Goal: Information Seeking & Learning: Find specific page/section

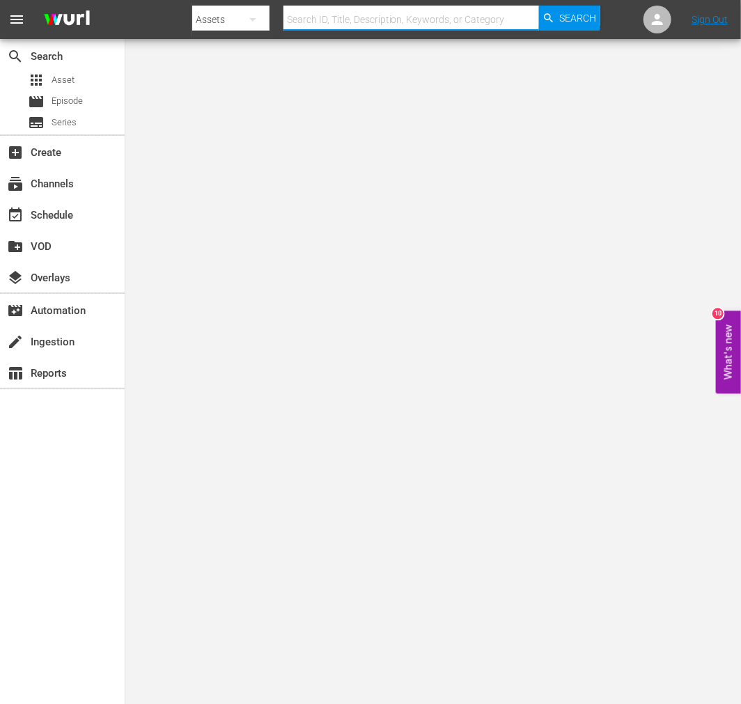
drag, startPoint x: 332, startPoint y: 15, endPoint x: 345, endPoint y: 12, distance: 12.8
click at [332, 15] on input "text" at bounding box center [412, 19] width 256 height 33
paste input "Grand Duel"
type input "Grand Duel"
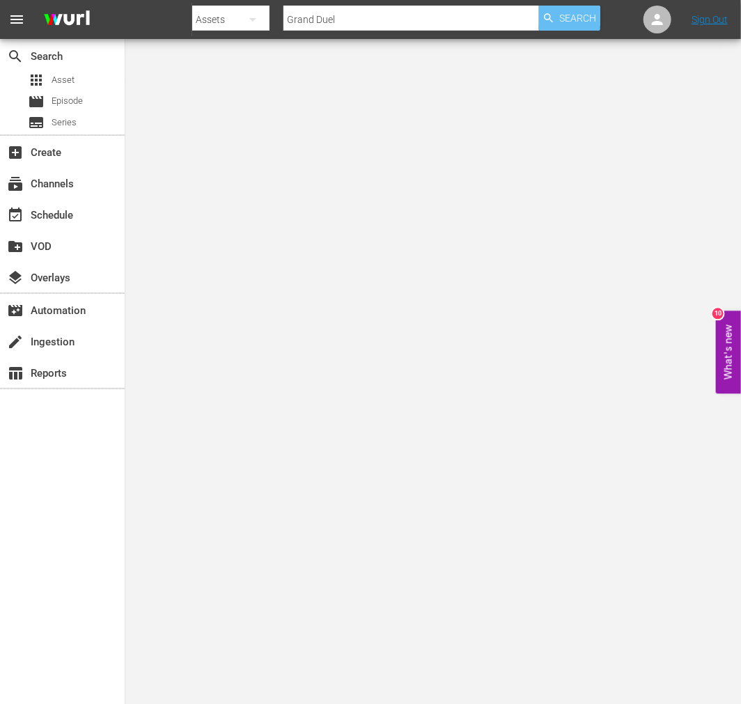
click at [562, 22] on span "Search" at bounding box center [577, 18] width 37 height 25
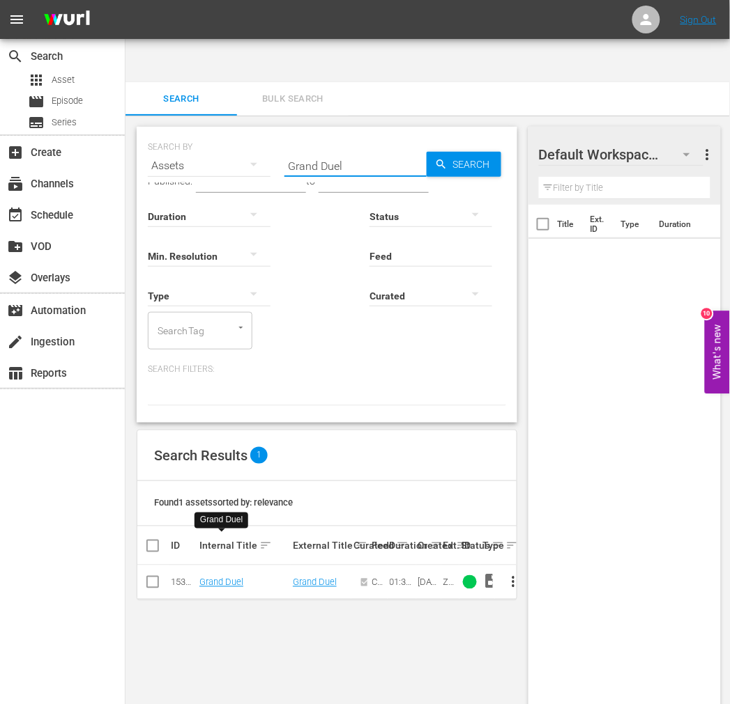
drag, startPoint x: 350, startPoint y: 124, endPoint x: 267, endPoint y: 126, distance: 83.6
click at [267, 132] on div "SEARCH BY Search By Assets Search ID, Title, Description, Keywords, or Category…" at bounding box center [327, 157] width 358 height 50
paste input "Guy From Harlem"
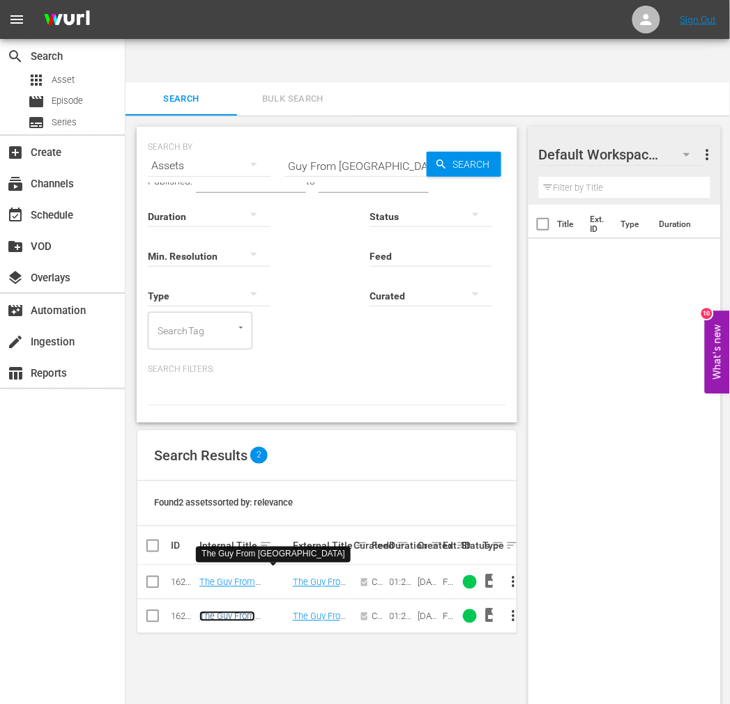
click at [263, 612] on link "The Guy From Harlem" at bounding box center [241, 622] width 84 height 21
click at [268, 578] on link "The Guy From Harlem" at bounding box center [241, 588] width 84 height 21
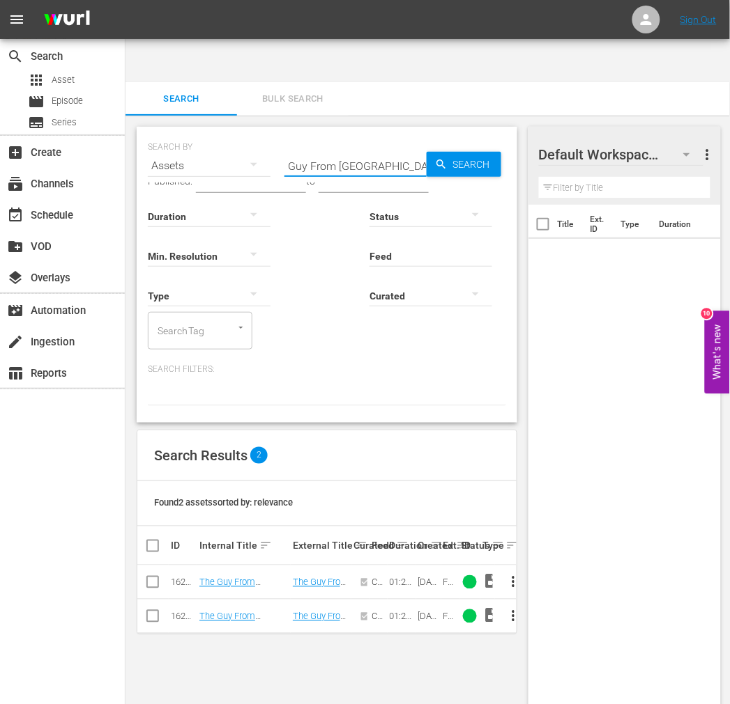
click at [354, 149] on input "Guy From Harlem" at bounding box center [355, 165] width 142 height 33
paste input "Joe Louis Story"
type input "Joe Louis Story"
click at [463, 152] on span "Search" at bounding box center [474, 164] width 54 height 25
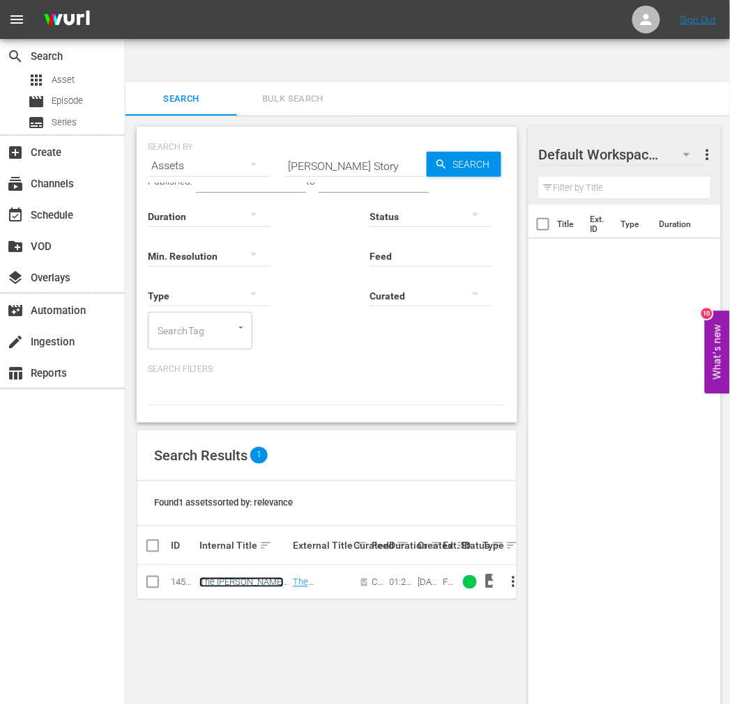
click at [263, 578] on link "The Joe Louis Story" at bounding box center [241, 588] width 84 height 21
drag, startPoint x: 390, startPoint y: 124, endPoint x: 213, endPoint y: 118, distance: 177.1
click at [219, 132] on div "SEARCH BY Search By Assets Search ID, Title, Description, Keywords, or Category…" at bounding box center [327, 157] width 358 height 50
paste input "Klansman"
click at [456, 152] on span "Search" at bounding box center [474, 164] width 54 height 25
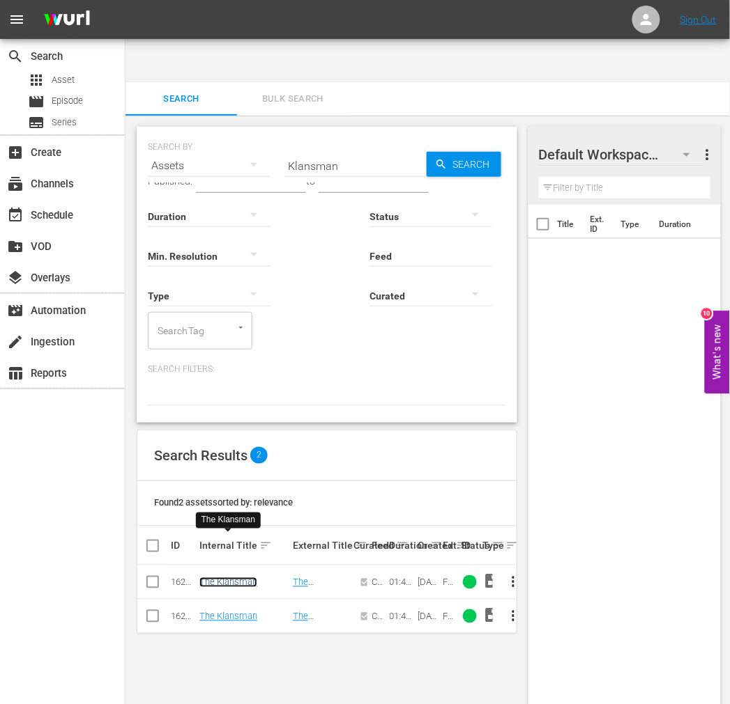
click at [244, 578] on link "The Klansman" at bounding box center [228, 583] width 58 height 10
click at [228, 612] on link "The Klansman" at bounding box center [228, 617] width 58 height 10
drag, startPoint x: 348, startPoint y: 117, endPoint x: 240, endPoint y: 124, distance: 108.9
click at [240, 132] on div "SEARCH BY Search By Assets Search ID, Title, Description, Keywords, or Category…" at bounding box center [327, 157] width 358 height 50
paste input "Lawless Frontier"
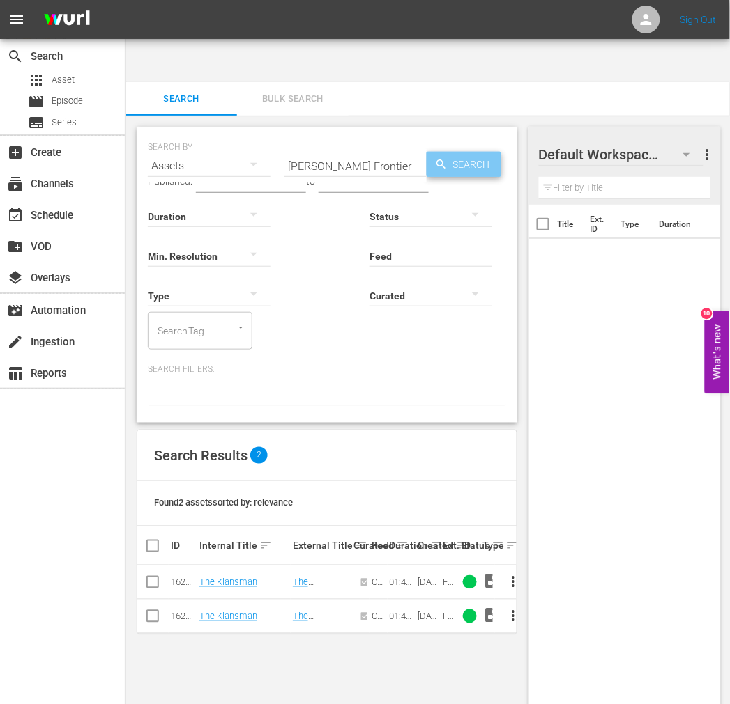
click at [468, 152] on span "Search" at bounding box center [474, 164] width 54 height 25
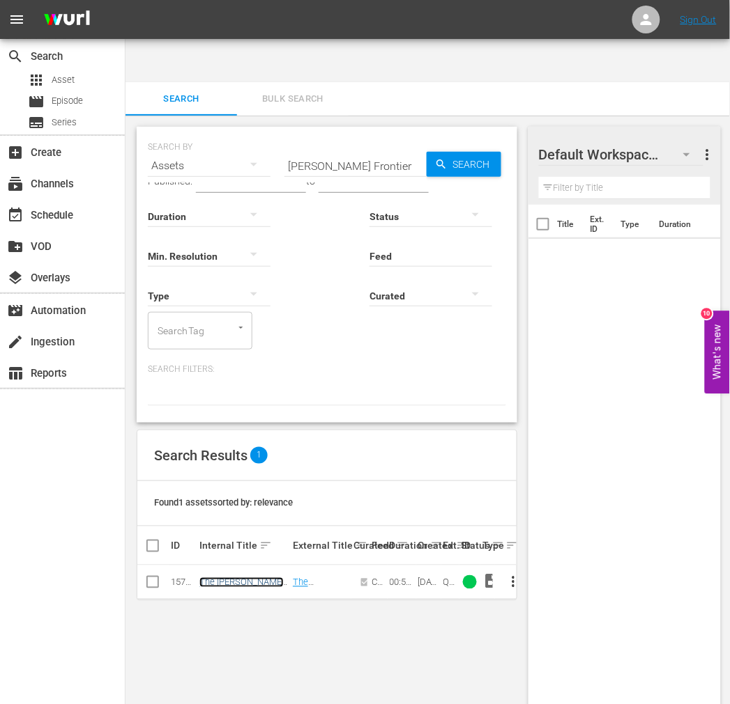
click at [246, 578] on link "The Lawless Frontier" at bounding box center [241, 588] width 84 height 21
drag, startPoint x: 269, startPoint y: 133, endPoint x: 252, endPoint y: 134, distance: 17.4
click at [252, 134] on div "SEARCH BY Search By Assets Search ID, Title, Description, Keywords, or Category…" at bounding box center [327, 275] width 380 height 296
paste input "egend of Frenchie King"
click at [447, 158] on icon "button" at bounding box center [441, 164] width 13 height 13
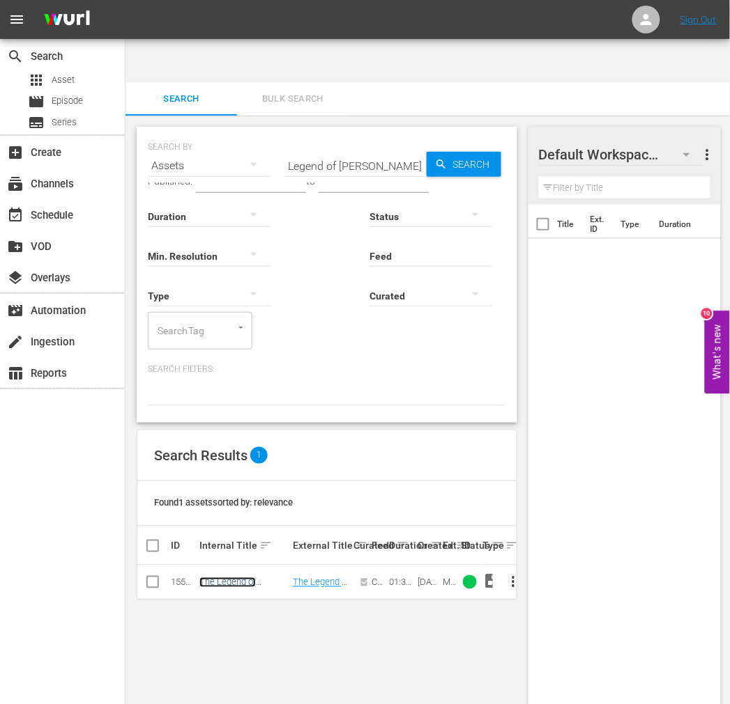
click at [240, 578] on link "The Legend of Frenchie King" at bounding box center [232, 588] width 67 height 21
click at [364, 149] on input "Legend of Frenchie King" at bounding box center [355, 165] width 142 height 33
paste input "onesome Trail"
click at [464, 152] on span "Search" at bounding box center [474, 164] width 54 height 25
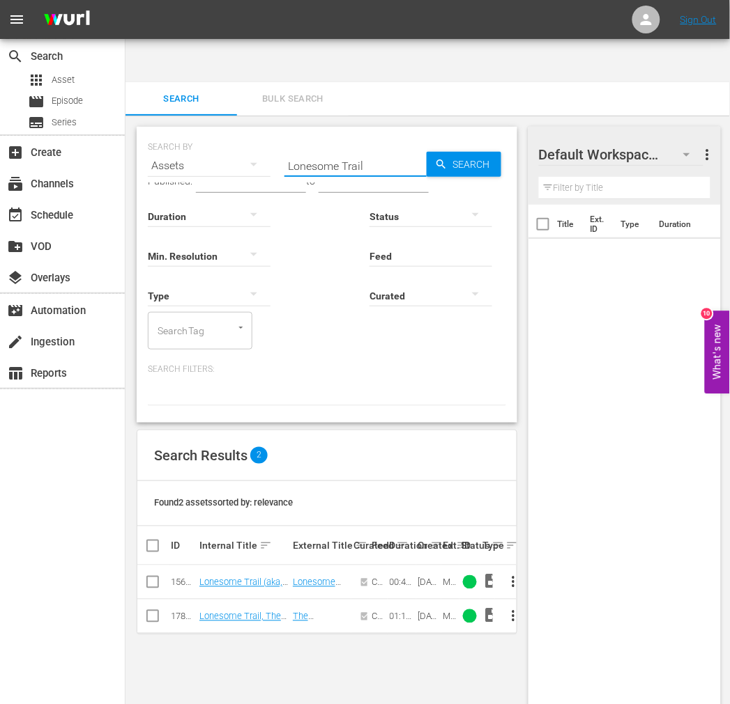
drag, startPoint x: 360, startPoint y: 120, endPoint x: 219, endPoint y: 116, distance: 140.1
click at [219, 132] on div "SEARCH BY Search By Assets Search ID, Title, Description, Keywords, or Category…" at bounding box center [327, 157] width 358 height 50
paste input "ucky Texan"
click at [484, 152] on span "Search" at bounding box center [474, 164] width 54 height 25
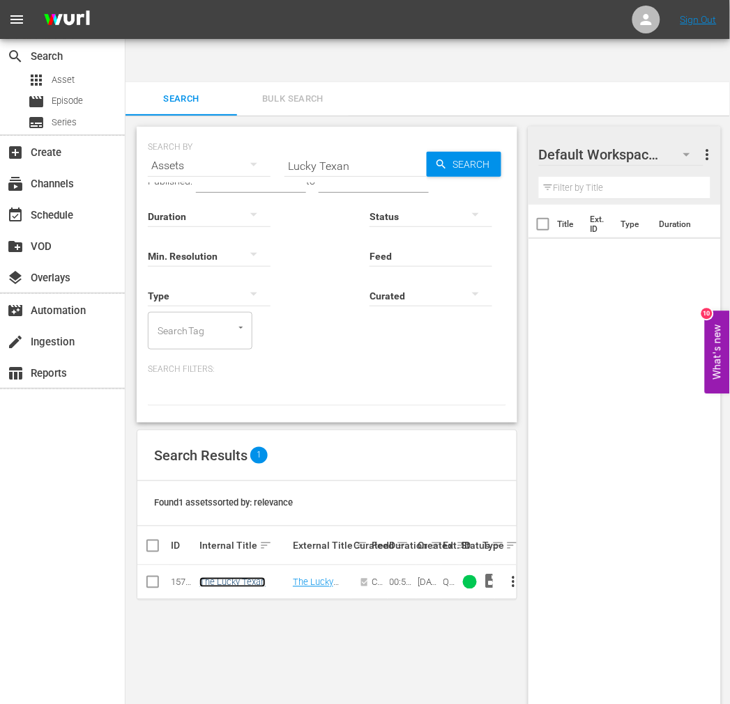
click at [224, 578] on link "The Lucky Texan" at bounding box center [232, 583] width 66 height 10
drag, startPoint x: 356, startPoint y: 130, endPoint x: 238, endPoint y: 121, distance: 118.8
click at [238, 127] on div "SEARCH BY Search By Assets Search ID, Title, Description, Keywords, or Category…" at bounding box center [327, 275] width 380 height 296
click at [317, 149] on input "Lucky Texan" at bounding box center [355, 165] width 142 height 33
paste input "Man From Utah"
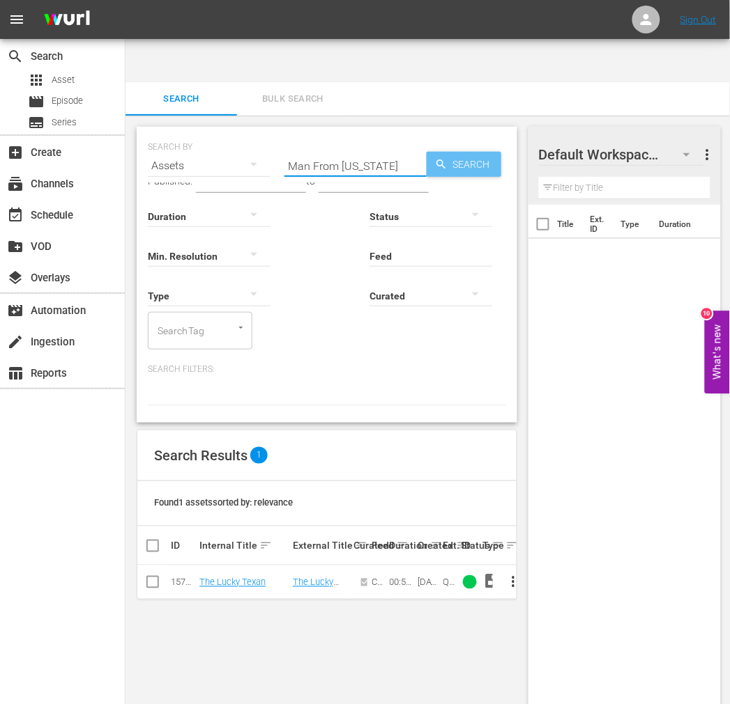
click at [467, 152] on span "Search" at bounding box center [474, 164] width 54 height 25
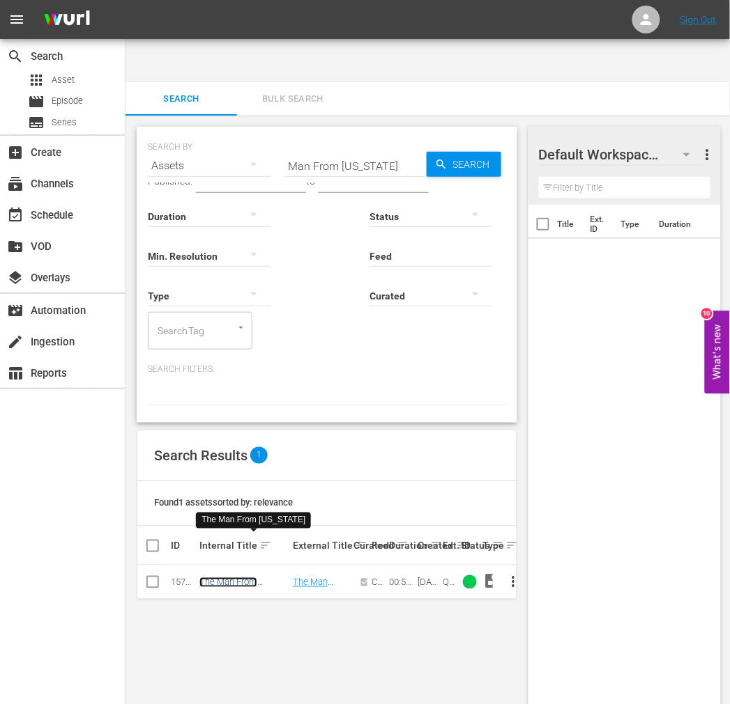
click at [257, 578] on link "The Man From Utah" at bounding box center [228, 588] width 58 height 21
click at [325, 149] on input "Man From Utah" at bounding box center [355, 165] width 142 height 33
paste input "Queen Boxer"
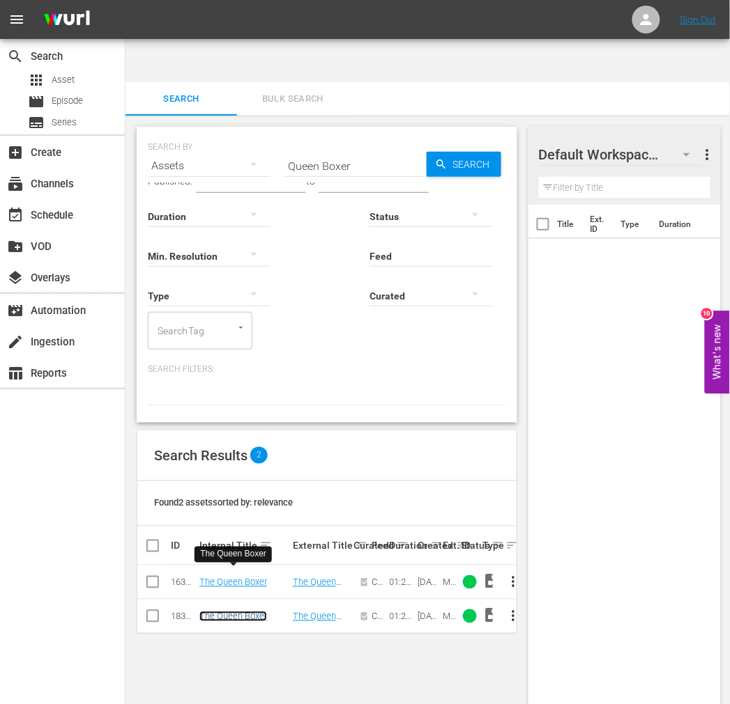
click at [254, 612] on link "The Queen Boxer" at bounding box center [233, 617] width 68 height 10
click at [246, 578] on link "The Queen Boxer" at bounding box center [233, 583] width 68 height 10
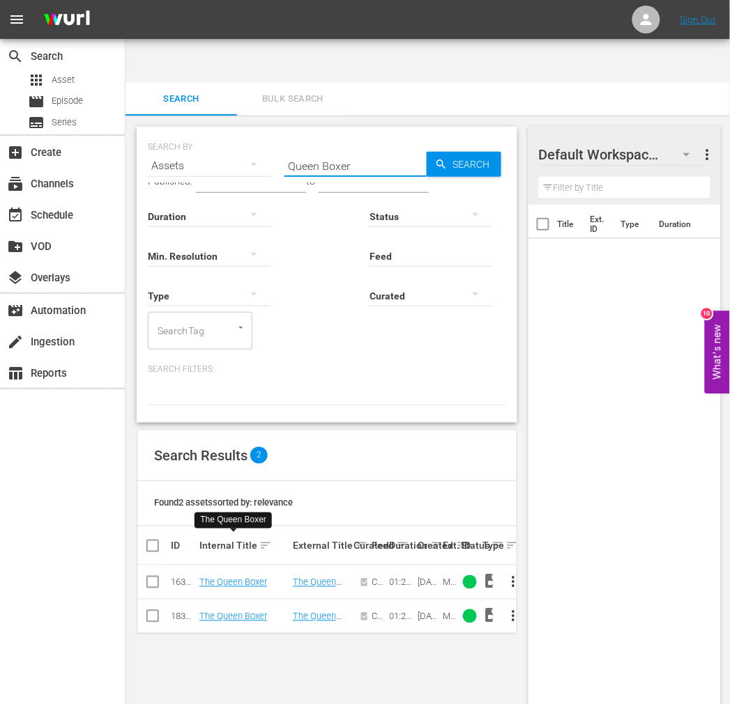
drag, startPoint x: 357, startPoint y: 112, endPoint x: 234, endPoint y: 106, distance: 122.8
click at [235, 132] on div "SEARCH BY Search By Assets Search ID, Title, Description, Keywords, or Category…" at bounding box center [327, 157] width 358 height 50
paste input "Red Fury"
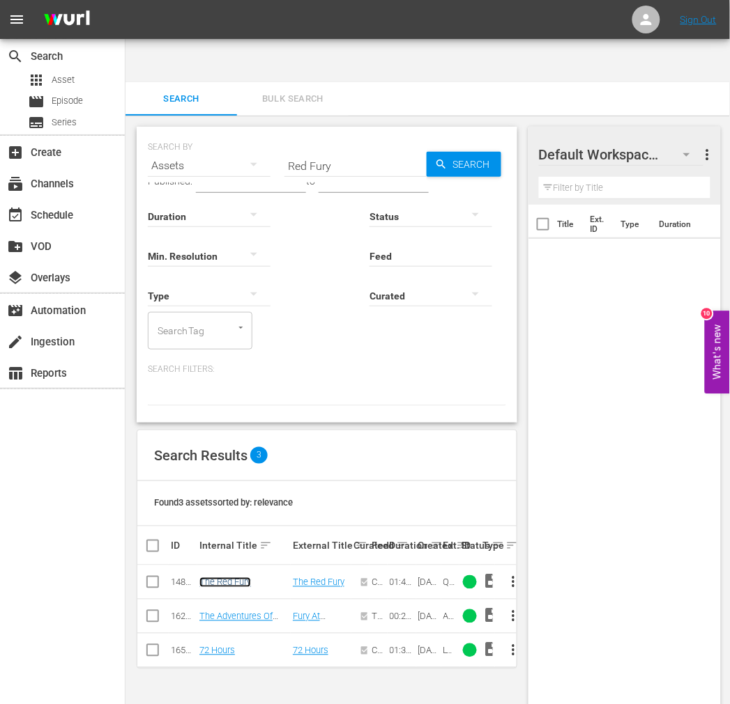
click at [242, 578] on link "The Red Fury" at bounding box center [225, 583] width 52 height 10
drag, startPoint x: 366, startPoint y: 107, endPoint x: 336, endPoint y: 126, distance: 35.4
click at [337, 149] on input "Red Fury" at bounding box center [355, 165] width 142 height 33
paste input "Return Of Jesse James"
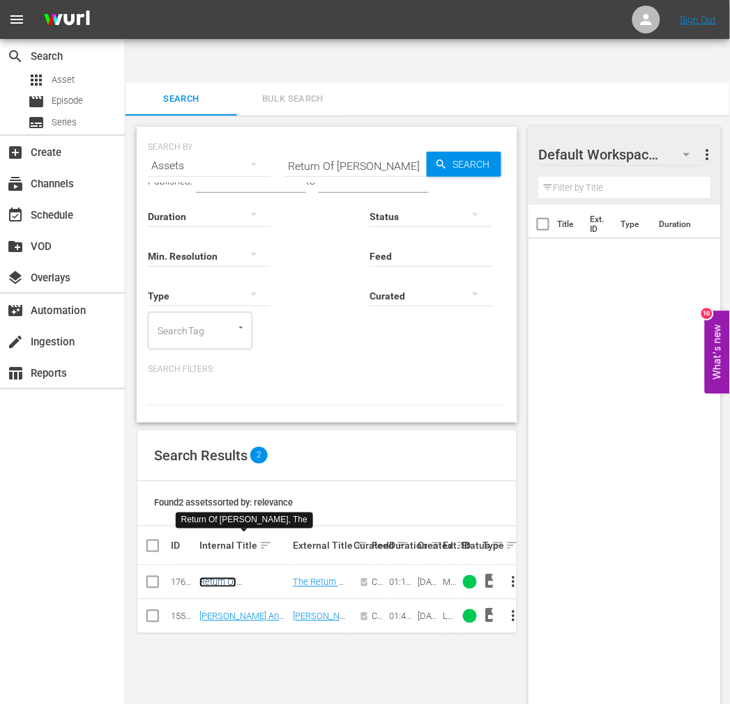
click at [228, 578] on link "Return Of Jesse James, The" at bounding box center [242, 588] width 86 height 21
click at [26, 540] on div "search Search apps Asset movie Episode subtitles Series add_box Create subscrip…" at bounding box center [62, 391] width 125 height 704
click at [310, 149] on input "Return Of Jesse James" at bounding box center [355, 165] width 142 height 33
paste input "Seven From Texa"
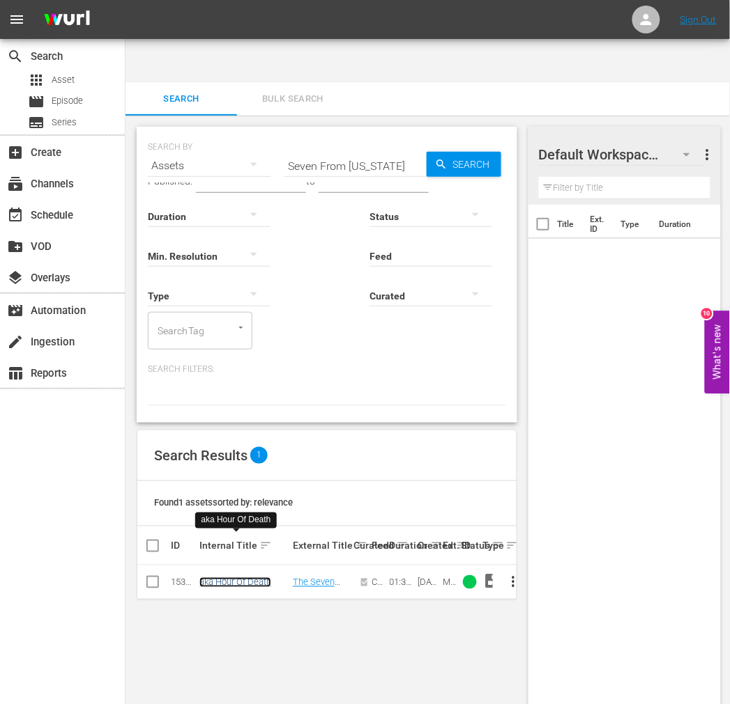
click at [248, 578] on link "aka Hour Of Death" at bounding box center [235, 583] width 72 height 10
click at [365, 149] on input "Seven From Texas" at bounding box center [355, 165] width 142 height 33
paste input "Silver Star"
click at [237, 578] on link "Silver Star, The" at bounding box center [228, 583] width 59 height 10
drag, startPoint x: 359, startPoint y: 122, endPoint x: 228, endPoint y: 119, distance: 131.0
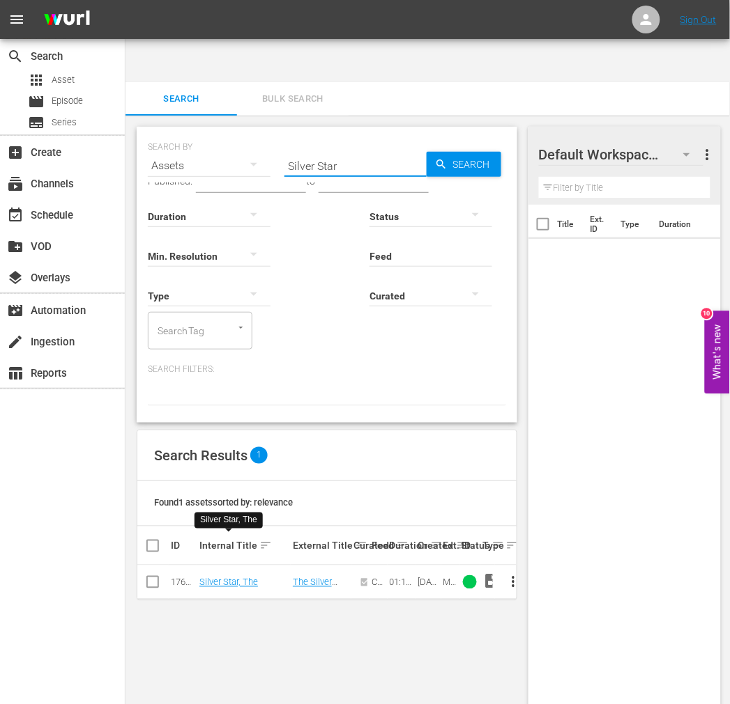
click at [239, 132] on div "SEARCH BY Search By Assets Search ID, Title, Description, Keywords, or Category…" at bounding box center [327, 157] width 358 height 50
paste input "Star Packe"
click at [238, 578] on link "The Star Packer" at bounding box center [230, 583] width 63 height 10
click at [308, 149] on input "Star Packer" at bounding box center [355, 165] width 142 height 33
paste input "Trail Beyond"
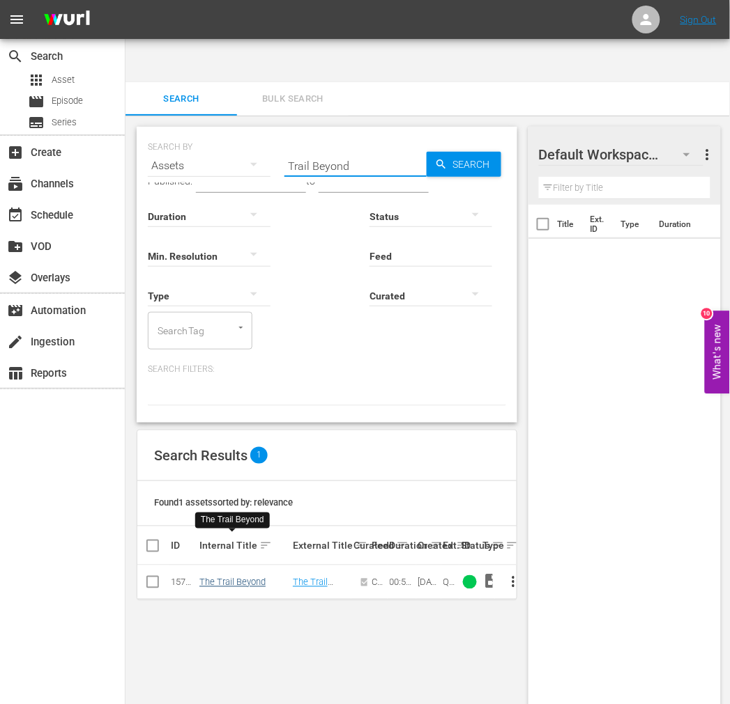
type input "Trail Beyond"
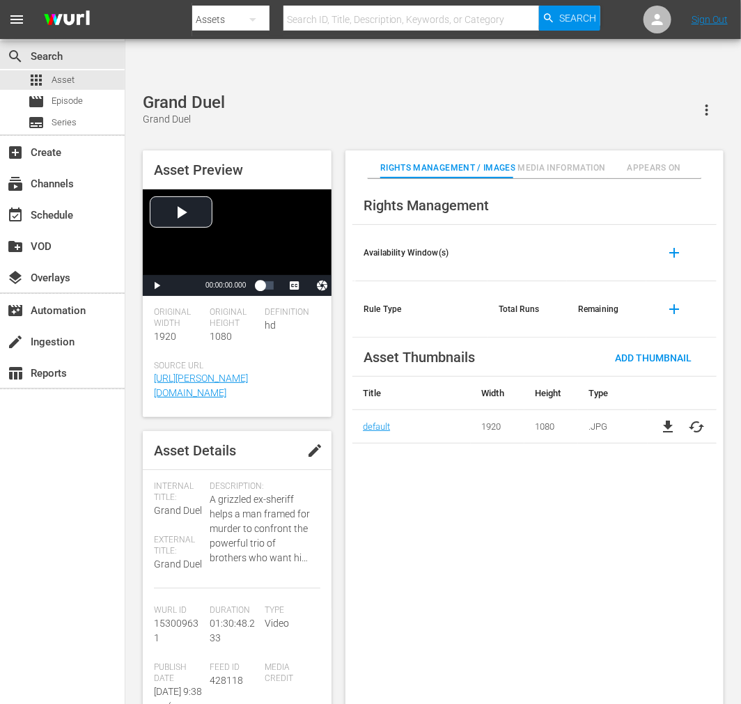
click at [523, 511] on div "Rights Management Availability Window(s) add Rule Type Total Runs Remaining add…" at bounding box center [535, 453] width 378 height 548
click at [534, 604] on div "Rights Management Availability Window(s) add Rule Type Total Runs Remaining add…" at bounding box center [535, 453] width 378 height 548
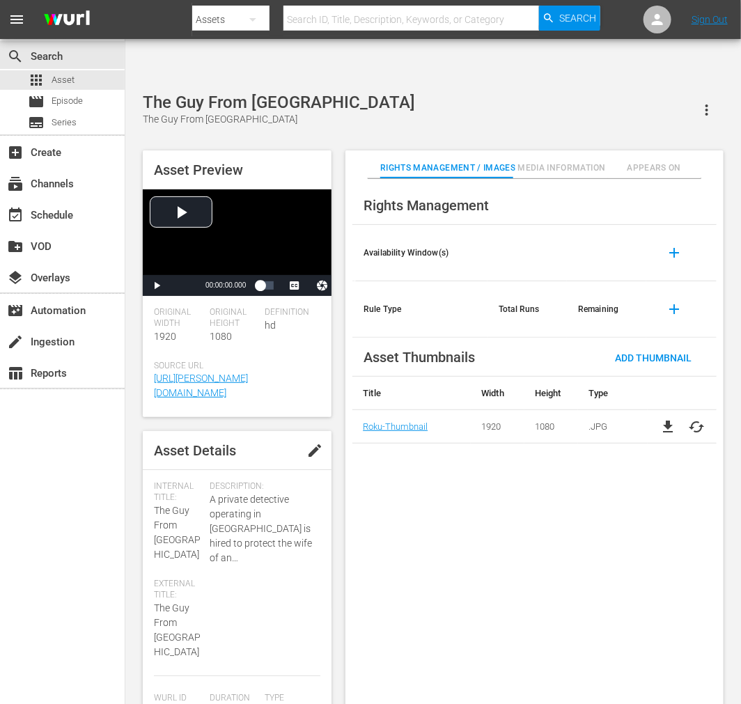
click at [500, 525] on div "Rights Management Availability Window(s) add Rule Type Total Runs Remaining add…" at bounding box center [535, 453] width 378 height 548
click at [499, 525] on div "Rights Management Availability Window(s) add Rule Type Total Runs Remaining add…" at bounding box center [535, 453] width 378 height 548
click at [521, 481] on div "Rights Management Availability Window(s) add Rule Type Total Runs Remaining add…" at bounding box center [535, 453] width 378 height 548
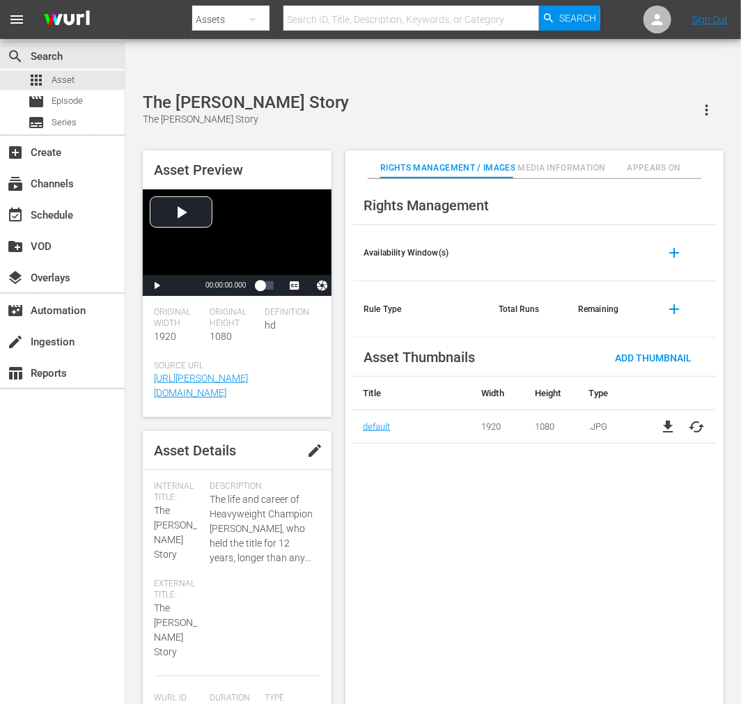
click at [605, 546] on div "Rights Management Availability Window(s) add Rule Type Total Runs Remaining add…" at bounding box center [535, 453] width 378 height 548
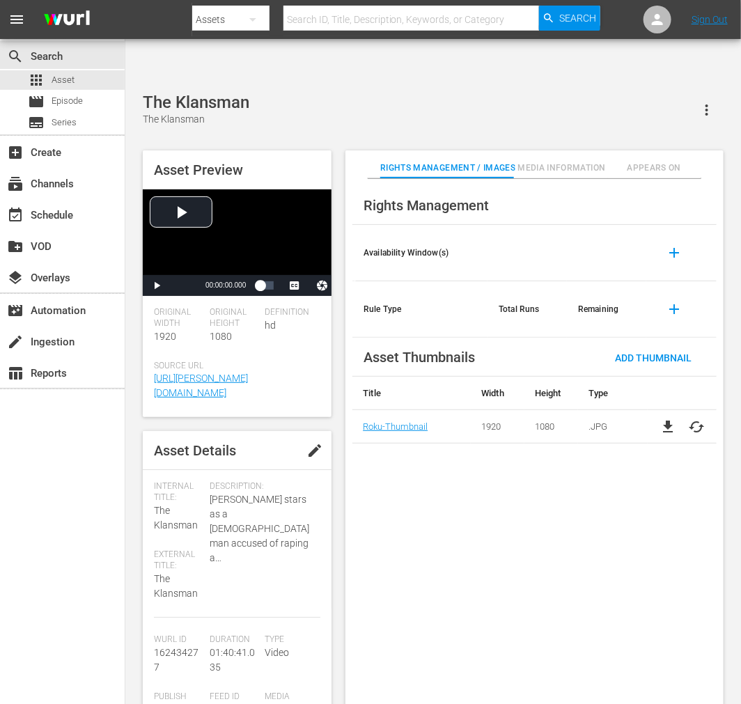
click at [530, 410] on td "1080" at bounding box center [552, 426] width 54 height 33
click at [446, 493] on div "Rights Management Availability Window(s) add Rule Type Total Runs Remaining add…" at bounding box center [535, 453] width 378 height 548
click at [378, 93] on div "The Klansman The Klansman" at bounding box center [433, 110] width 581 height 34
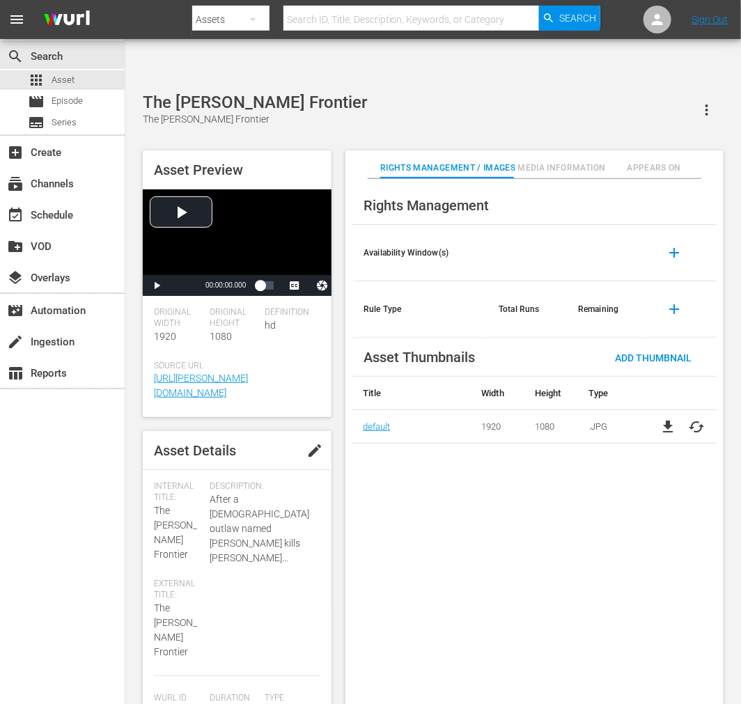
click at [449, 93] on div "The Lawless Frontier The Lawless Frontier" at bounding box center [433, 110] width 581 height 34
click at [424, 502] on div "Rights Management Availability Window(s) add Rule Type Total Runs Remaining add…" at bounding box center [535, 453] width 378 height 548
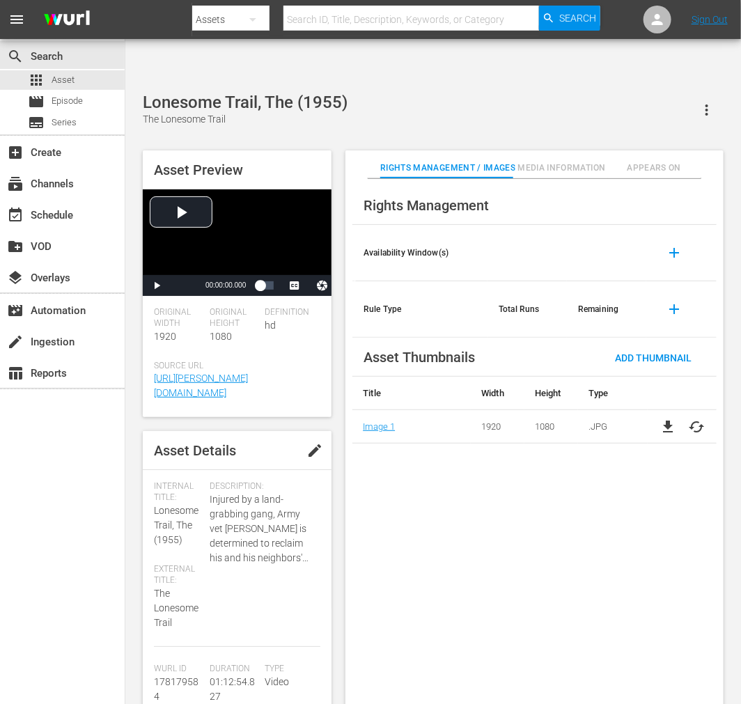
click at [516, 636] on div "Rights Management Availability Window(s) add Rule Type Total Runs Remaining add…" at bounding box center [535, 453] width 378 height 548
click at [47, 589] on div "search Search apps Asset movie Episode subtitles Series add_box Create subscrip…" at bounding box center [62, 391] width 125 height 704
click at [507, 93] on div "Lonesome Trail, The (1955) The Lonesome Trail" at bounding box center [433, 110] width 581 height 34
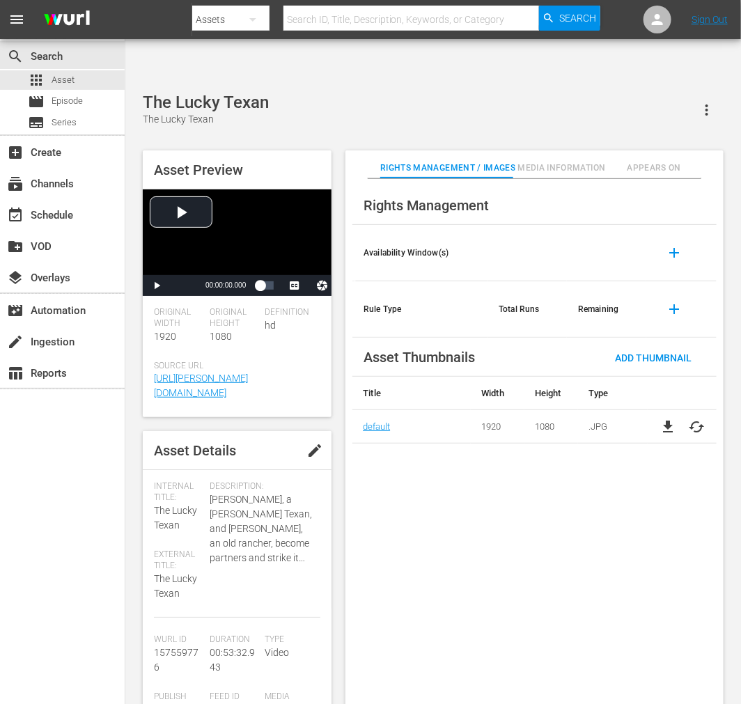
click at [548, 537] on div "Rights Management Availability Window(s) add Rule Type Total Runs Remaining add…" at bounding box center [535, 453] width 378 height 548
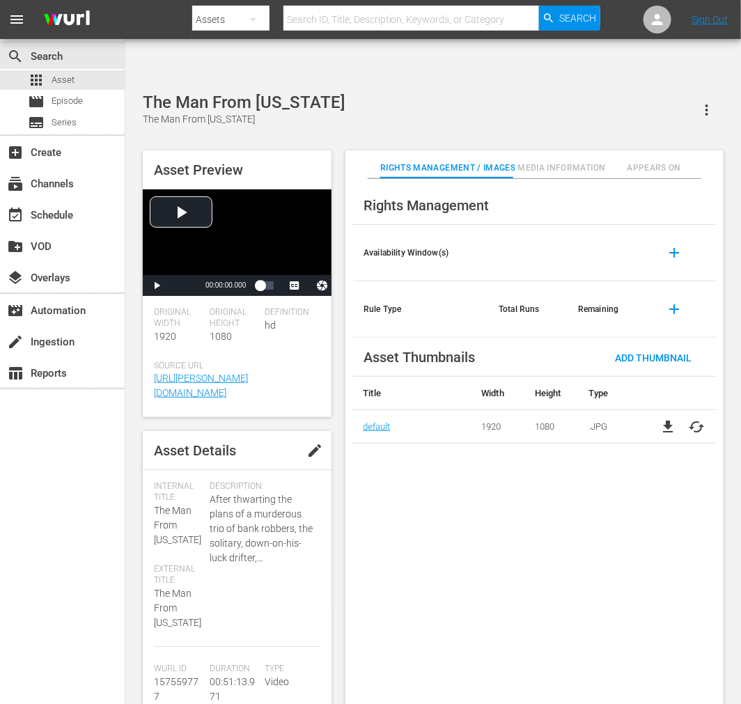
click at [456, 582] on div "Rights Management Availability Window(s) add Rule Type Total Runs Remaining add…" at bounding box center [535, 453] width 378 height 548
click at [700, 419] on span "cached" at bounding box center [696, 427] width 17 height 17
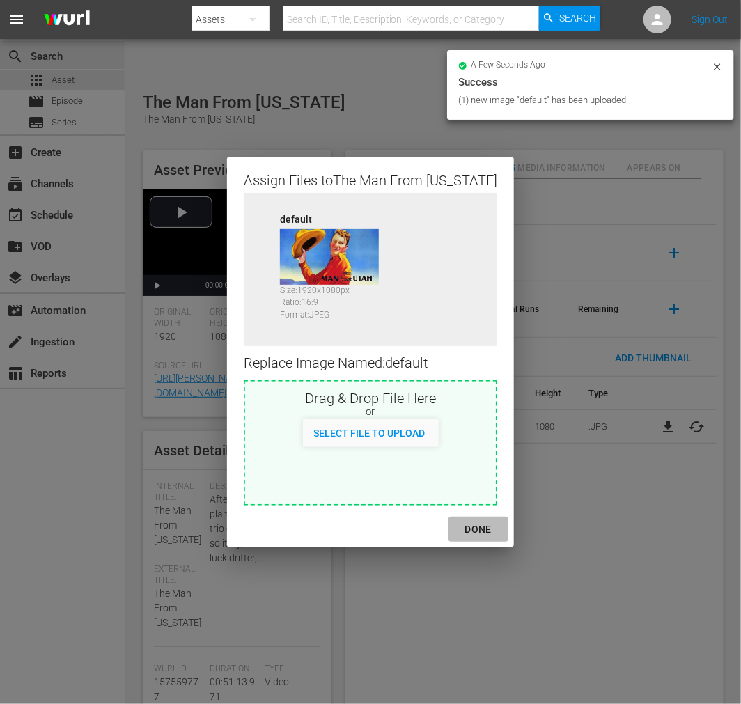
click at [454, 531] on div "DONE" at bounding box center [478, 529] width 49 height 17
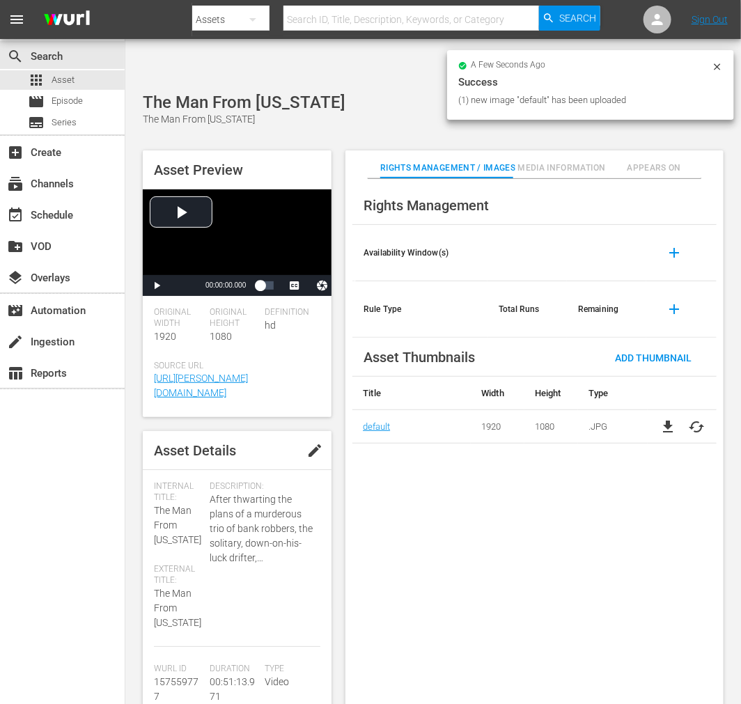
click at [463, 587] on div "Rights Management Availability Window(s) add Rule Type Total Runs Remaining add…" at bounding box center [535, 453] width 378 height 548
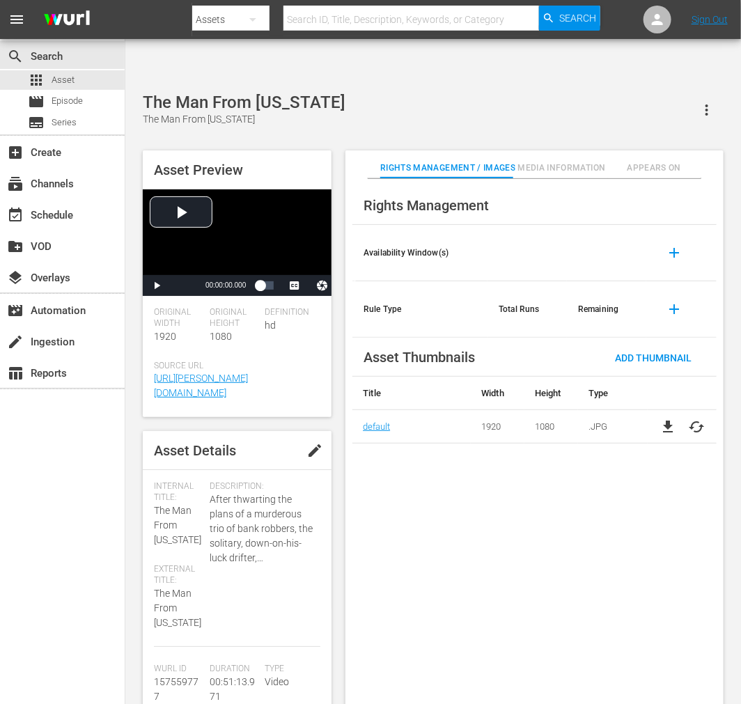
click at [17, 588] on div "search Search apps Asset movie Episode subtitles Series add_box Create subscrip…" at bounding box center [62, 391] width 125 height 704
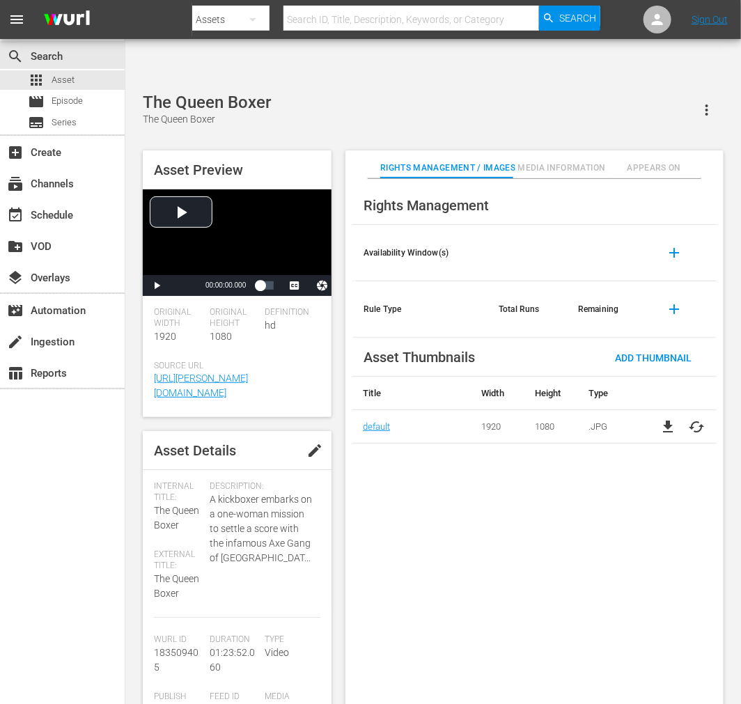
click at [383, 485] on div "Rights Management Availability Window(s) add Rule Type Total Runs Remaining add…" at bounding box center [535, 453] width 378 height 548
click at [615, 555] on div "Rights Management Availability Window(s) add Rule Type Total Runs Remaining add…" at bounding box center [535, 453] width 378 height 548
click at [346, 93] on div "The Queen Boxer The Queen Boxer" at bounding box center [433, 110] width 581 height 34
click at [637, 582] on div "Rights Management Availability Window(s) add Rule Type Total Runs Remaining add…" at bounding box center [535, 453] width 378 height 548
click at [694, 419] on span "cached" at bounding box center [696, 427] width 17 height 17
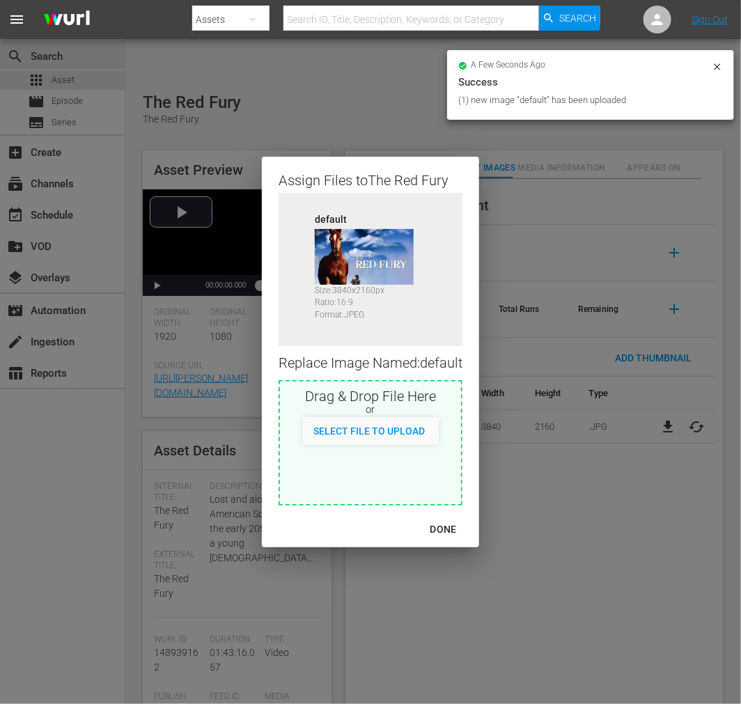
click at [449, 537] on div "DONE" at bounding box center [443, 529] width 49 height 17
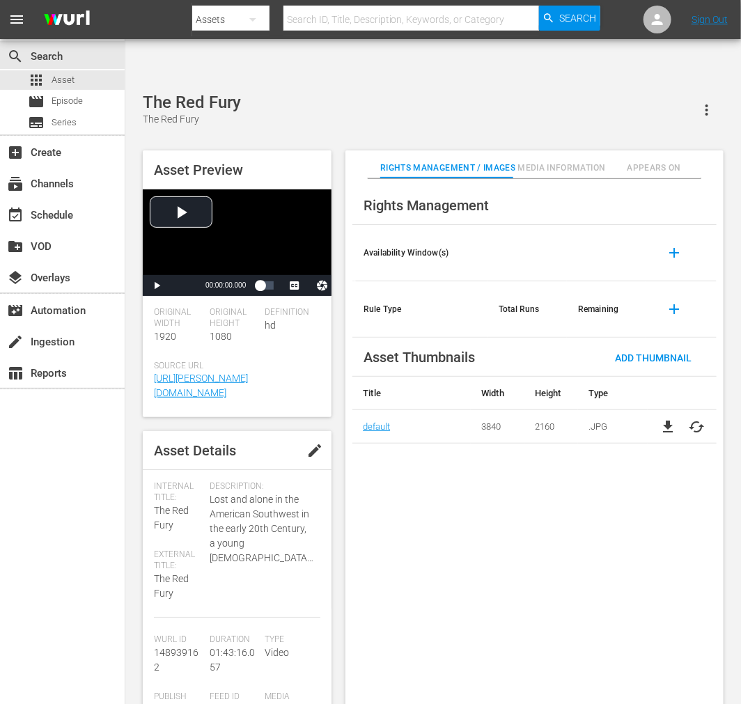
click at [441, 498] on div "Rights Management Availability Window(s) add Rule Type Total Runs Remaining add…" at bounding box center [535, 453] width 378 height 548
click at [49, 651] on div "search Search apps Asset movie Episode subtitles Series add_box Create subscrip…" at bounding box center [62, 391] width 125 height 704
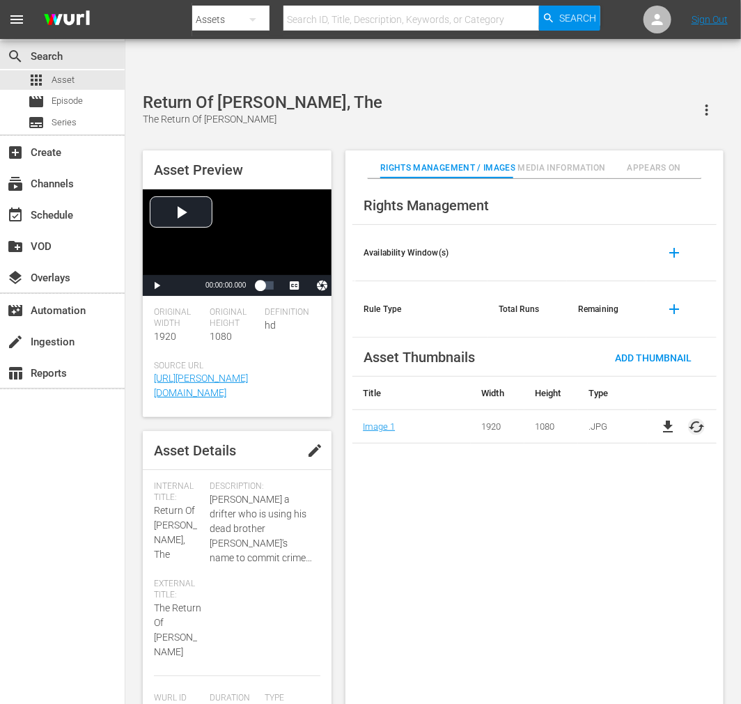
click at [697, 419] on span "cached" at bounding box center [696, 427] width 17 height 17
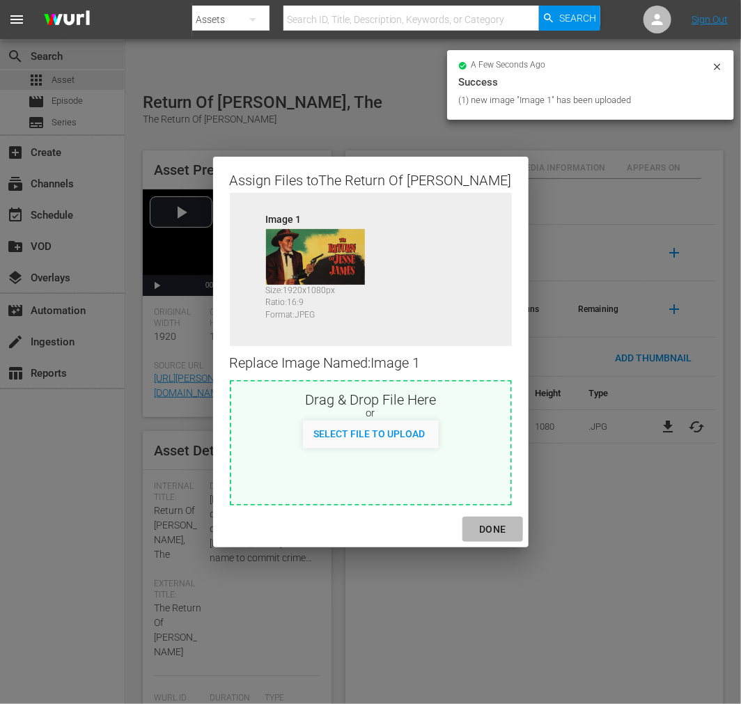
click at [485, 528] on div "DONE" at bounding box center [492, 529] width 49 height 17
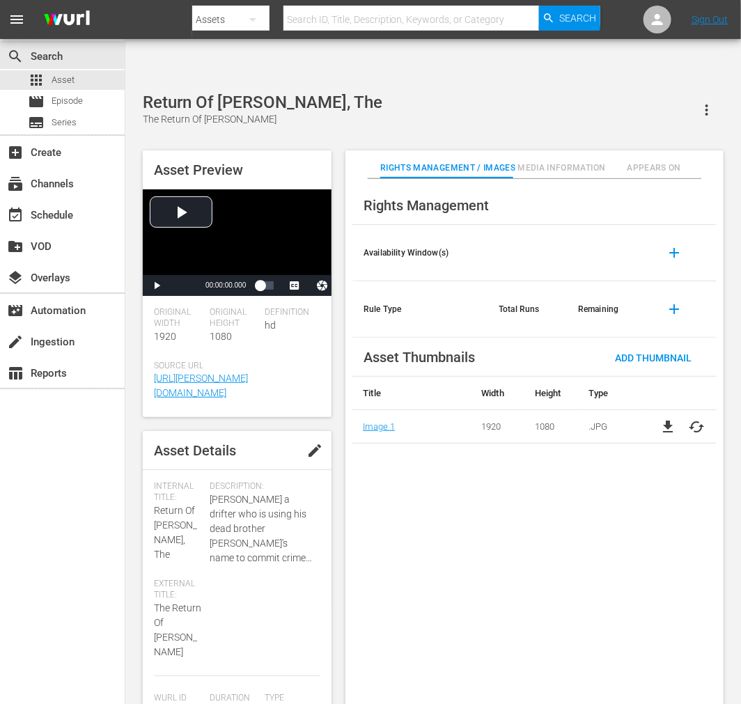
click at [490, 569] on div "Rights Management Availability Window(s) add Rule Type Total Runs Remaining add…" at bounding box center [535, 453] width 378 height 548
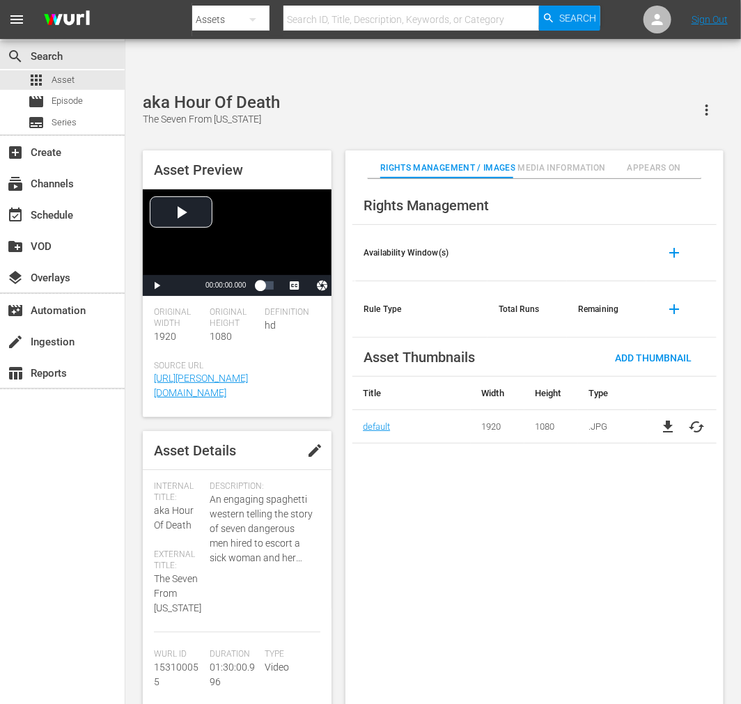
drag, startPoint x: 588, startPoint y: 683, endPoint x: 594, endPoint y: 672, distance: 12.2
click at [588, 683] on div "Rights Management Availability Window(s) add Rule Type Total Runs Remaining add…" at bounding box center [535, 453] width 378 height 548
click at [699, 419] on span "cached" at bounding box center [696, 427] width 17 height 17
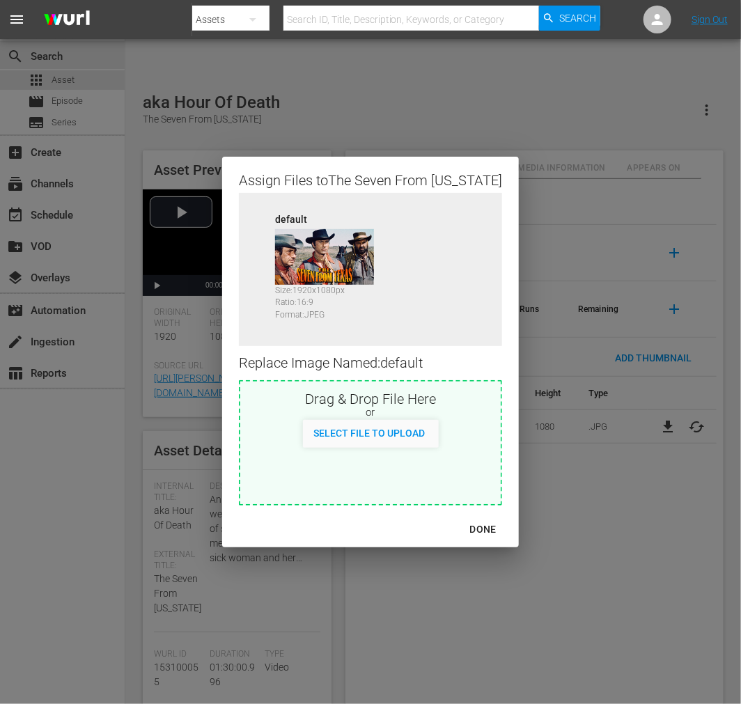
click at [632, 477] on div "Assign Files to The Seven From [US_STATE] Source default Size: 1920 x 1080 px R…" at bounding box center [371, 352] width 708 height 671
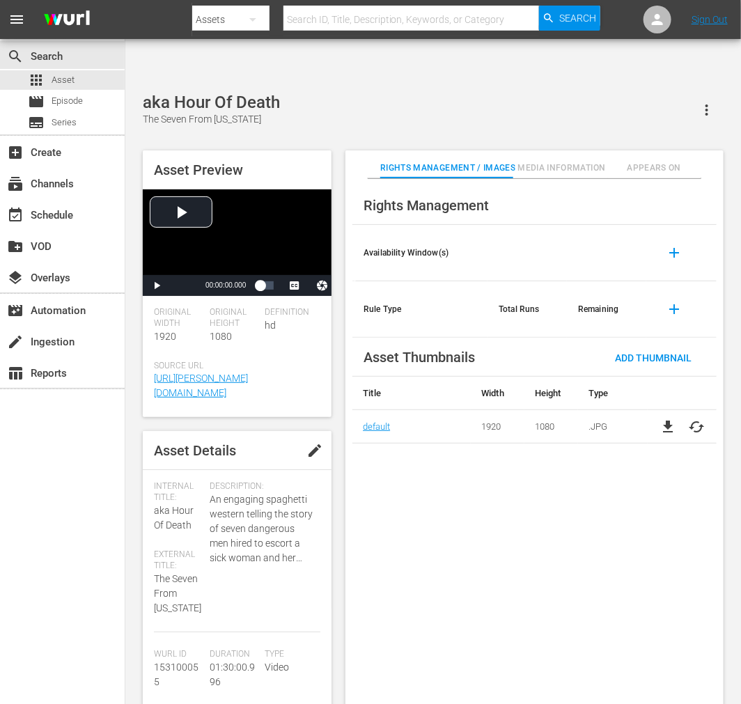
click at [38, 616] on div "search Search apps Asset movie Episode subtitles Series add_box Create subscrip…" at bounding box center [62, 391] width 125 height 704
click at [409, 93] on div "aka Hour Of Death The Seven From [US_STATE]" at bounding box center [433, 110] width 581 height 34
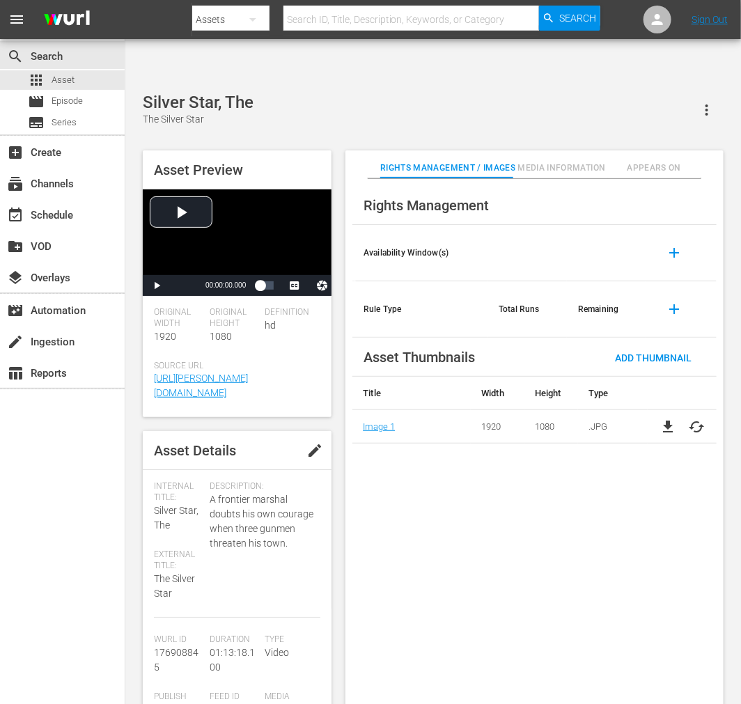
drag, startPoint x: 601, startPoint y: 488, endPoint x: 650, endPoint y: 456, distance: 58.7
click at [610, 486] on div "Rights Management Availability Window(s) add Rule Type Total Runs Remaining add…" at bounding box center [535, 453] width 378 height 548
click at [453, 530] on div "Rights Management Availability Window(s) add Rule Type Total Runs Remaining add…" at bounding box center [535, 453] width 378 height 548
click at [428, 444] on div "Rights Management Availability Window(s) add Rule Type Total Runs Remaining add…" at bounding box center [535, 453] width 378 height 548
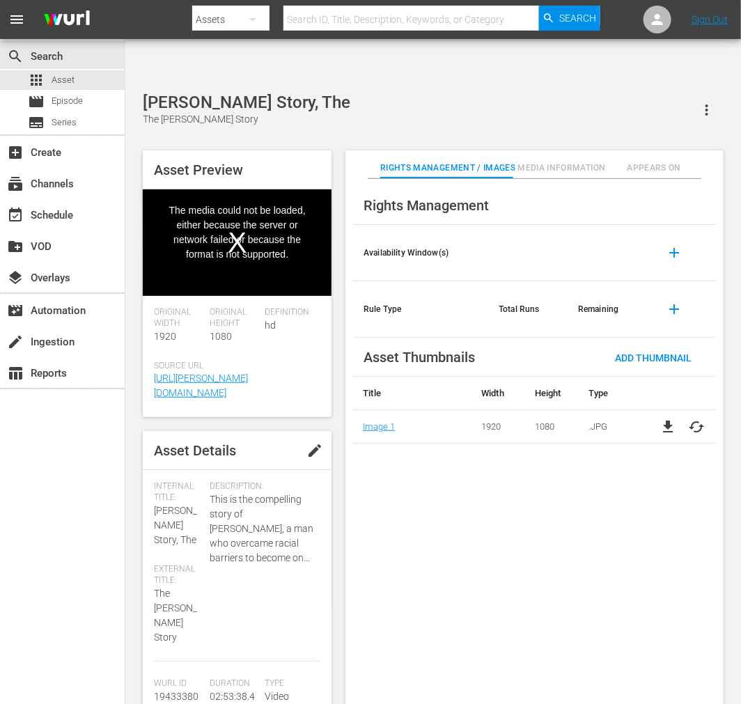
click at [401, 479] on div "Rights Management Availability Window(s) add Rule Type Total Runs Remaining add…" at bounding box center [535, 453] width 378 height 548
click at [532, 496] on div "Rights Management Availability Window(s) add Rule Type Total Runs Remaining add…" at bounding box center [535, 453] width 378 height 548
click at [573, 614] on div "Rights Management Availability Window(s) add Rule Type Total Runs Remaining add…" at bounding box center [535, 453] width 378 height 548
click at [607, 511] on div "Rights Management Availability Window(s) add Rule Type Total Runs Remaining add…" at bounding box center [535, 453] width 378 height 548
click at [507, 517] on div "Rights Management Availability Window(s) add Rule Type Total Runs Remaining add…" at bounding box center [535, 453] width 378 height 548
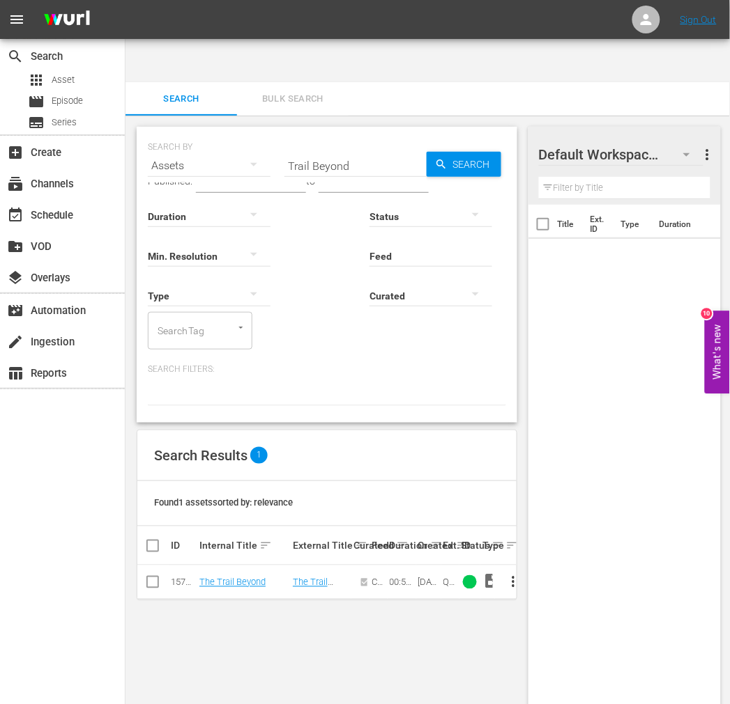
click at [600, 628] on div "Title Ext. ID Type Duration" at bounding box center [624, 468] width 192 height 527
click at [344, 149] on input "Trail Beyond" at bounding box center [355, 165] width 142 height 33
paste input "wilight People"
type input "Twilight People"
click at [491, 152] on span "Search" at bounding box center [474, 164] width 54 height 25
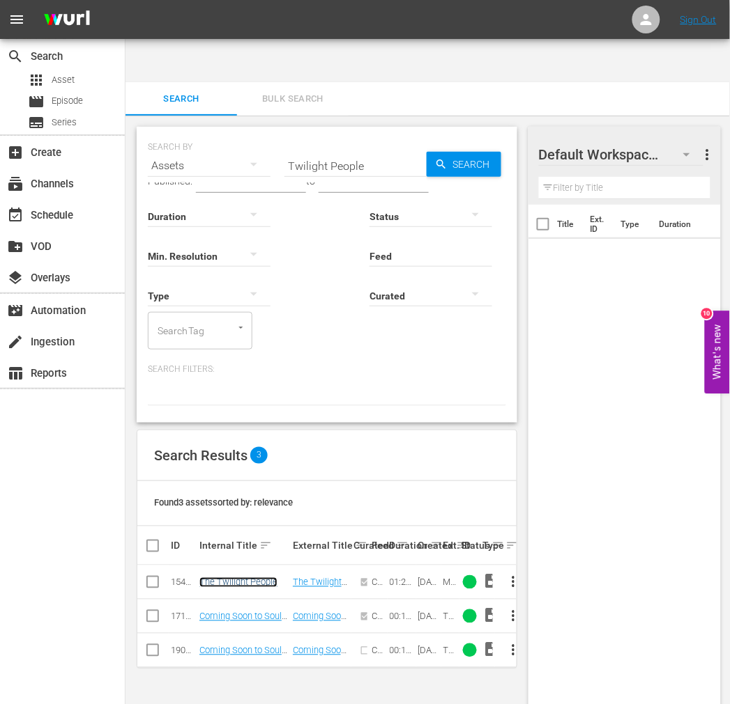
click at [261, 578] on link "The Twilight People" at bounding box center [238, 583] width 78 height 10
click at [328, 149] on input "Twilight People" at bounding box center [355, 165] width 142 height 33
paste input "Young Land"
click at [455, 152] on span "Search" at bounding box center [474, 164] width 54 height 25
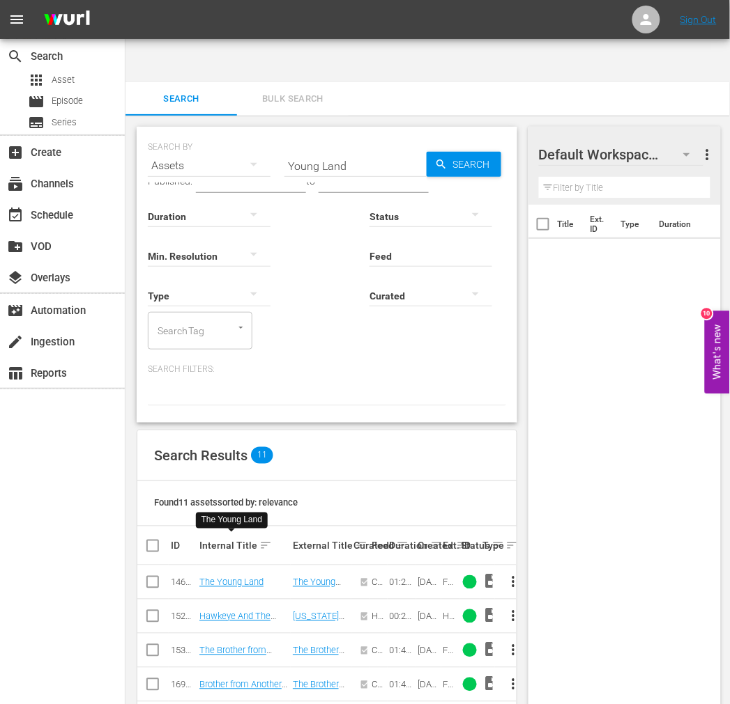
click at [318, 149] on input "Young Land" at bounding box center [355, 165] width 142 height 33
paste input "This Man Can't Die"
click at [458, 152] on span "Search" at bounding box center [474, 164] width 54 height 25
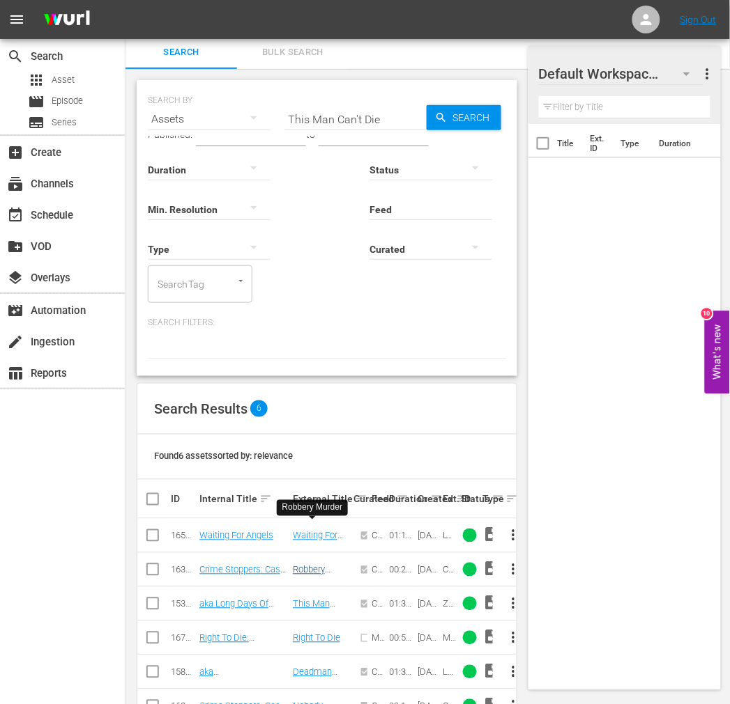
scroll to position [61, 0]
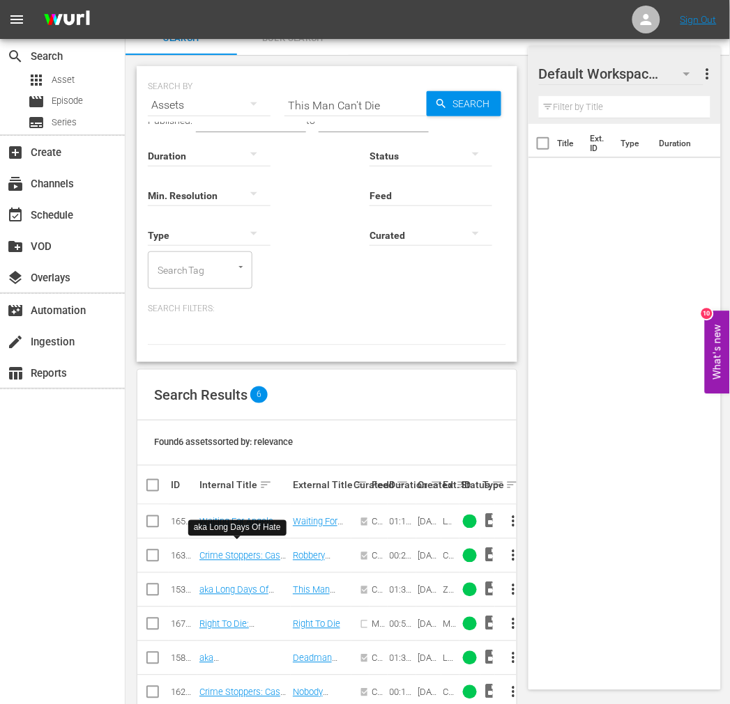
click at [310, 88] on input "This Man Can't Die" at bounding box center [355, 104] width 142 height 33
paste input "ree Desperate Men"
click at [437, 91] on div "Search" at bounding box center [463, 103] width 75 height 25
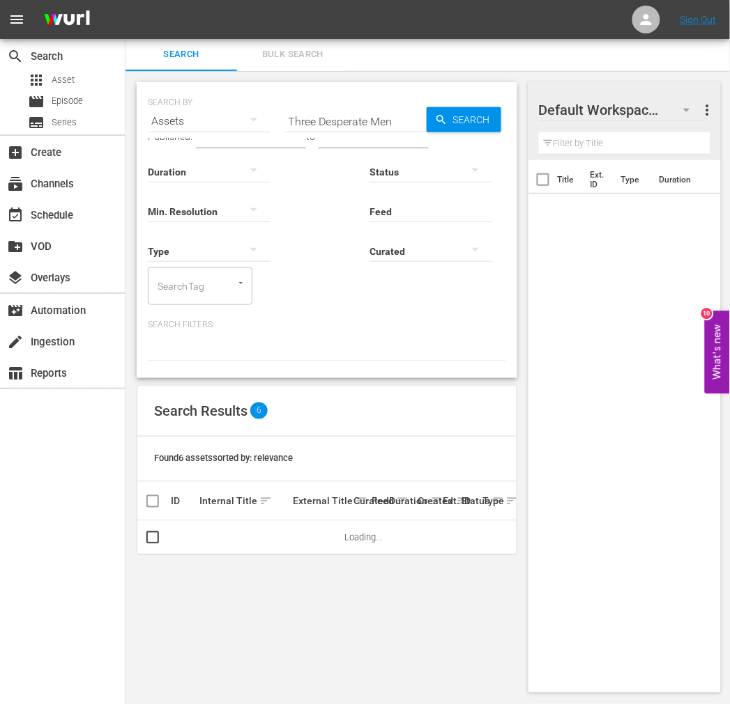
scroll to position [0, 0]
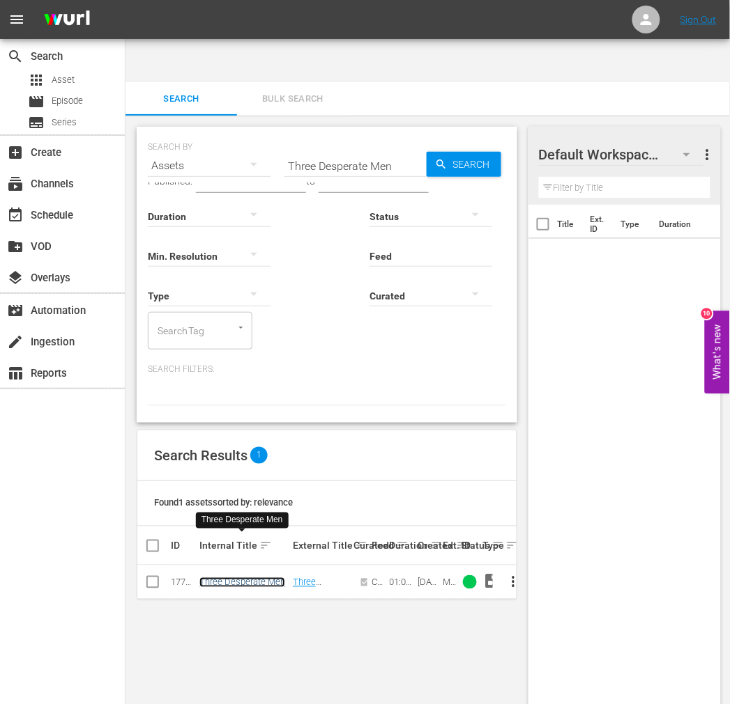
click at [268, 578] on link "Three Desperate Men" at bounding box center [242, 583] width 86 height 10
click at [327, 149] on input "Three Desperate Men" at bounding box center [355, 165] width 142 height 33
paste input "ight Spot"
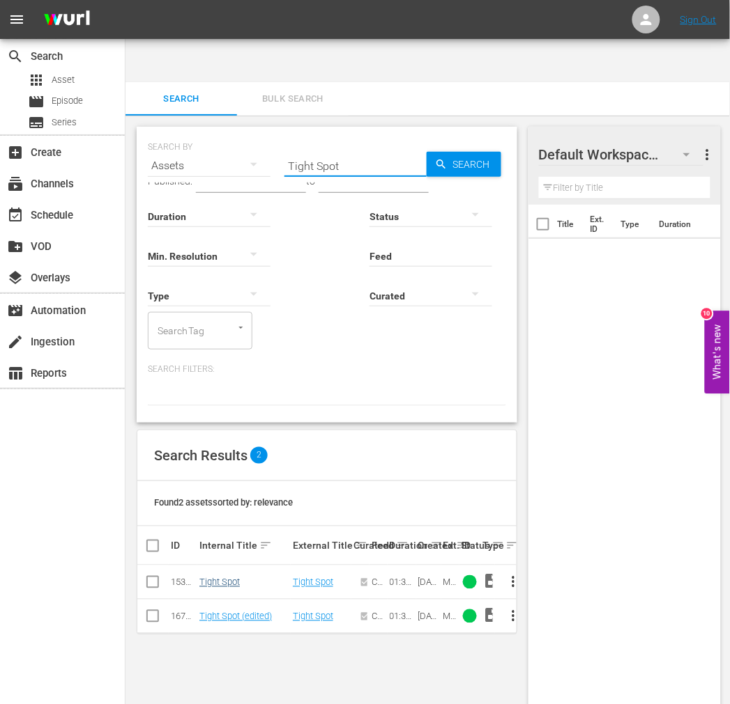
type input "Tight Spot"
click at [224, 578] on link "Tight Spot" at bounding box center [219, 583] width 40 height 10
click at [224, 600] on td "Tight Spot (edited)" at bounding box center [243, 617] width 93 height 34
click at [224, 612] on link "Tight Spot (edited)" at bounding box center [235, 617] width 72 height 10
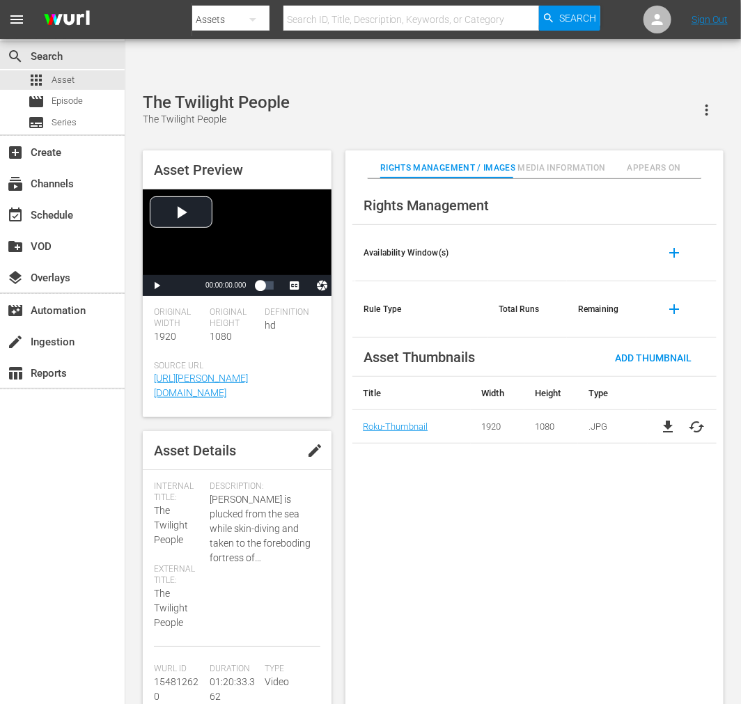
click at [10, 631] on div "search Search apps Asset movie Episode subtitles Series add_box Create subscrip…" at bounding box center [62, 391] width 125 height 704
click at [461, 453] on div "Rights Management Availability Window(s) add Rule Type Total Runs Remaining add…" at bounding box center [535, 453] width 378 height 548
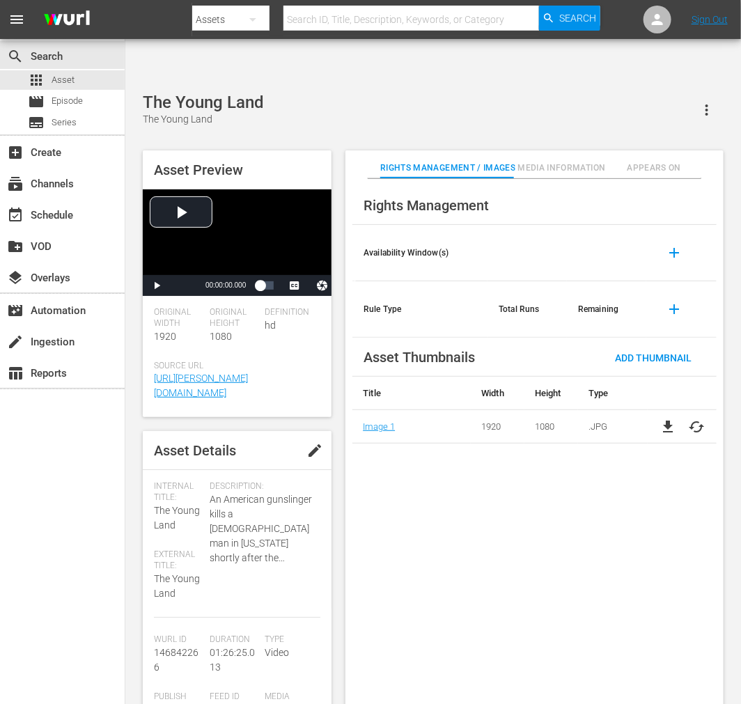
click at [541, 575] on div "Rights Management Availability Window(s) add Rule Type Total Runs Remaining add…" at bounding box center [535, 453] width 378 height 548
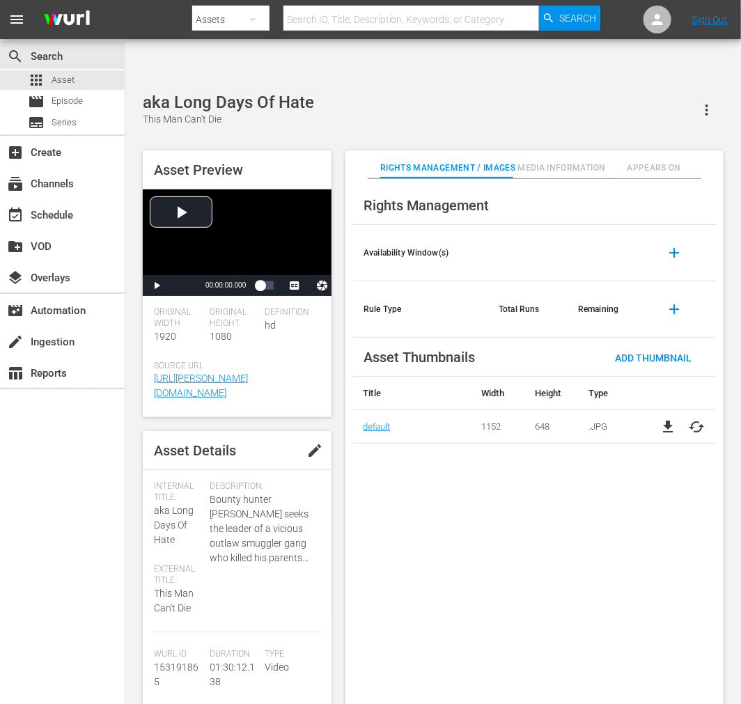
click at [422, 458] on div "Rights Management Availability Window(s) add Rule Type Total Runs Remaining add…" at bounding box center [535, 453] width 378 height 548
click at [509, 491] on div "Rights Management Availability Window(s) add Rule Type Total Runs Remaining add…" at bounding box center [535, 453] width 378 height 548
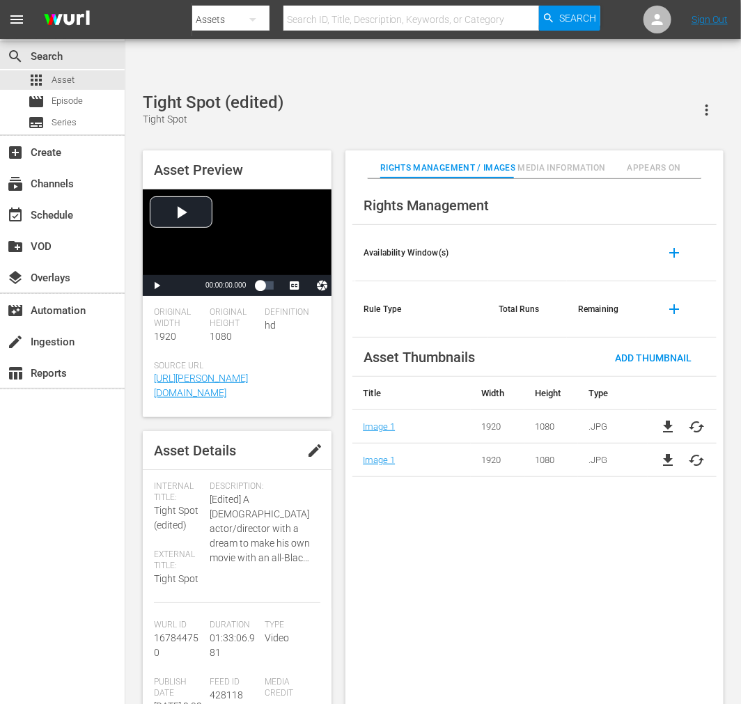
click at [429, 509] on div "Rights Management Availability Window(s) add Rule Type Total Runs Remaining add…" at bounding box center [535, 453] width 378 height 548
click at [492, 586] on div "Rights Management Availability Window(s) add Rule Type Total Runs Remaining add…" at bounding box center [535, 453] width 378 height 548
click at [315, 620] on div "Type Video" at bounding box center [293, 648] width 56 height 57
click at [601, 603] on div "Rights Management Availability Window(s) add Rule Type Total Runs Remaining add…" at bounding box center [535, 453] width 378 height 548
click at [429, 525] on div "Rights Management Availability Window(s) add Rule Type Total Runs Remaining add…" at bounding box center [535, 453] width 378 height 548
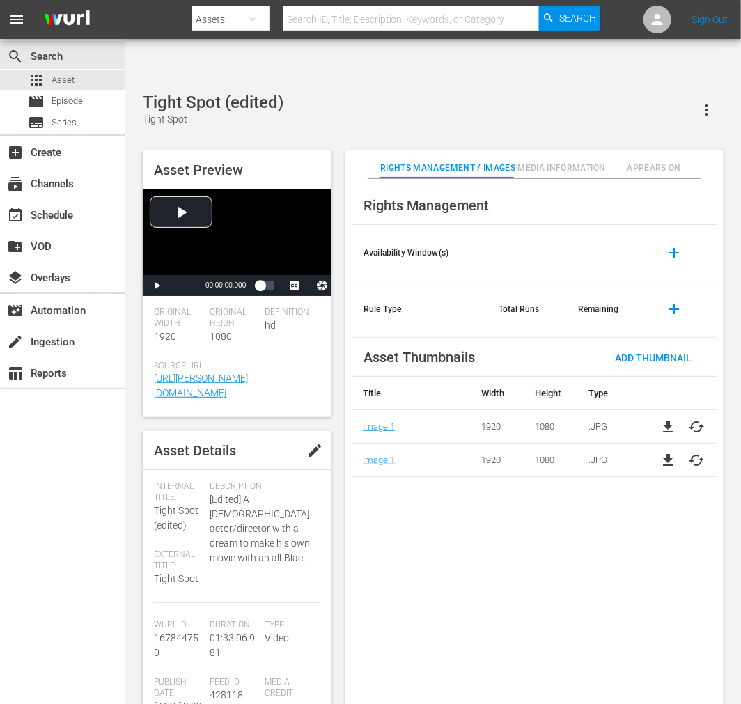
click at [667, 419] on span "cached" at bounding box center [696, 427] width 17 height 17
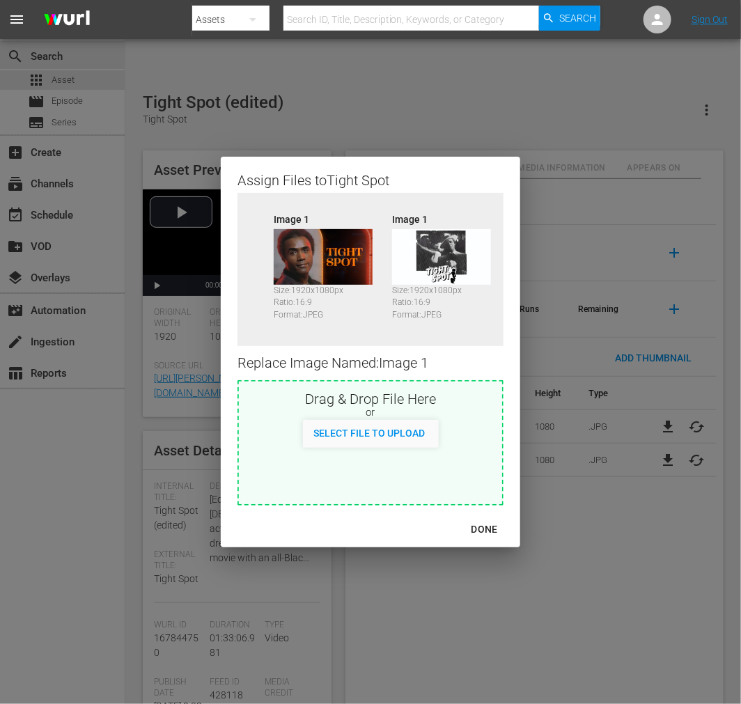
click at [454, 269] on img at bounding box center [441, 257] width 99 height 56
click at [488, 519] on button "DONE" at bounding box center [485, 530] width 60 height 26
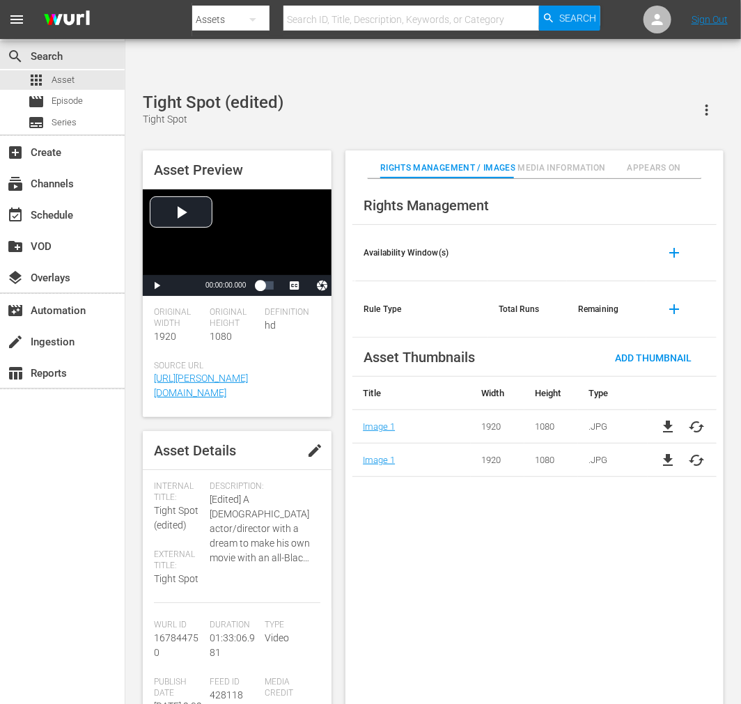
drag, startPoint x: 555, startPoint y: 566, endPoint x: 602, endPoint y: 525, distance: 62.7
click at [556, 566] on div "Rights Management Availability Window(s) add Rule Type Total Runs Remaining add…" at bounding box center [535, 453] width 378 height 548
click at [667, 452] on span "file_download" at bounding box center [668, 460] width 17 height 17
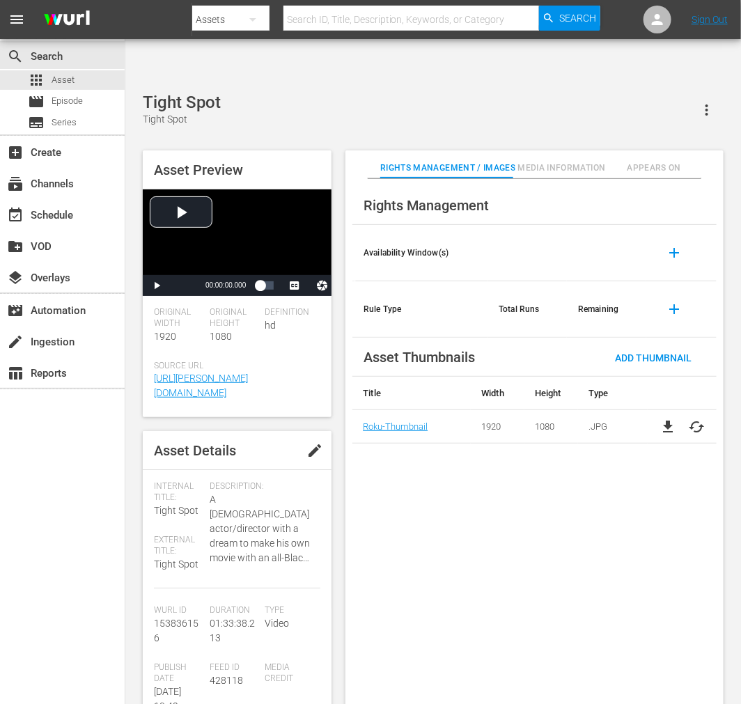
click at [532, 519] on div "Rights Management Availability Window(s) add Rule Type Total Runs Remaining add…" at bounding box center [535, 453] width 378 height 548
click at [461, 497] on div "Rights Management Availability Window(s) add Rule Type Total Runs Remaining add…" at bounding box center [535, 453] width 378 height 548
click at [695, 419] on span "cached" at bounding box center [696, 427] width 17 height 17
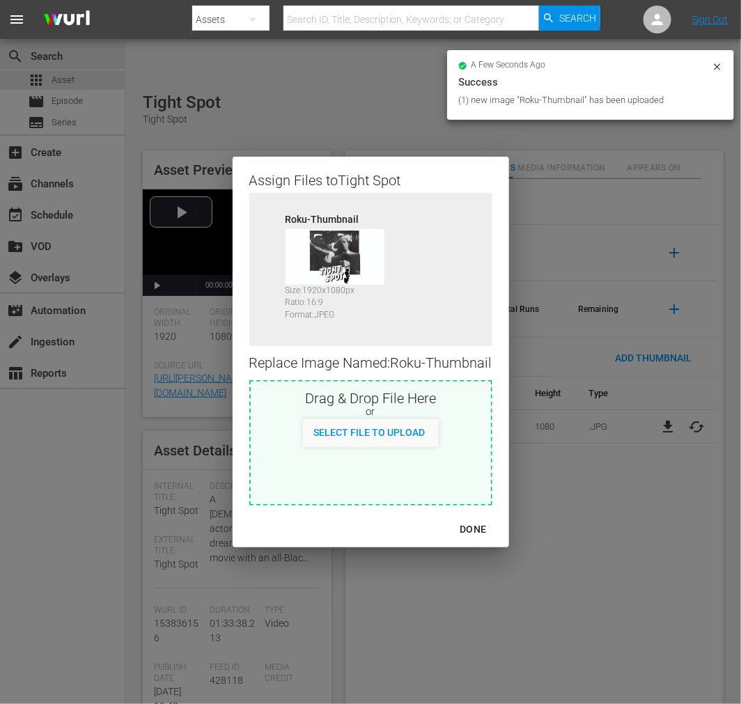
click at [474, 525] on div "DONE" at bounding box center [473, 529] width 49 height 17
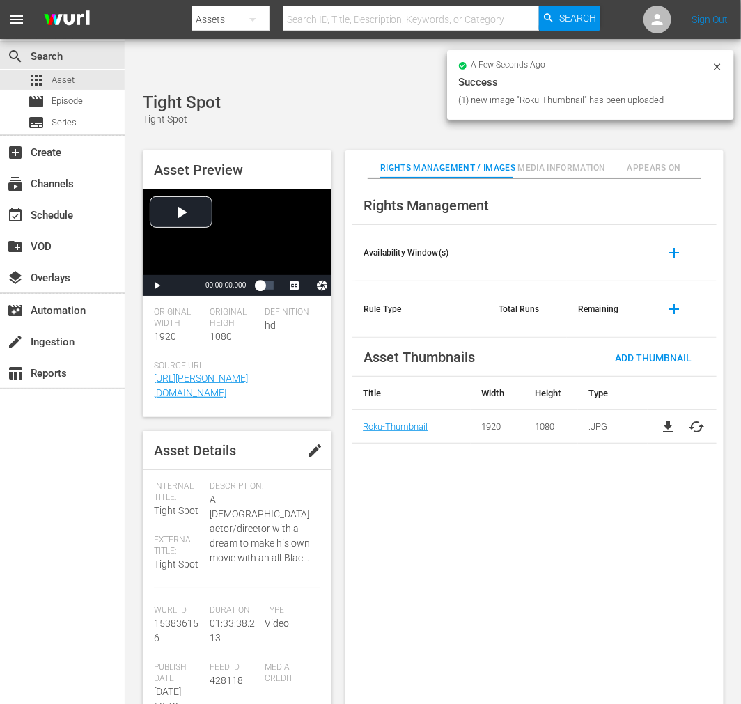
click at [612, 548] on div "Rights Management Availability Window(s) add Rule Type Total Runs Remaining add…" at bounding box center [535, 453] width 378 height 548
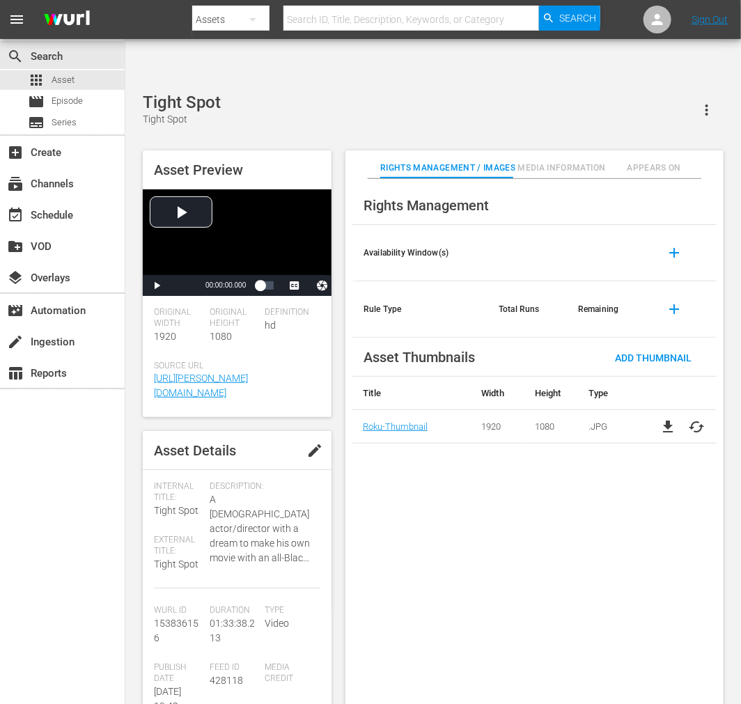
click at [479, 485] on div "Rights Management Availability Window(s) add Rule Type Total Runs Remaining add…" at bounding box center [535, 453] width 378 height 548
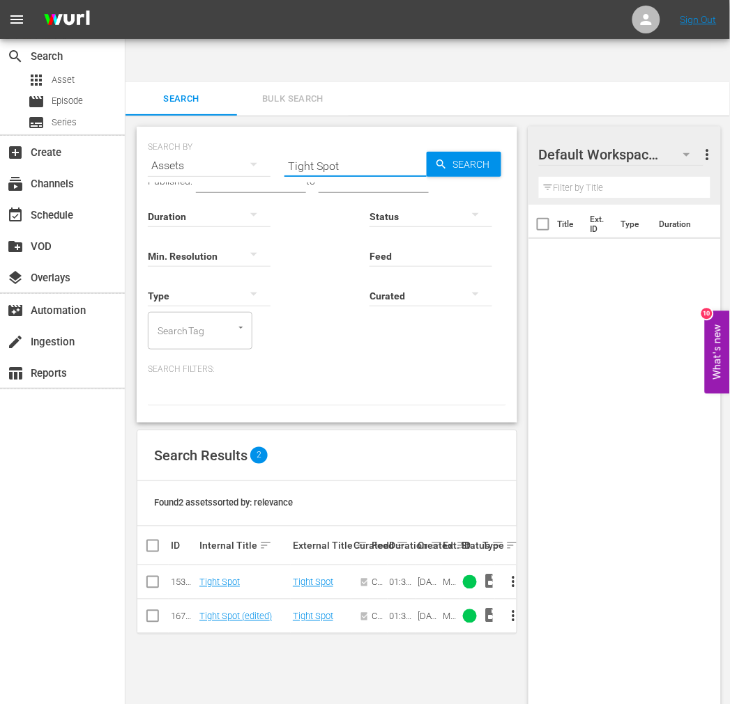
drag, startPoint x: 348, startPoint y: 120, endPoint x: 245, endPoint y: 115, distance: 103.2
click at [247, 132] on div "SEARCH BY Search By Assets Search ID, Title, Description, Keywords, or Category…" at bounding box center [327, 157] width 358 height 50
paste input "NT [PERSON_NAME]"
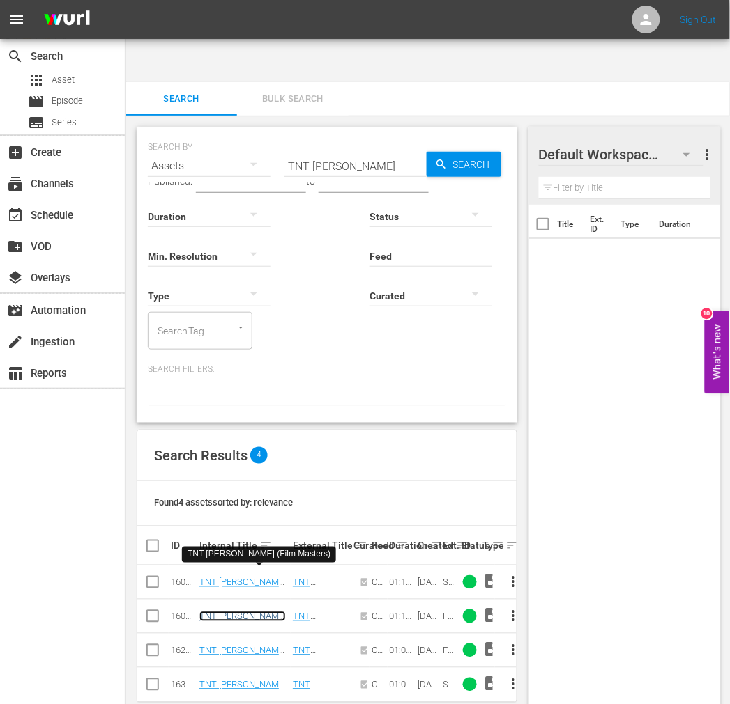
click at [252, 612] on link "TNT [PERSON_NAME] (Film Masters)" at bounding box center [242, 622] width 86 height 21
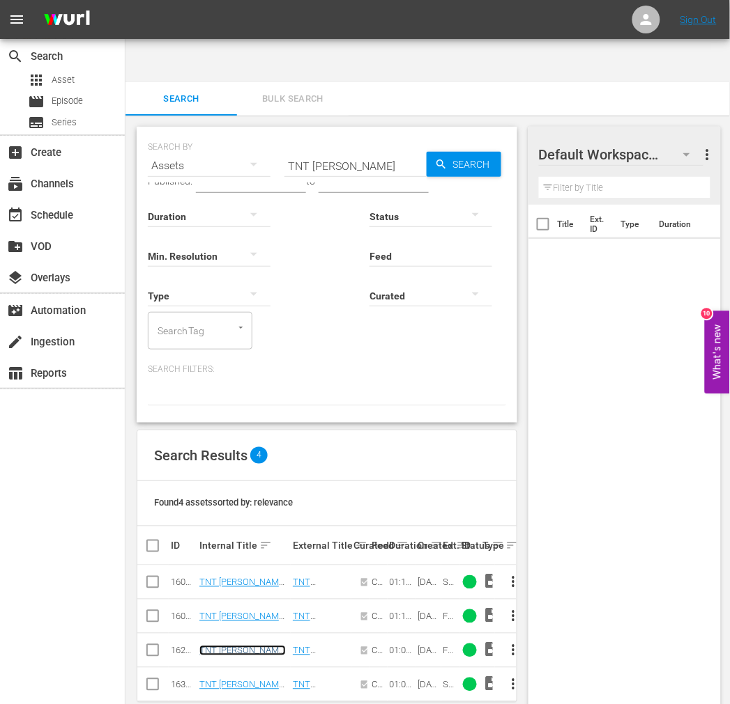
click at [244, 646] on link "TNT Jackson (Film Masters)" at bounding box center [242, 656] width 86 height 21
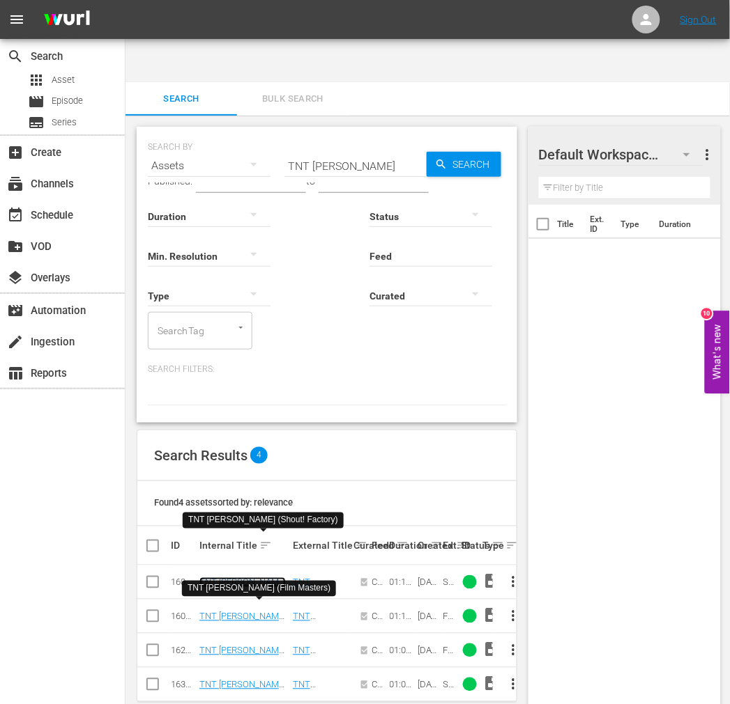
click at [268, 578] on link "TNT Jackson (Shout! Factory)" at bounding box center [242, 588] width 86 height 21
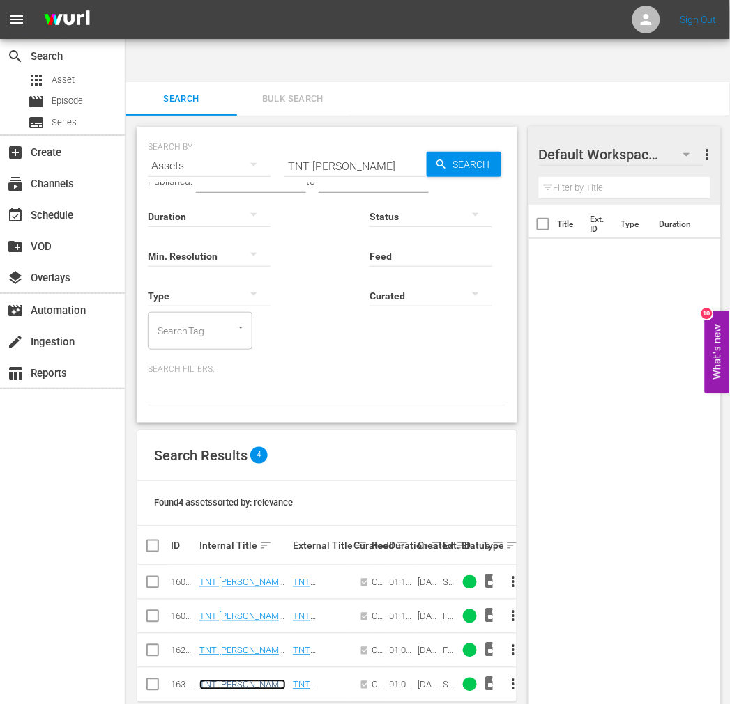
click at [248, 680] on link "TNT Jackson (Shout! Factory)" at bounding box center [242, 690] width 86 height 21
click at [327, 149] on input "TNT Jackson" at bounding box center [355, 165] width 142 height 33
paste input "o All My Friends On Shore"
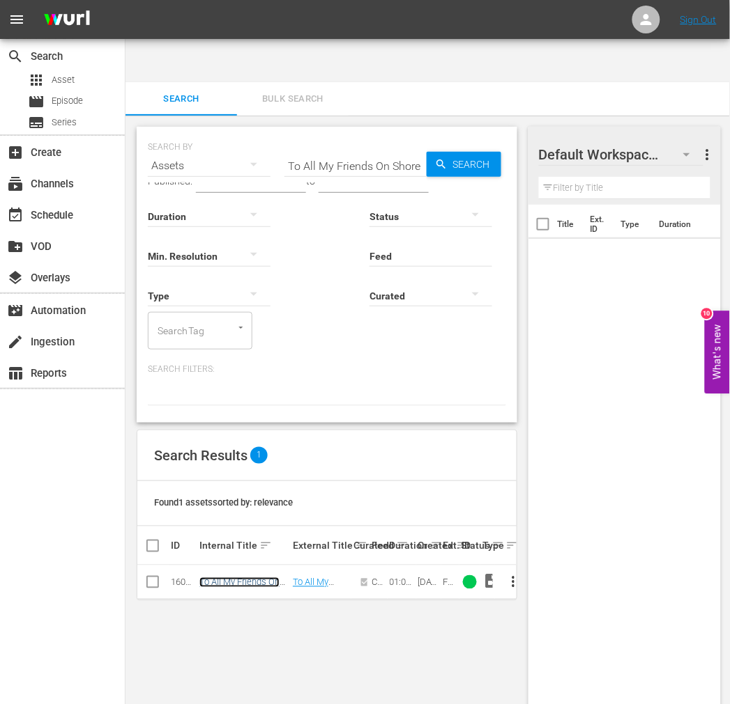
click at [245, 578] on link "To All My Friends On Shore" at bounding box center [239, 588] width 80 height 21
click at [56, 585] on div "search Search apps Asset movie Episode subtitles Series add_box Create subscrip…" at bounding box center [62, 391] width 125 height 704
click at [378, 149] on input "To All My Friends On Shore" at bounding box center [355, 165] width 142 height 33
paste input "Be Fre"
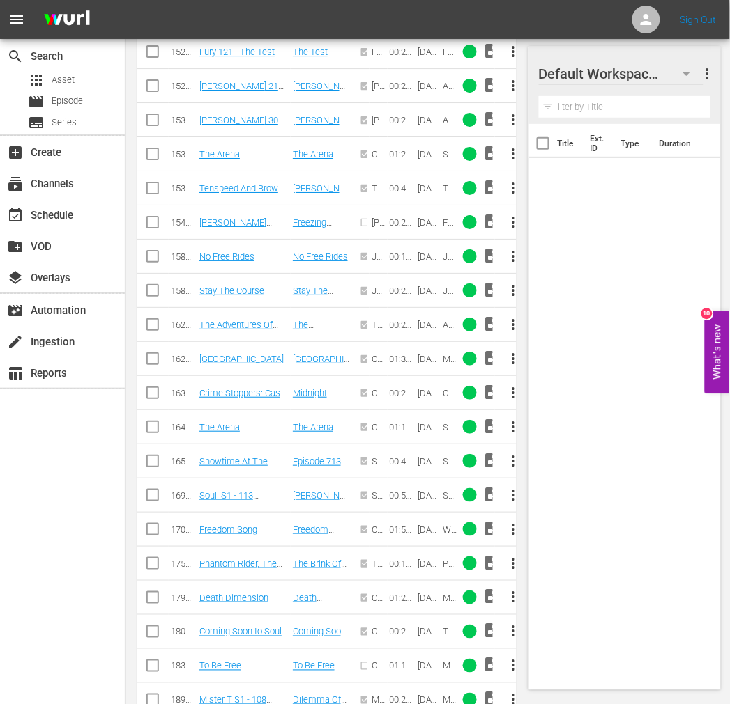
scroll to position [805, 0]
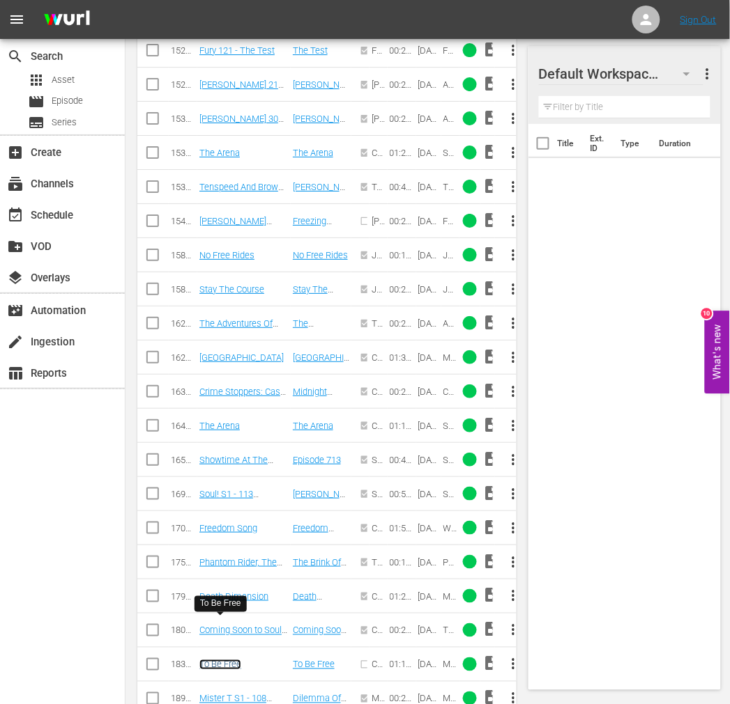
click at [229, 660] on link "To Be Free" at bounding box center [220, 665] width 42 height 10
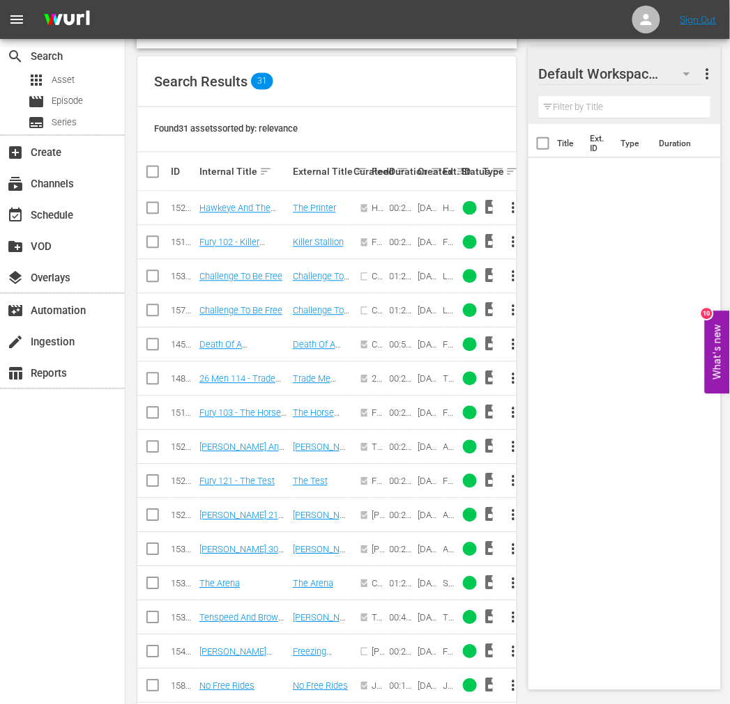
scroll to position [0, 0]
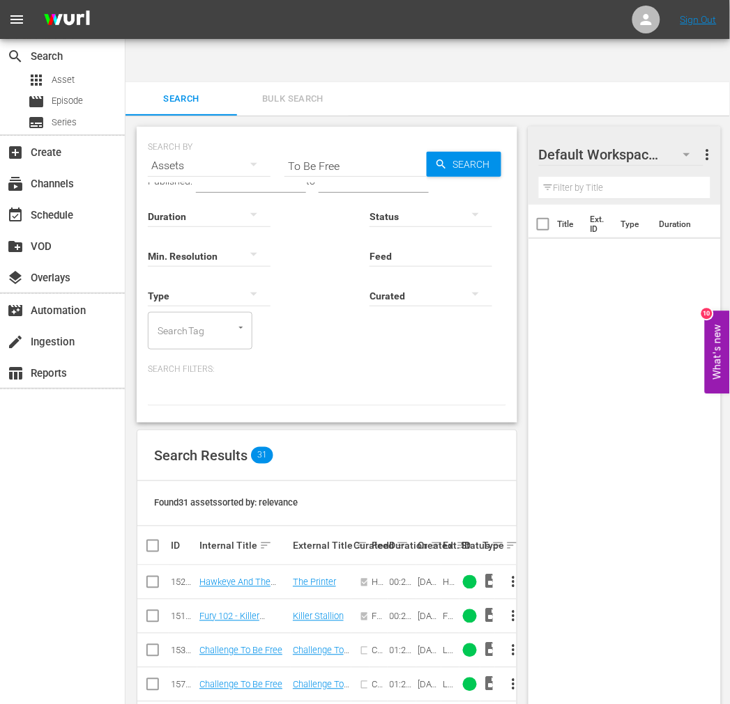
click at [355, 149] on input "To Be Free" at bounding box center [355, 165] width 142 height 33
drag, startPoint x: 355, startPoint y: 121, endPoint x: 254, endPoint y: 124, distance: 101.8
click at [254, 132] on div "SEARCH BY Search By Assets Search ID, Title, Description, Keywords, or Category…" at bounding box center [327, 157] width 358 height 50
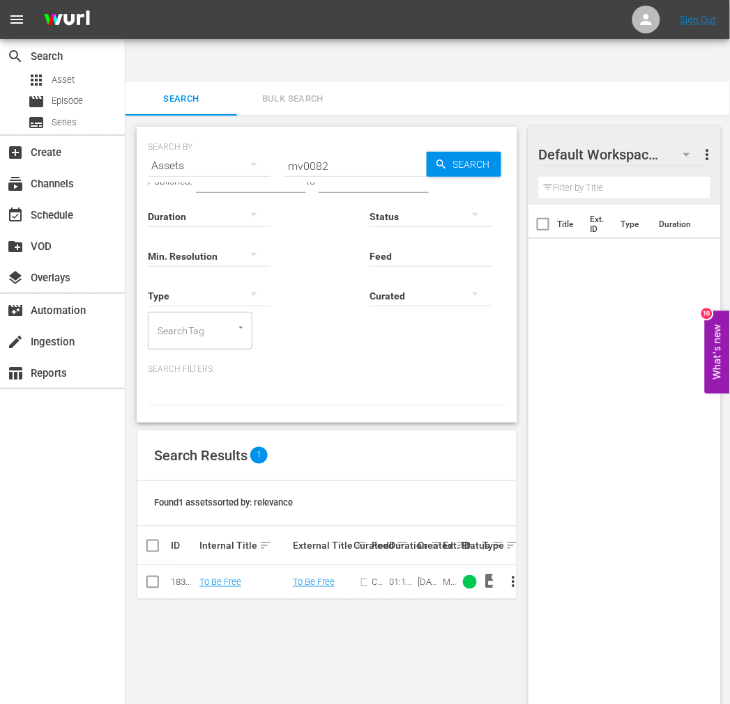
click at [496, 651] on div "SEARCH BY Search By Assets Search ID, Title, Description, Keywords, or Category…" at bounding box center [326, 432] width 403 height 633
drag, startPoint x: 337, startPoint y: 126, endPoint x: 283, endPoint y: 124, distance: 54.4
click at [283, 132] on div "SEARCH BY Search By Assets Search ID, Title, Description, Keywords, or Category…" at bounding box center [327, 157] width 358 height 50
paste input "Velvet Smooth"
click at [493, 152] on span "Search" at bounding box center [474, 164] width 54 height 25
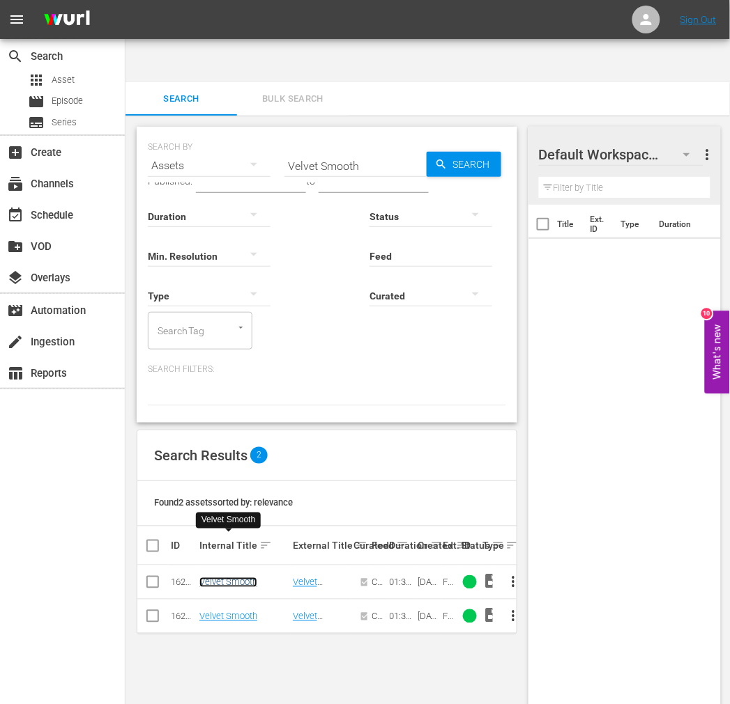
click at [226, 578] on link "Velvet Smooth" at bounding box center [228, 583] width 58 height 10
click at [224, 612] on link "Velvet Smooth" at bounding box center [228, 617] width 58 height 10
drag, startPoint x: 366, startPoint y: 130, endPoint x: 270, endPoint y: 123, distance: 96.4
click at [270, 127] on div "SEARCH BY Search By Assets Search ID, Title, Description, Keywords, or Category…" at bounding box center [327, 275] width 380 height 296
click at [307, 149] on input "Velvet Smooth" at bounding box center [355, 165] width 142 height 33
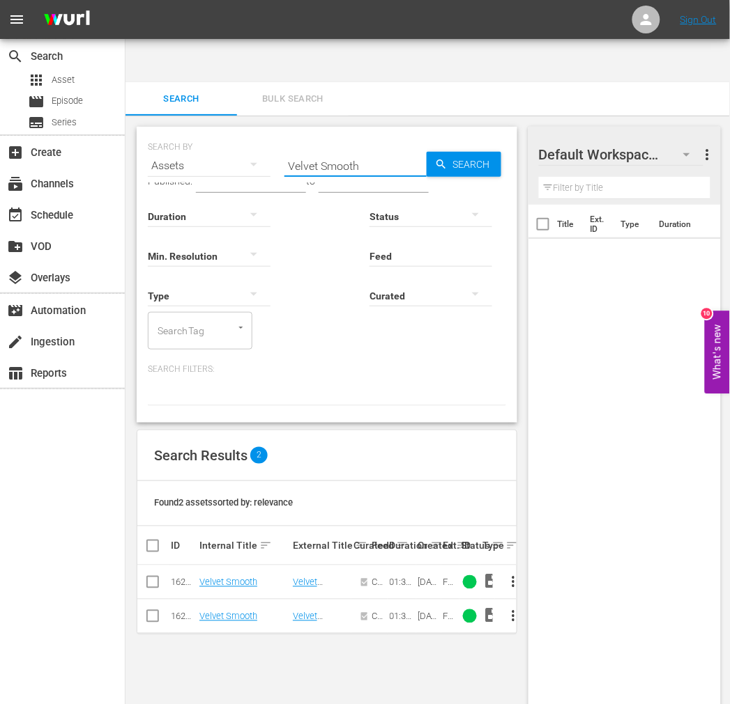
paste input "Wackiest Wagon Train In The West"
click at [481, 152] on span "Search" at bounding box center [474, 164] width 54 height 25
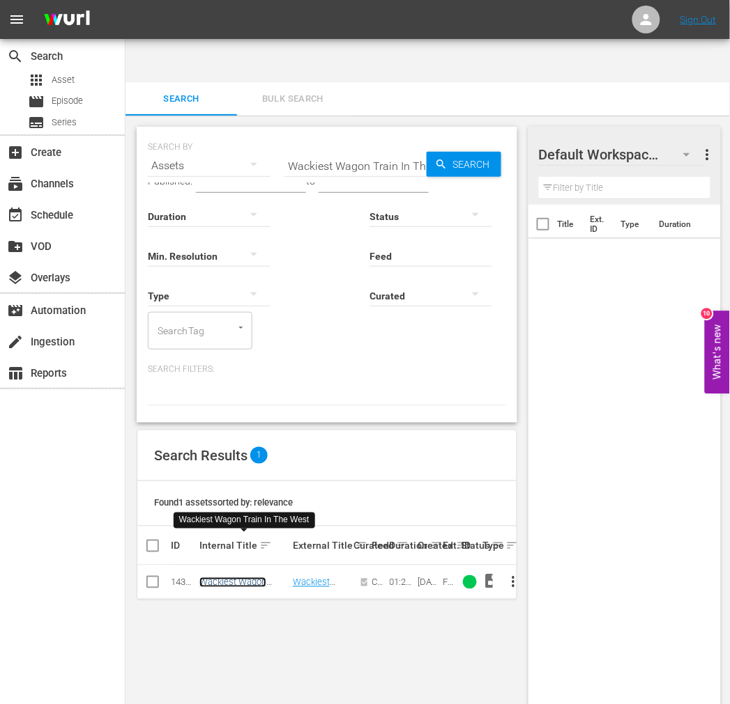
click at [229, 578] on link "Wackiest Wagon Train In The West" at bounding box center [234, 588] width 70 height 21
click at [338, 149] on input "Wackiest Wagon Train In The West" at bounding box center [355, 165] width 142 height 33
paste input "rriors Of The Wasteland"
click at [423, 149] on input "Warriors Of The Wasteland" at bounding box center [355, 165] width 142 height 33
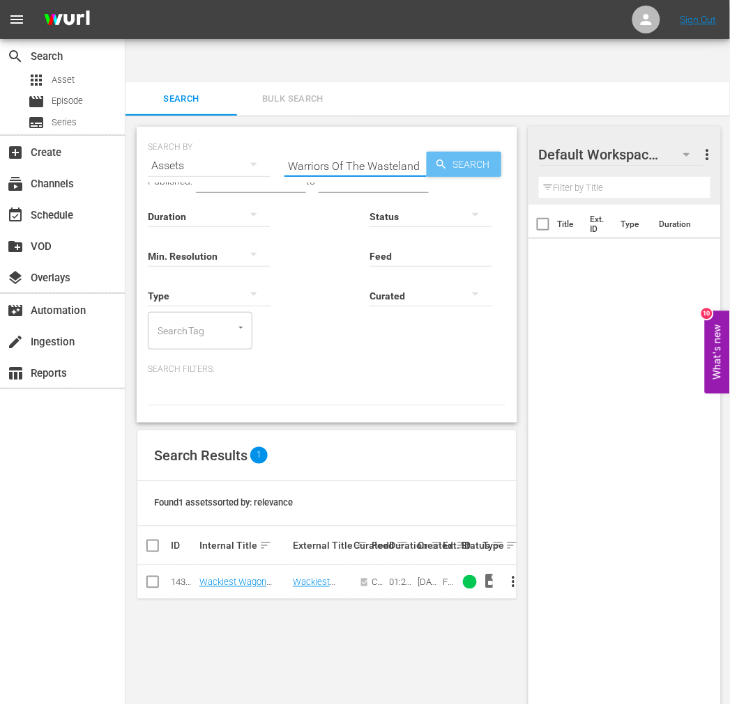
type input "Warriors Of The Wasteland"
click at [465, 152] on span "Search" at bounding box center [474, 164] width 54 height 25
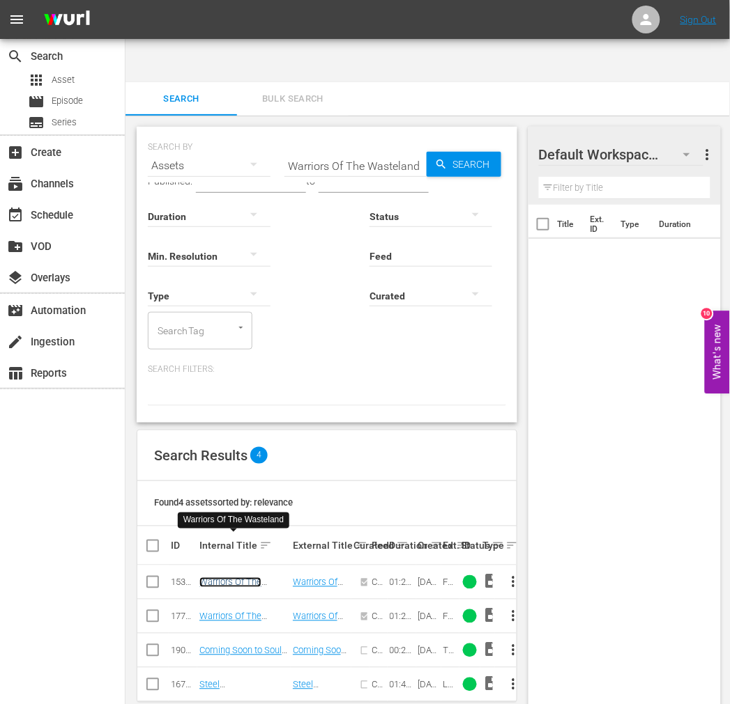
click at [252, 578] on link "Warriors Of The Wasteland" at bounding box center [230, 588] width 62 height 21
click at [227, 612] on link "Warriors Of The Wasteland (edited)" at bounding box center [236, 622] width 75 height 21
click at [604, 432] on div "Title Ext. ID Type Duration" at bounding box center [624, 468] width 192 height 527
click at [58, 502] on div "search Search apps Asset movie Episode subtitles Series add_box Create subscrip…" at bounding box center [62, 391] width 125 height 704
click at [363, 149] on input "Warriors Of The Wasteland" at bounding box center [355, 165] width 142 height 33
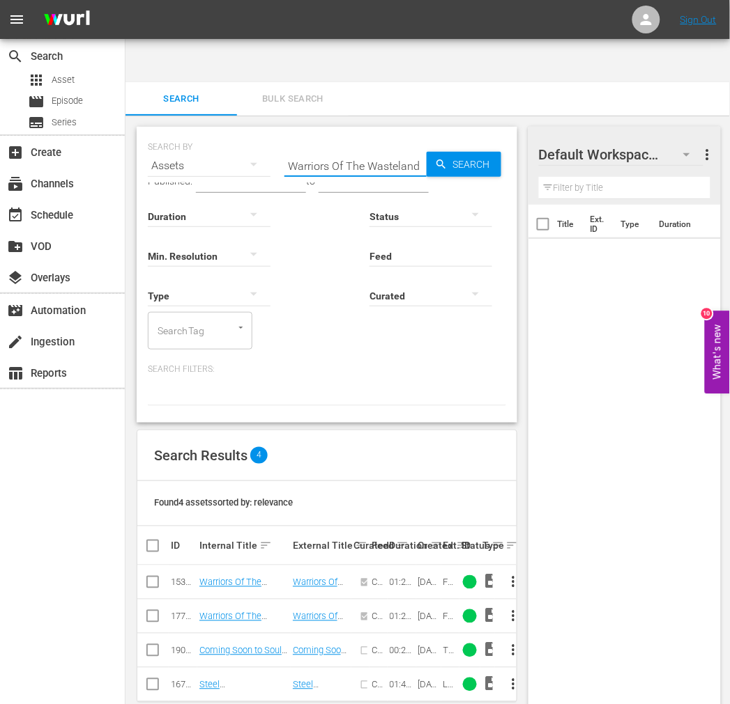
paste input "of the Year 2072"
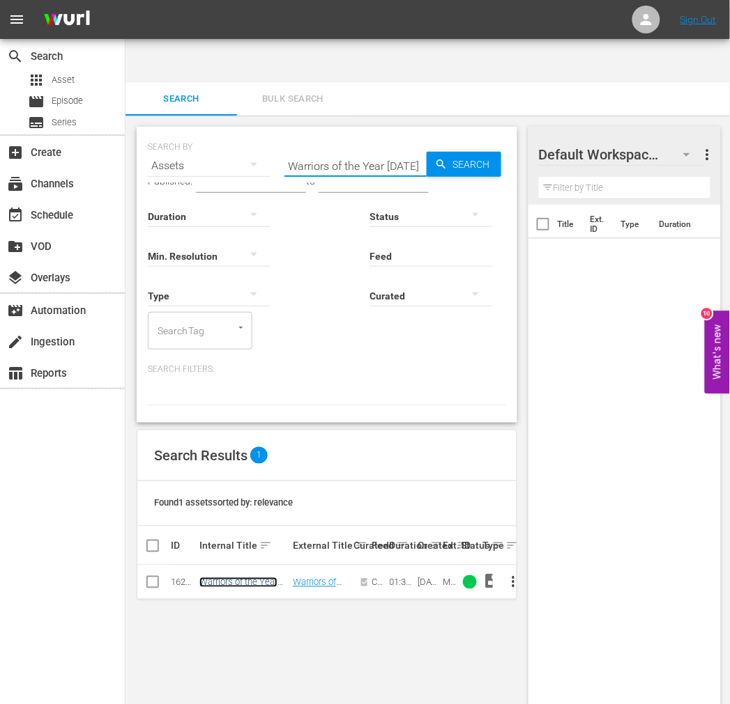
click at [256, 578] on link "Warriors of the Year 2072" at bounding box center [238, 588] width 78 height 21
click at [350, 149] on input "Warriors of the Year [DATE]" at bounding box center [355, 165] width 142 height 33
paste input "est Of The Divide"
click at [475, 152] on span "Search" at bounding box center [474, 164] width 54 height 25
click at [254, 578] on link "West Of The Divide" at bounding box center [237, 583] width 76 height 10
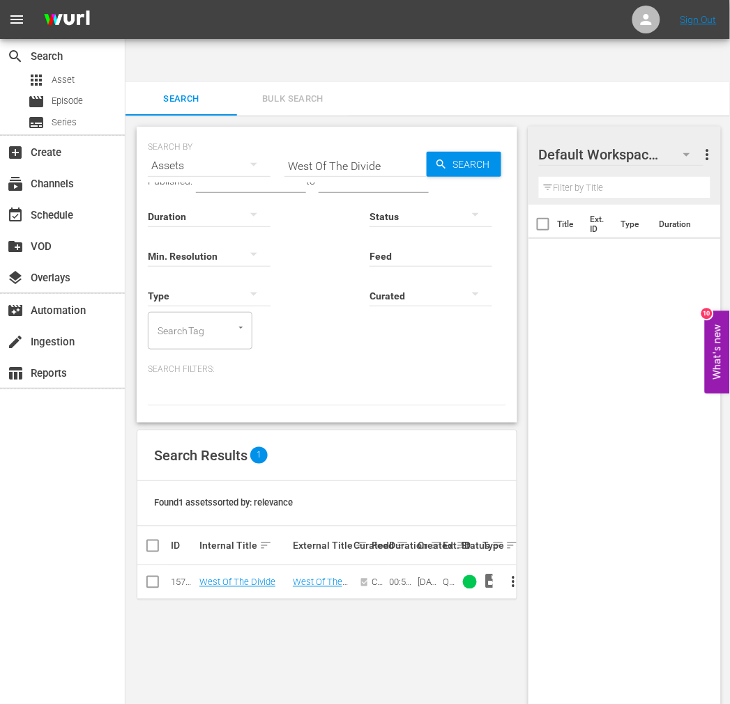
click at [507, 653] on div "SEARCH BY Search By Assets Search ID, Title, Description, Keywords, or Category…" at bounding box center [326, 432] width 403 height 633
click at [353, 149] on input "West Of The Divide" at bounding box center [355, 165] width 142 height 33
paste input "inds Of The Wasteland"
click at [446, 152] on div "Search" at bounding box center [463, 164] width 75 height 25
click at [239, 578] on link "Winds Of The Wasteland" at bounding box center [226, 588] width 54 height 21
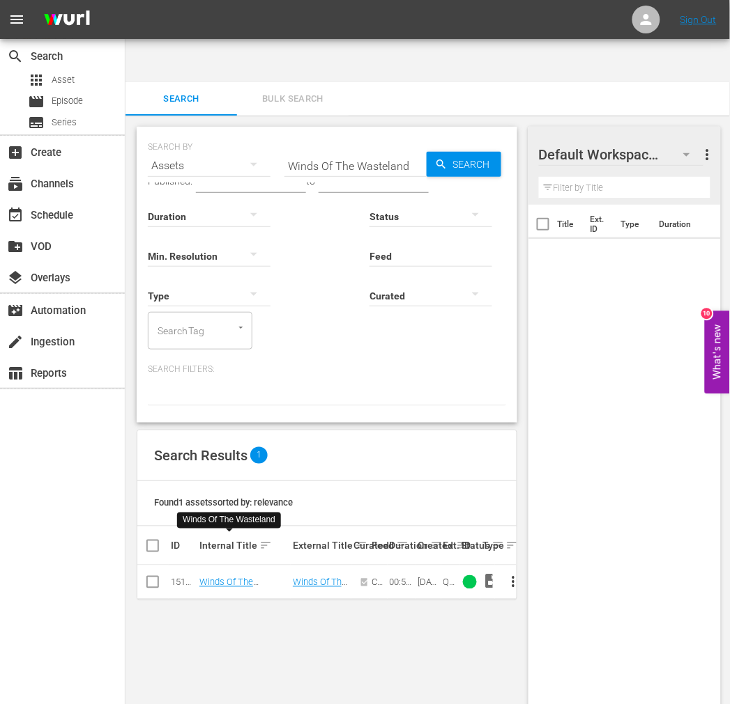
click at [365, 172] on input "text" at bounding box center [373, 182] width 110 height 21
click at [364, 149] on input "Winds Of The Wasteland" at bounding box center [355, 165] width 142 height 33
paste input "Zulu Dawn"
click at [214, 578] on link "Zulu Dawn" at bounding box center [242, 583] width 86 height 10
click at [548, 684] on div "Title Ext. ID Type Duration" at bounding box center [624, 468] width 192 height 527
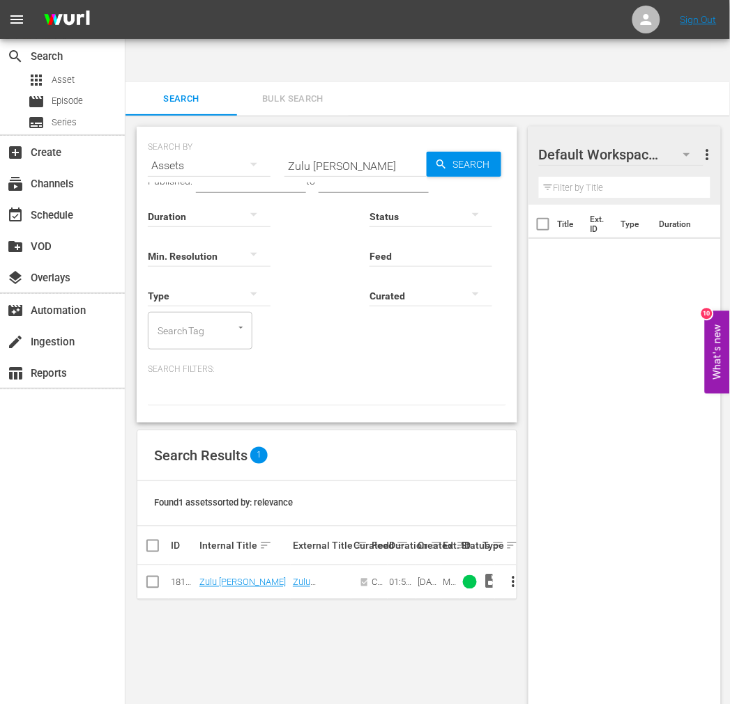
click at [392, 620] on div "SEARCH BY Search By Assets Search ID, Title, Description, Keywords, or Category…" at bounding box center [326, 432] width 403 height 633
click at [96, 649] on div "search Search apps Asset movie Episode subtitles Series add_box Create subscrip…" at bounding box center [62, 391] width 125 height 704
drag, startPoint x: 363, startPoint y: 121, endPoint x: 224, endPoint y: 110, distance: 139.0
click at [225, 132] on div "SEARCH BY Search By Assets Search ID, Title, Description, Keywords, or Category…" at bounding box center [327, 157] width 358 height 50
paste input "Adios Amigo"
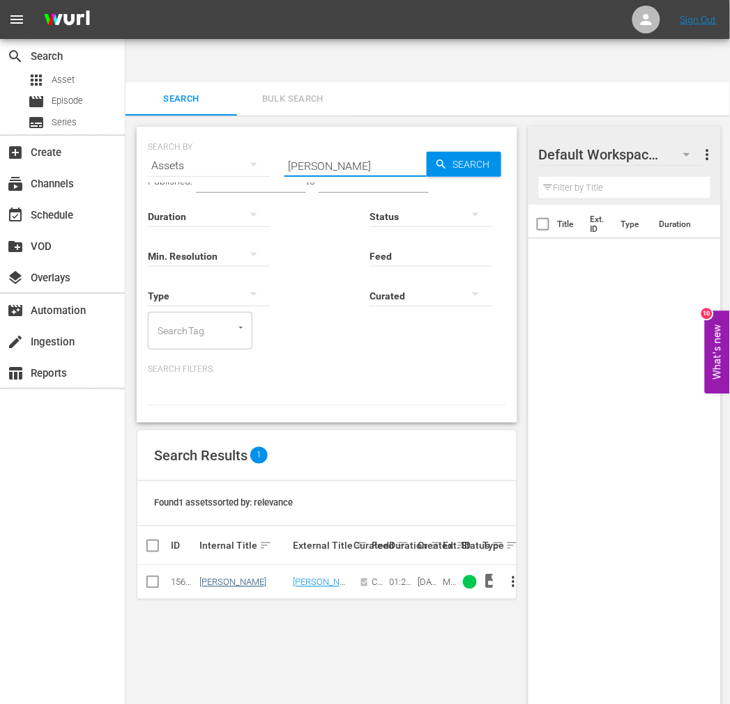
type input "Adios Amigo"
click at [222, 578] on link "Adios Amigo" at bounding box center [232, 583] width 67 height 10
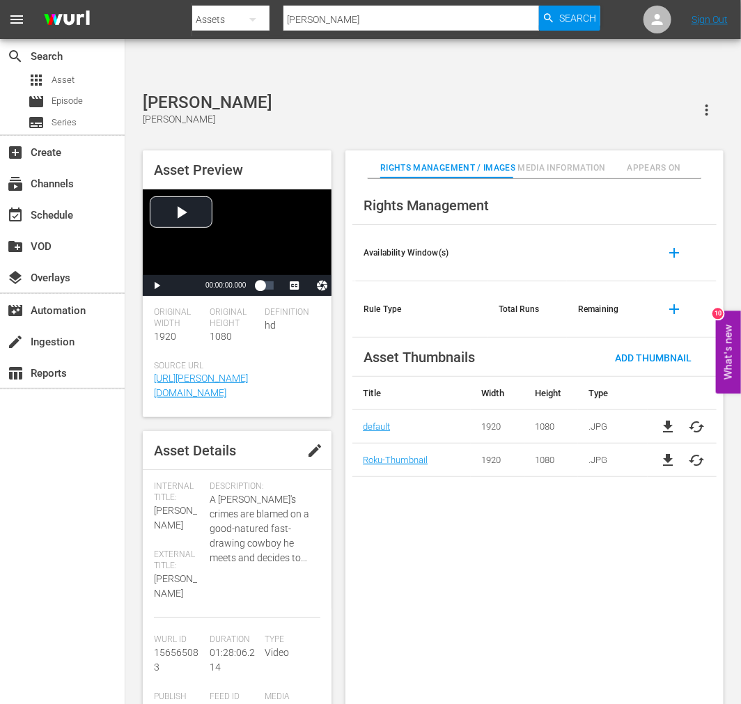
click at [593, 572] on div "Rights Management Availability Window(s) add Rule Type Total Runs Remaining add…" at bounding box center [535, 453] width 378 height 548
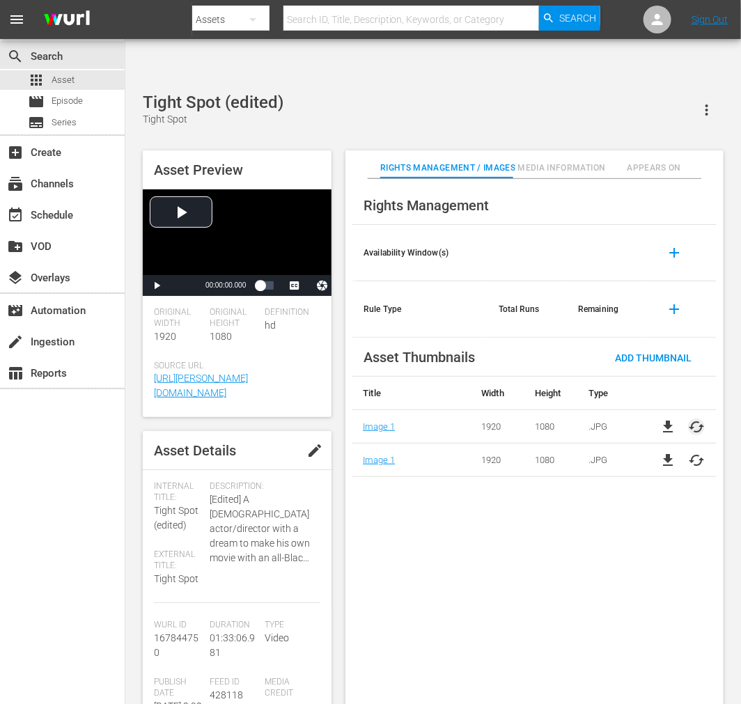
click at [701, 419] on span "cached" at bounding box center [696, 427] width 17 height 17
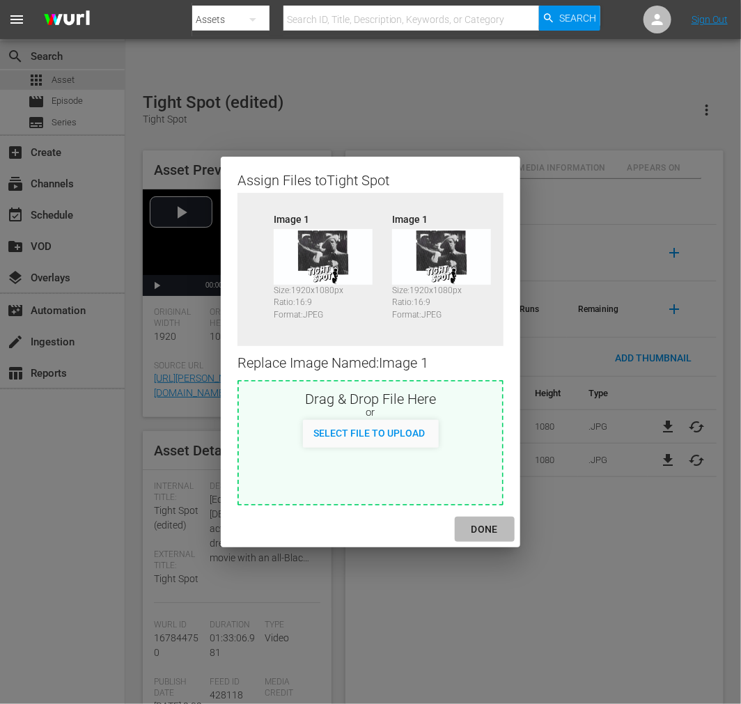
click at [496, 527] on div "DONE" at bounding box center [485, 529] width 49 height 17
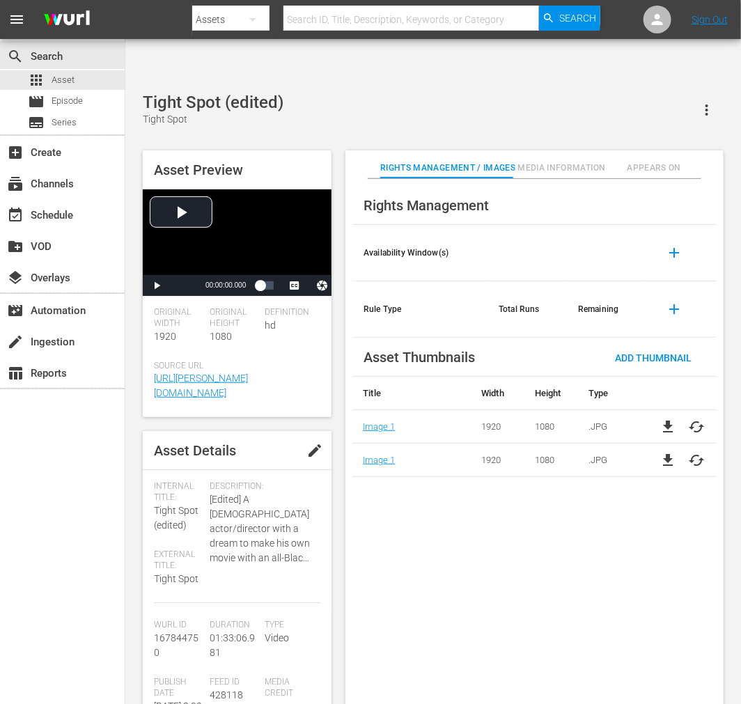
click at [514, 548] on div "Rights Management Availability Window(s) add Rule Type Total Runs Remaining add…" at bounding box center [535, 453] width 378 height 548
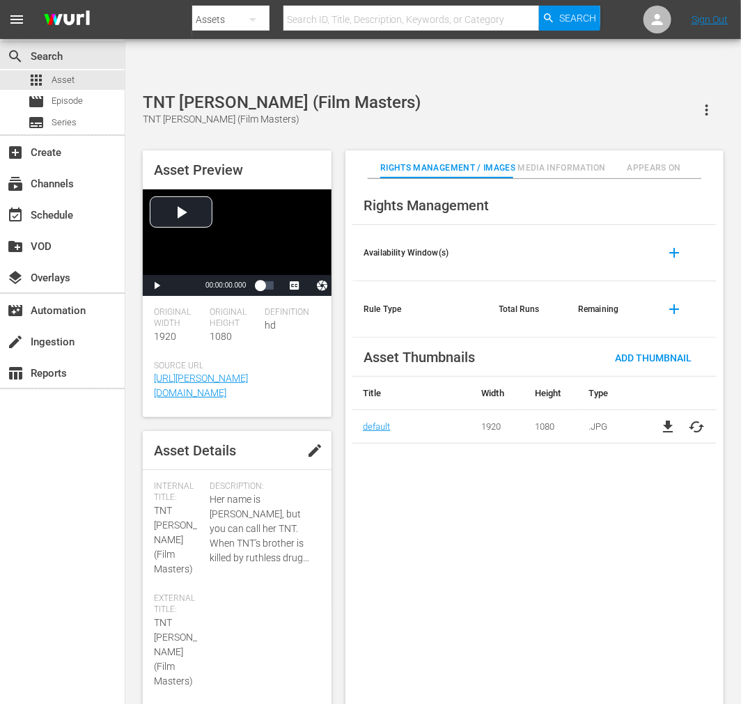
click at [698, 419] on span "cached" at bounding box center [696, 427] width 17 height 17
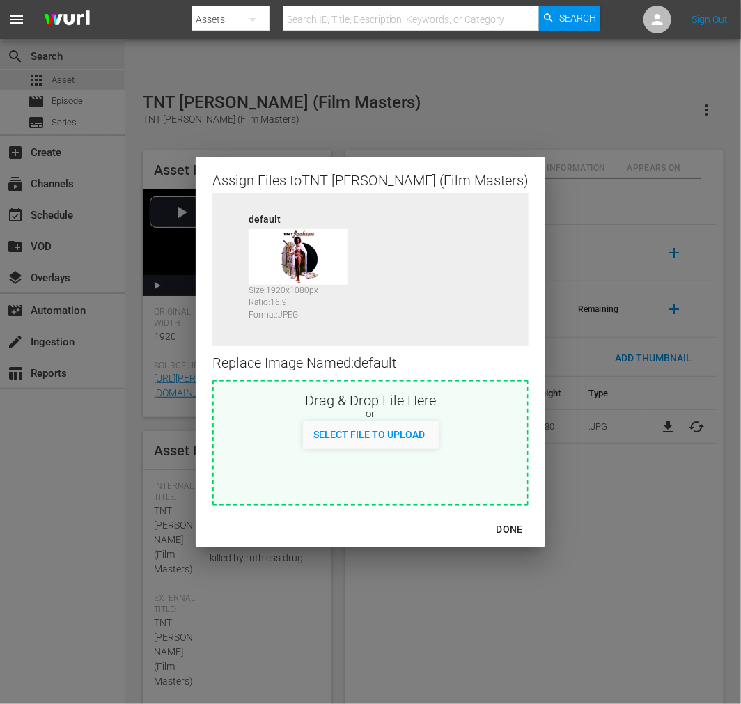
click at [486, 527] on div "DONE" at bounding box center [510, 529] width 49 height 17
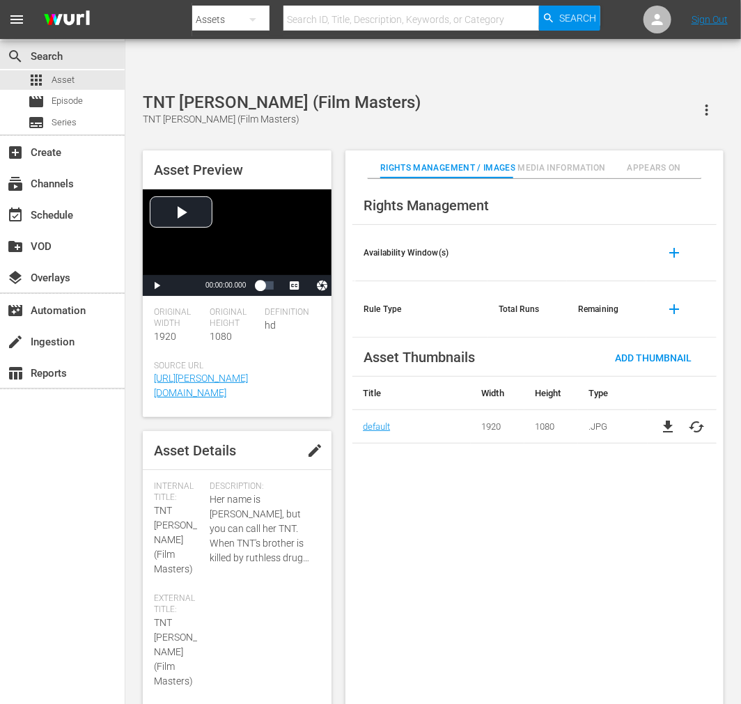
click at [443, 528] on div "Rights Management Availability Window(s) add Rule Type Total Runs Remaining add…" at bounding box center [535, 453] width 378 height 548
click at [488, 597] on div "Rights Management Availability Window(s) add Rule Type Total Runs Remaining add…" at bounding box center [535, 453] width 378 height 548
click at [667, 419] on span "cached" at bounding box center [696, 427] width 17 height 17
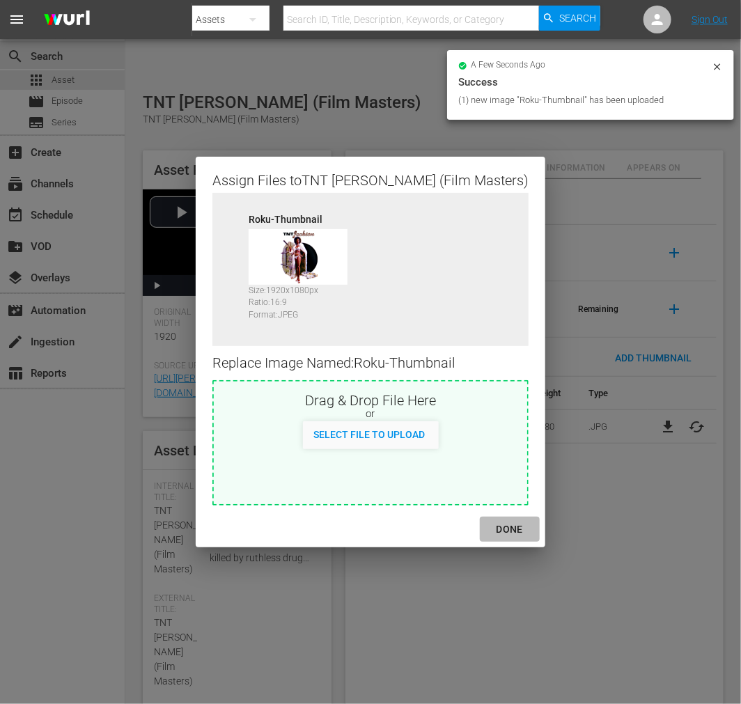
click at [486, 525] on div "DONE" at bounding box center [510, 529] width 49 height 17
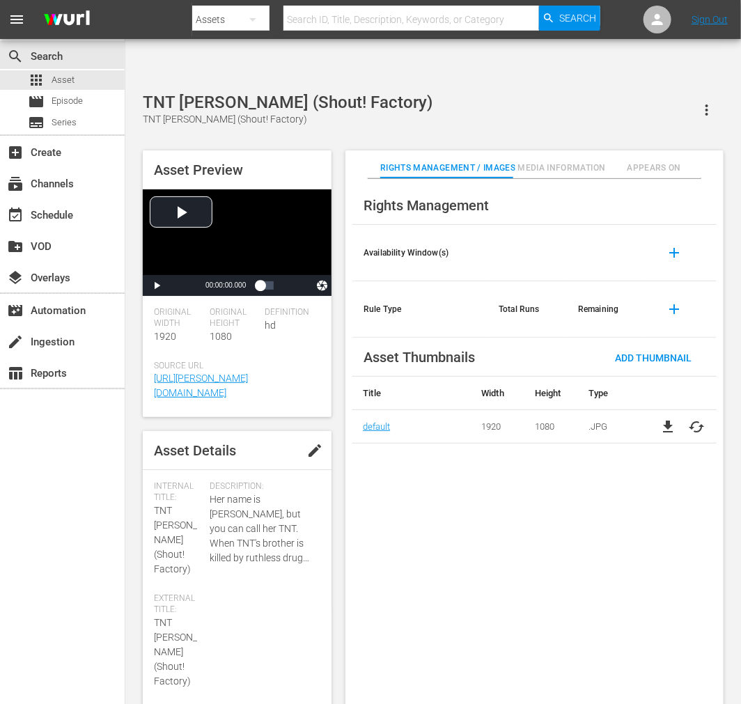
click at [667, 419] on span "cached" at bounding box center [696, 427] width 17 height 17
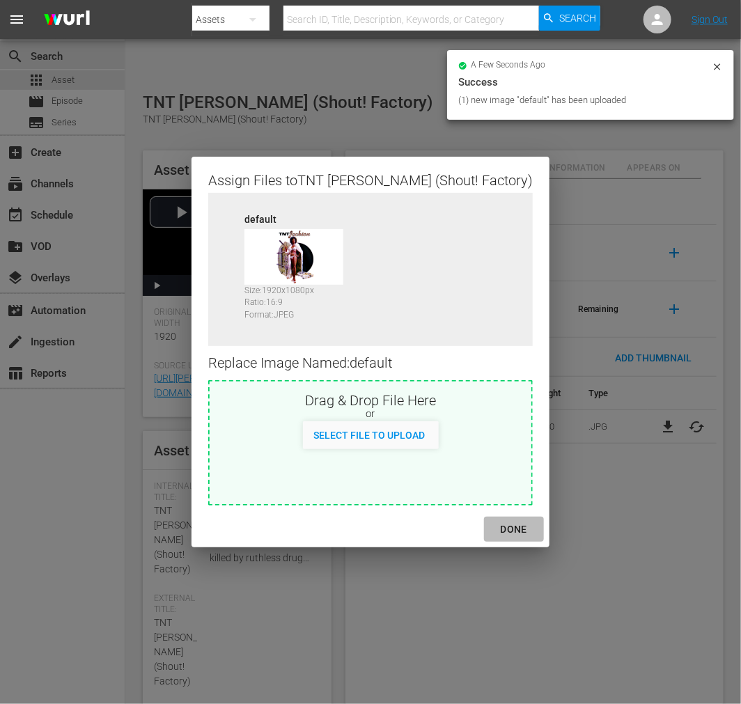
click at [490, 530] on div "DONE" at bounding box center [514, 529] width 49 height 17
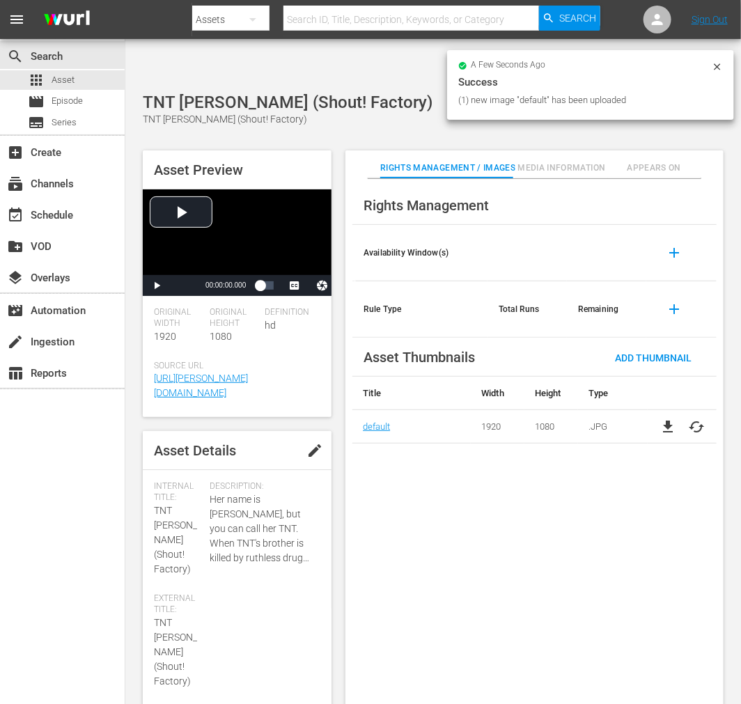
drag, startPoint x: 479, startPoint y: 534, endPoint x: 528, endPoint y: 513, distance: 53.3
click at [513, 525] on div "Rights Management Availability Window(s) add Rule Type Total Runs Remaining add…" at bounding box center [535, 453] width 378 height 548
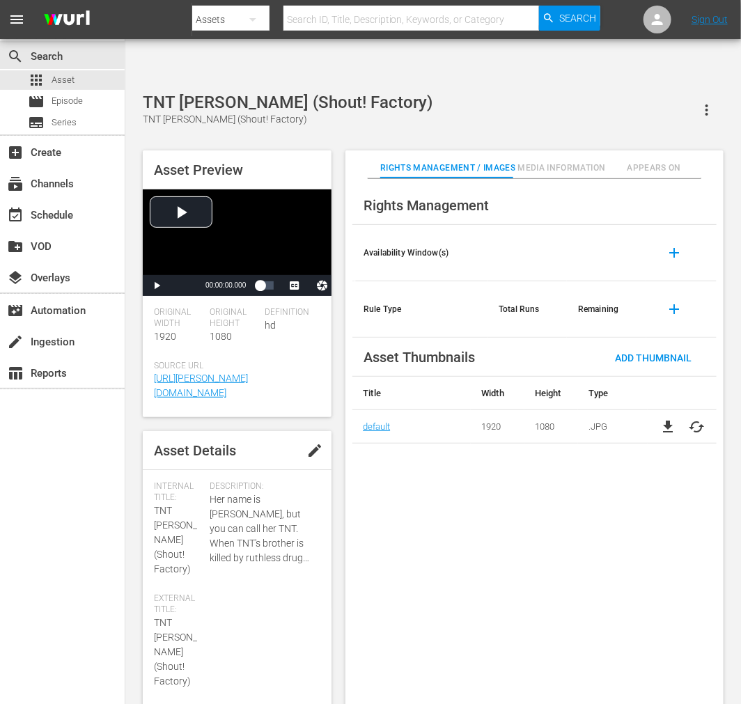
click at [422, 443] on div "Rights Management Availability Window(s) add Rule Type Total Runs Remaining add…" at bounding box center [535, 453] width 378 height 548
click at [667, 419] on span "cached" at bounding box center [696, 427] width 17 height 17
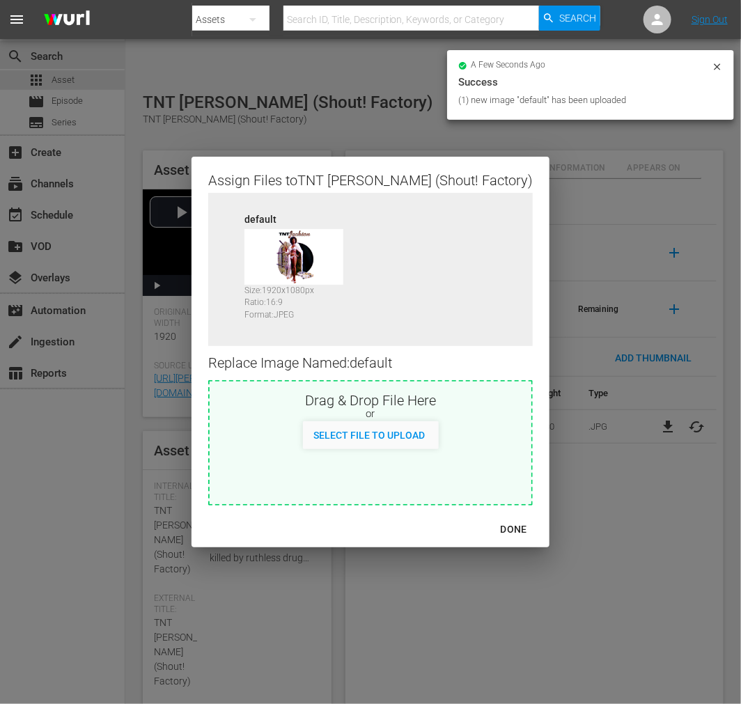
click at [498, 523] on div "DONE" at bounding box center [514, 529] width 49 height 17
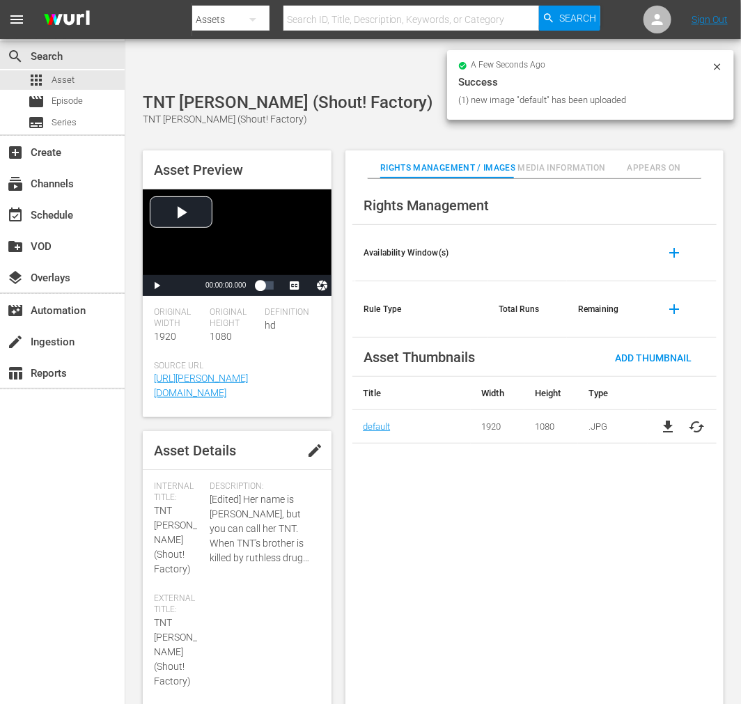
click at [507, 530] on div "Rights Management Availability Window(s) add Rule Type Total Runs Remaining add…" at bounding box center [535, 453] width 378 height 548
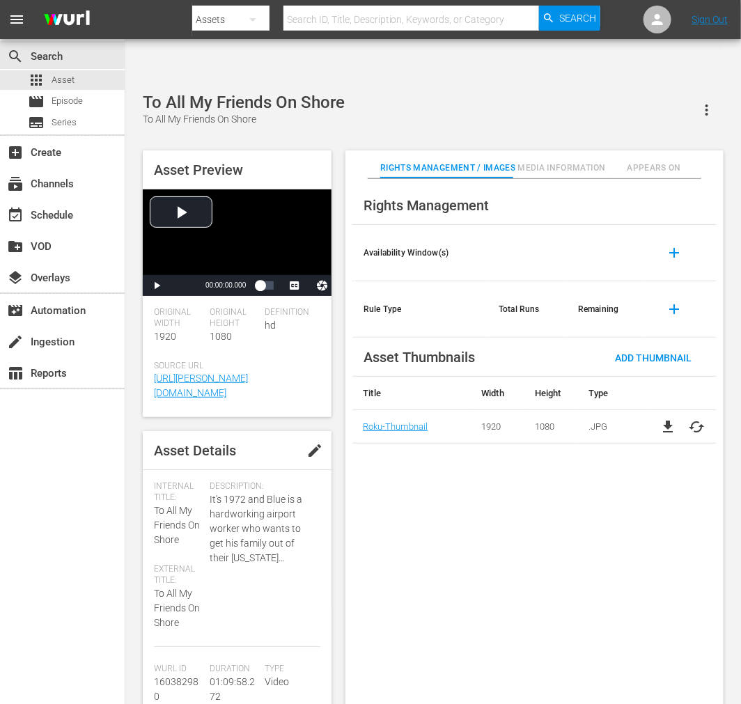
click at [426, 610] on div "Rights Management Availability Window(s) add Rule Type Total Runs Remaining add…" at bounding box center [535, 453] width 378 height 548
click at [695, 419] on span "cached" at bounding box center [696, 427] width 17 height 17
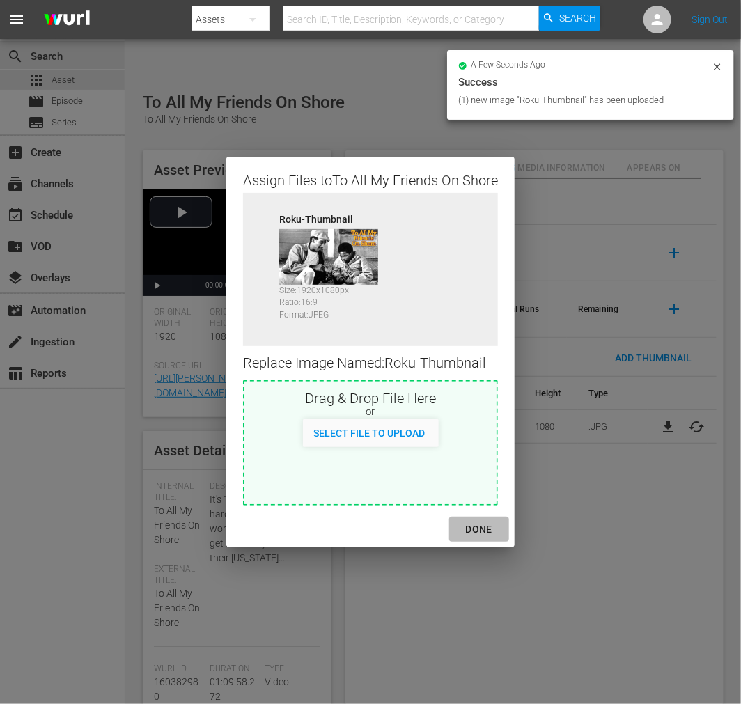
click at [475, 523] on div "DONE" at bounding box center [479, 529] width 49 height 17
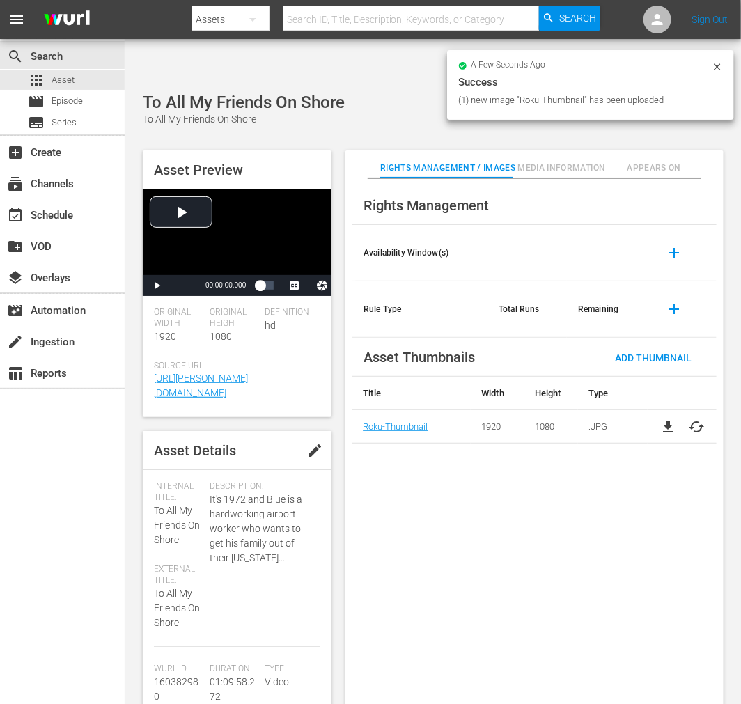
click at [491, 560] on div "Rights Management Availability Window(s) add Rule Type Total Runs Remaining add…" at bounding box center [535, 453] width 378 height 548
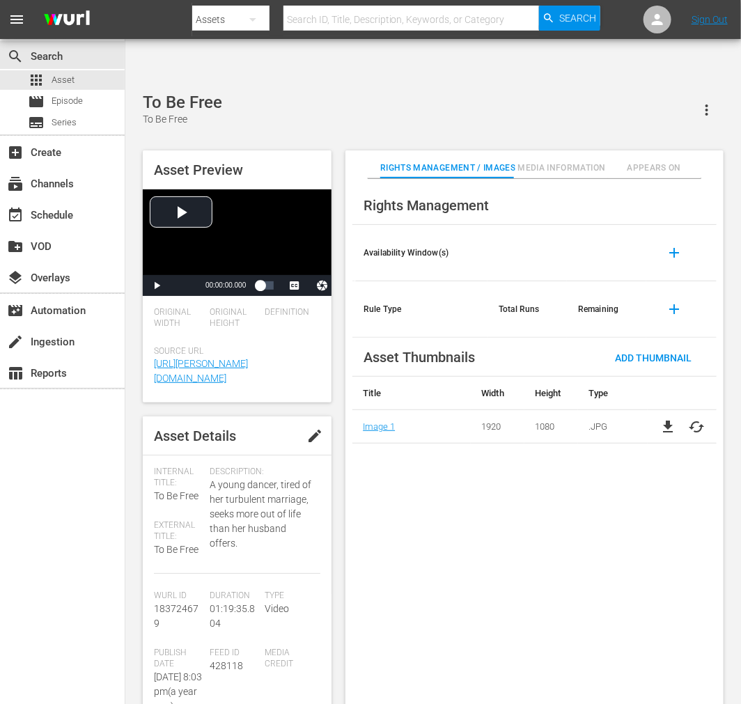
click at [454, 471] on div "Rights Management Availability Window(s) add Rule Type Total Runs Remaining add…" at bounding box center [535, 453] width 378 height 548
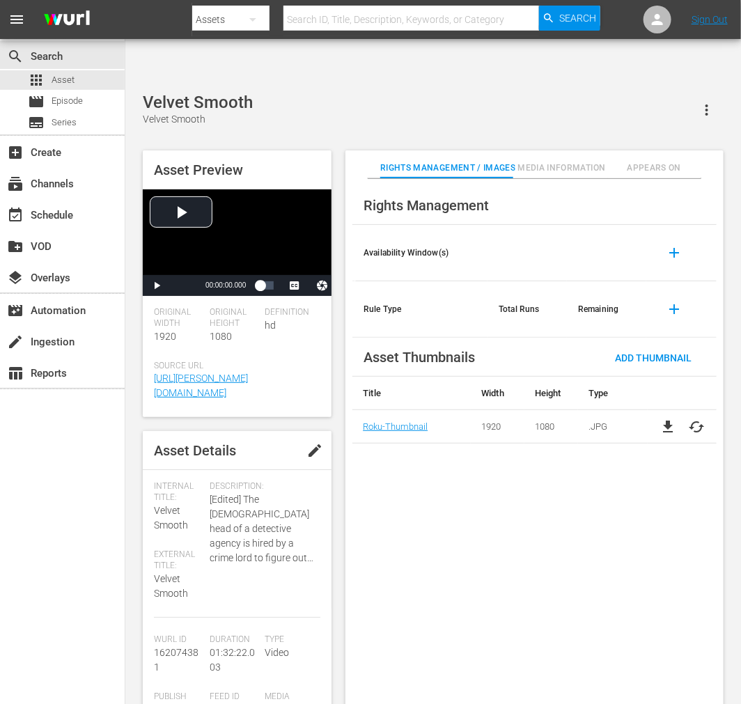
click at [484, 653] on div "Rights Management Availability Window(s) add Rule Type Total Runs Remaining add…" at bounding box center [535, 453] width 378 height 548
click at [701, 419] on span "cached" at bounding box center [696, 427] width 17 height 17
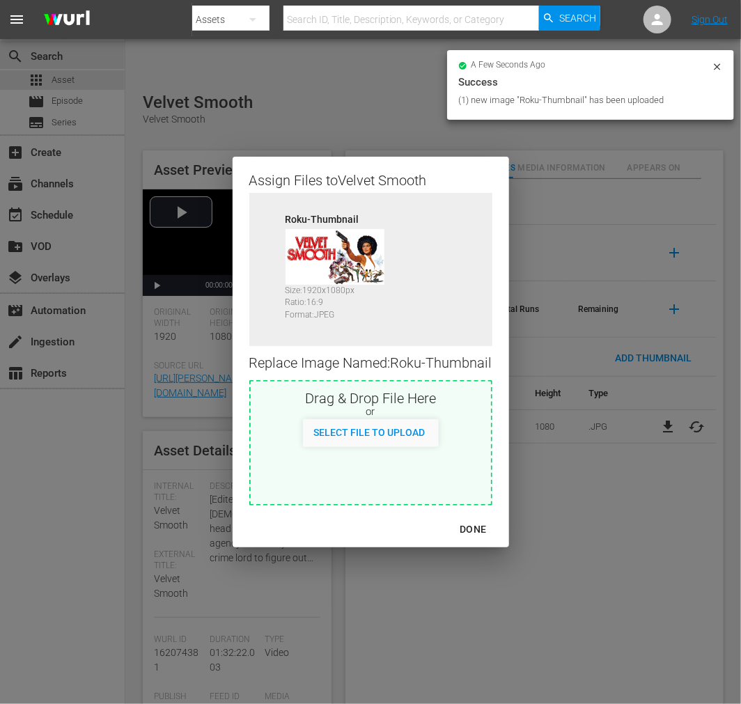
click at [476, 530] on div "DONE" at bounding box center [473, 529] width 49 height 17
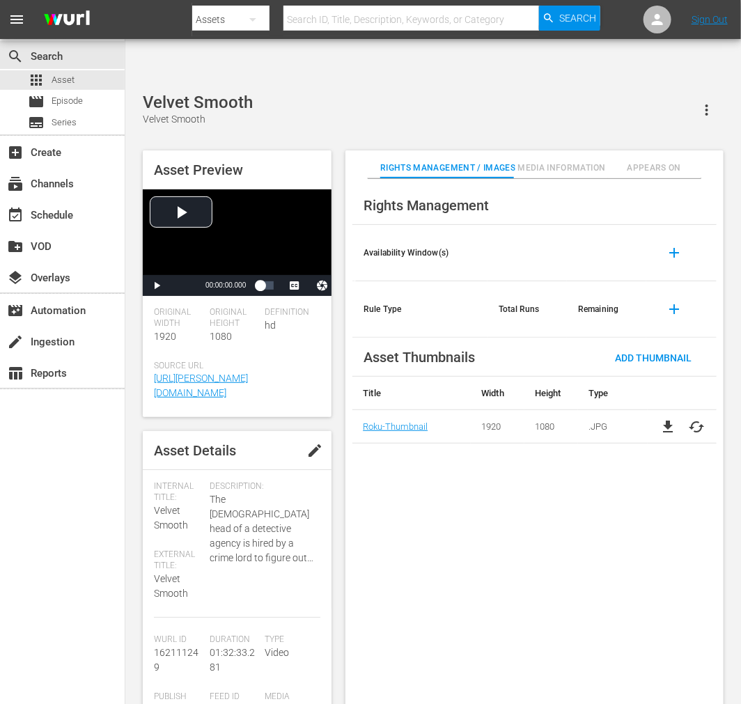
click at [449, 552] on div "Rights Management Availability Window(s) add Rule Type Total Runs Remaining add…" at bounding box center [535, 453] width 378 height 548
click at [597, 506] on div "Rights Management Availability Window(s) add Rule Type Total Runs Remaining add…" at bounding box center [535, 453] width 378 height 548
click at [509, 526] on div "Rights Management Availability Window(s) add Rule Type Total Runs Remaining add…" at bounding box center [535, 453] width 378 height 548
click at [565, 524] on div "Rights Management Availability Window(s) add Rule Type Total Runs Remaining add…" at bounding box center [535, 453] width 378 height 548
click at [667, 419] on span "cached" at bounding box center [696, 427] width 17 height 17
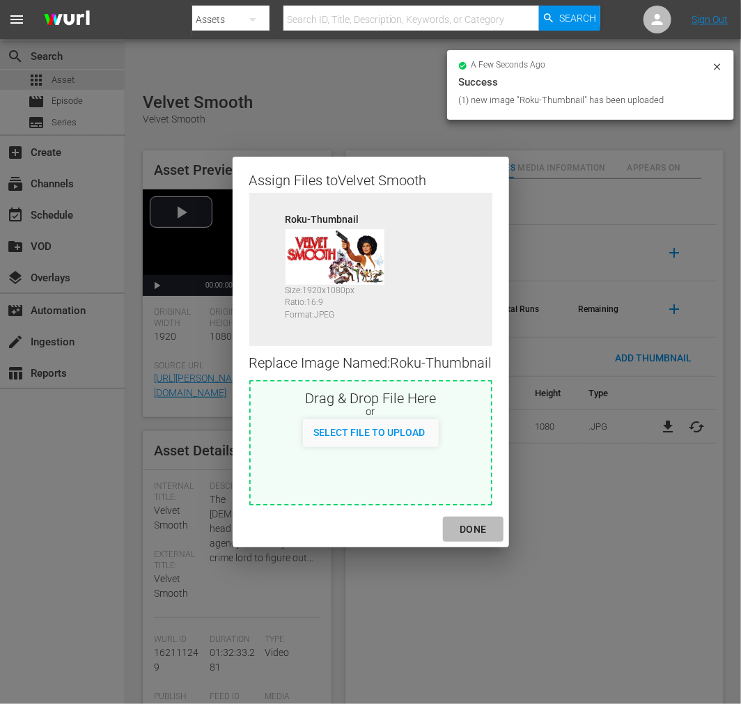
click at [477, 526] on div "DONE" at bounding box center [473, 529] width 49 height 17
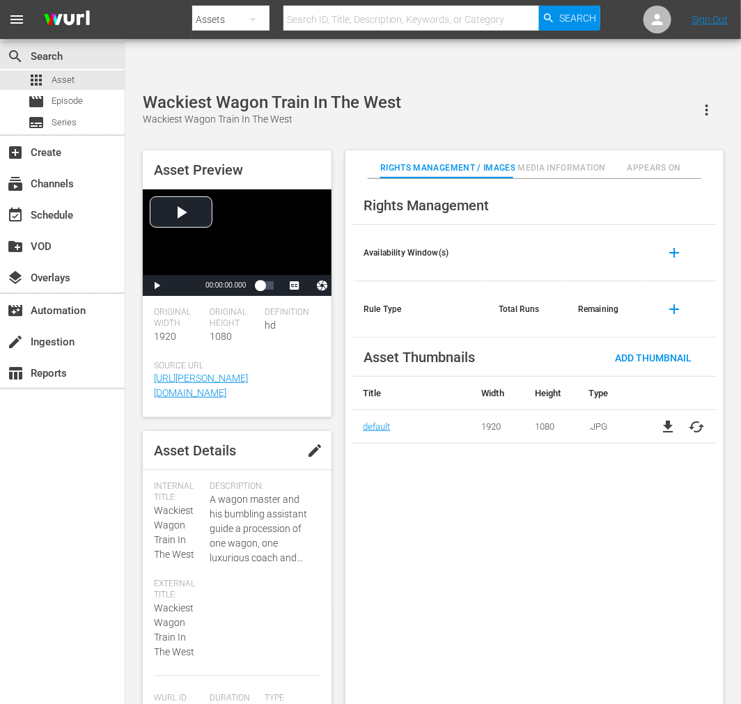
click at [700, 419] on span "cached" at bounding box center [696, 427] width 17 height 17
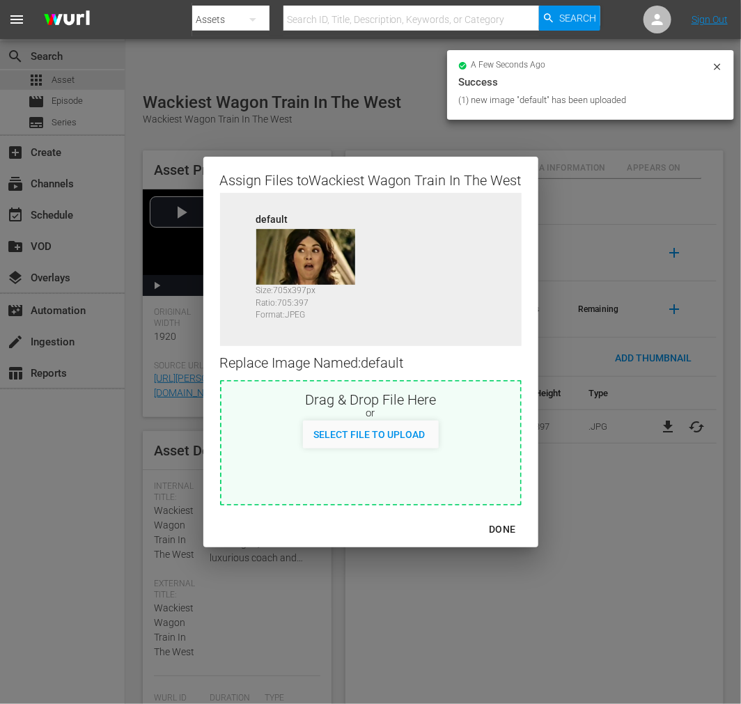
click at [499, 528] on div "DONE" at bounding box center [502, 529] width 49 height 17
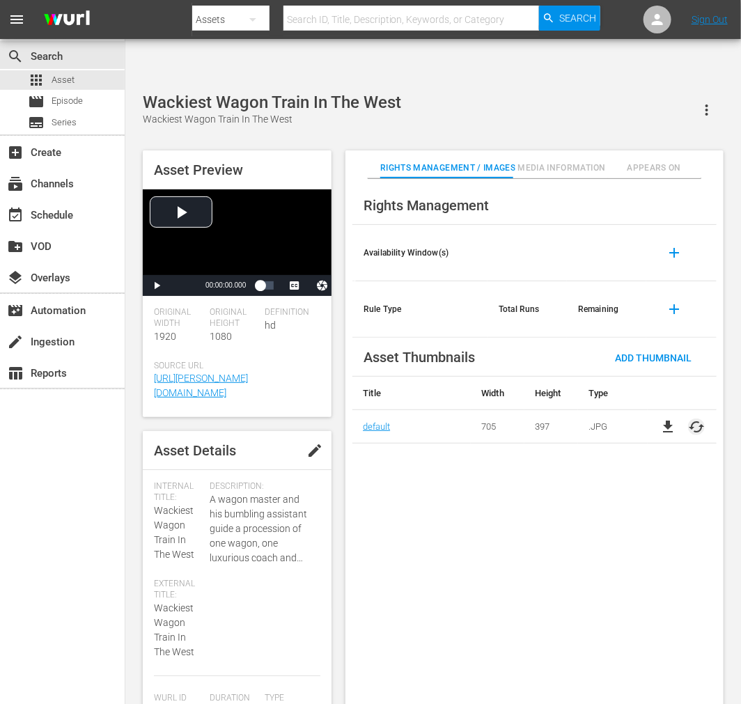
click at [701, 419] on span "cached" at bounding box center [696, 427] width 17 height 17
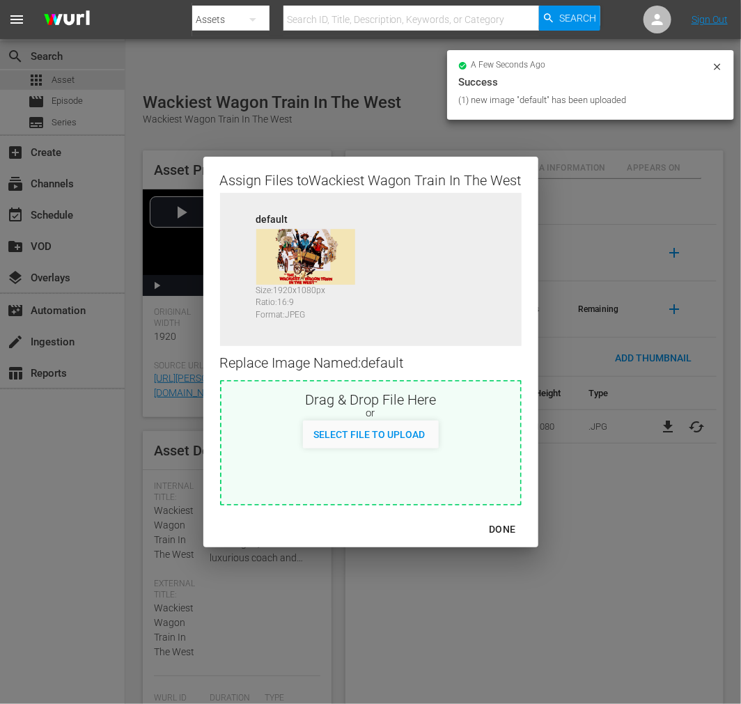
click at [493, 525] on div "DONE" at bounding box center [502, 529] width 49 height 17
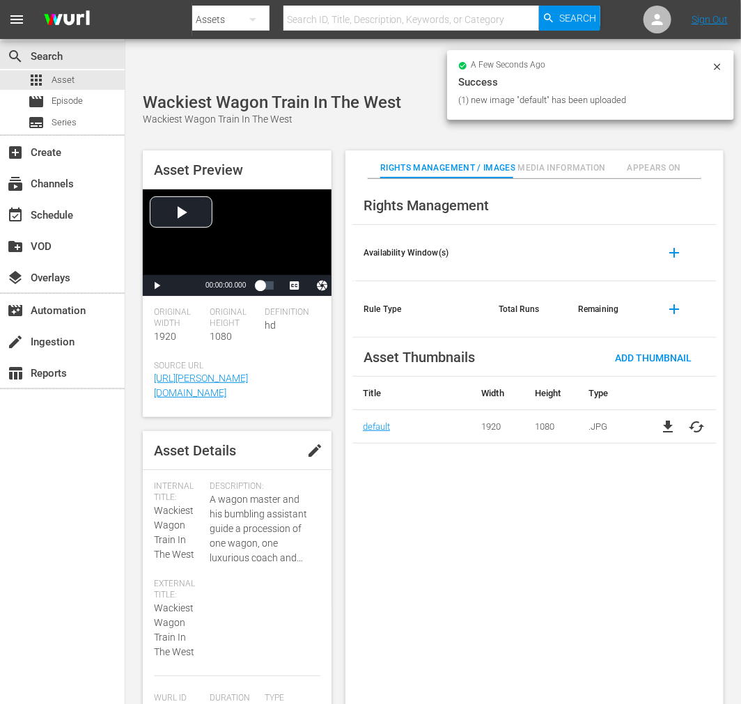
click at [524, 537] on div "Rights Management Availability Window(s) add Rule Type Total Runs Remaining add…" at bounding box center [535, 453] width 378 height 548
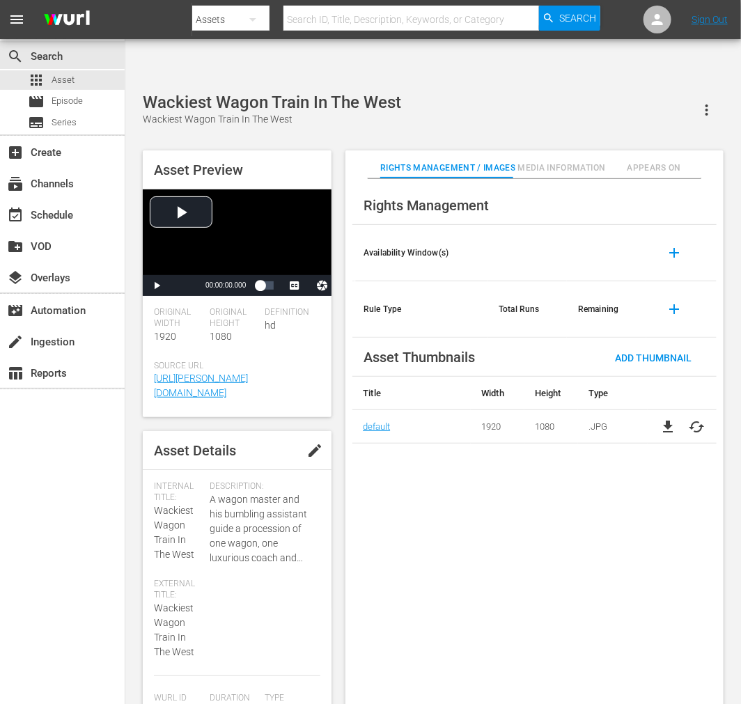
click at [555, 617] on div "Rights Management Availability Window(s) add Rule Type Total Runs Remaining add…" at bounding box center [535, 453] width 378 height 548
click at [479, 161] on span "Rights Management / Images" at bounding box center [447, 168] width 135 height 15
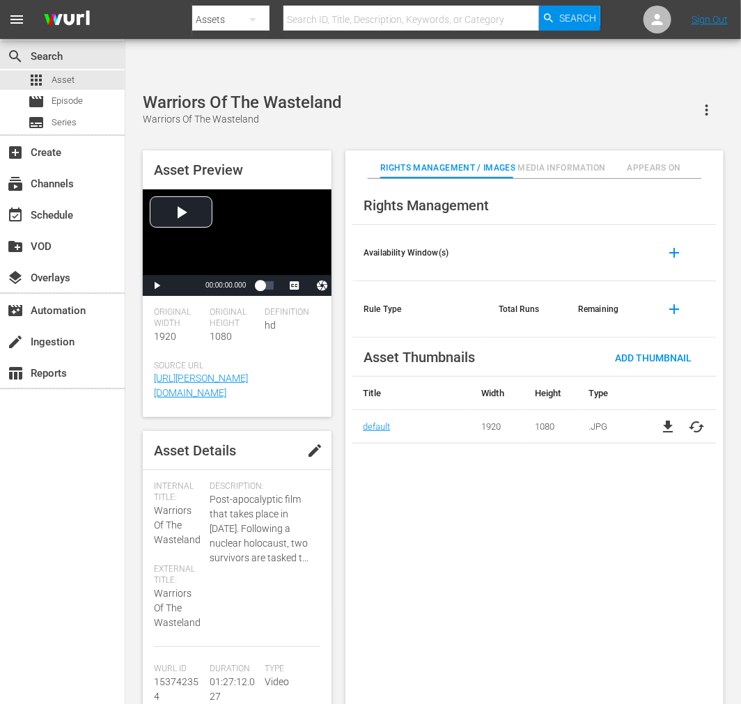
click at [443, 502] on div "Rights Management Availability Window(s) add Rule Type Total Runs Remaining add…" at bounding box center [535, 453] width 378 height 548
click at [561, 669] on div "Rights Management Availability Window(s) add Rule Type Total Runs Remaining add…" at bounding box center [535, 453] width 378 height 548
click at [458, 93] on div "Warriors of the Year 2072 Warriors of the Year 2072" at bounding box center [433, 110] width 581 height 34
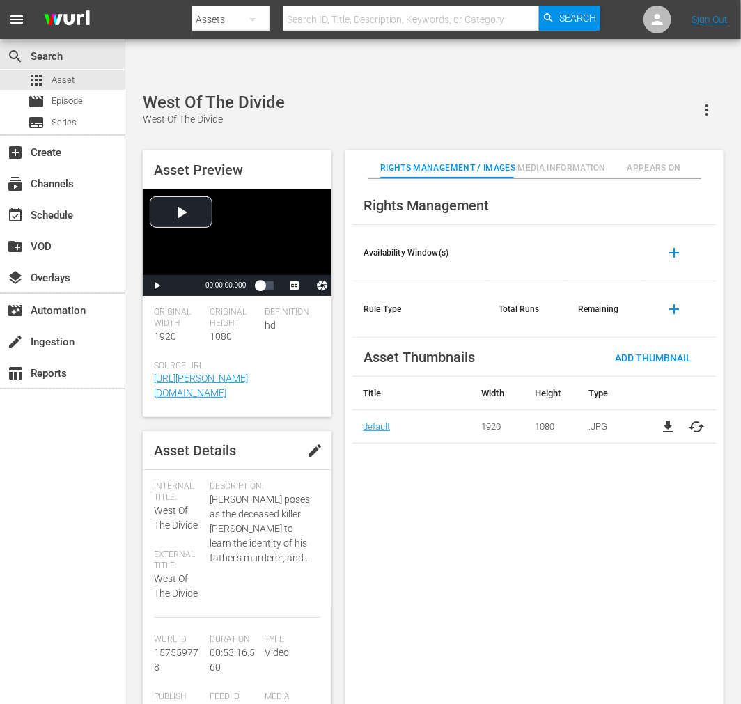
click at [456, 509] on div "Rights Management Availability Window(s) add Rule Type Total Runs Remaining add…" at bounding box center [535, 453] width 378 height 548
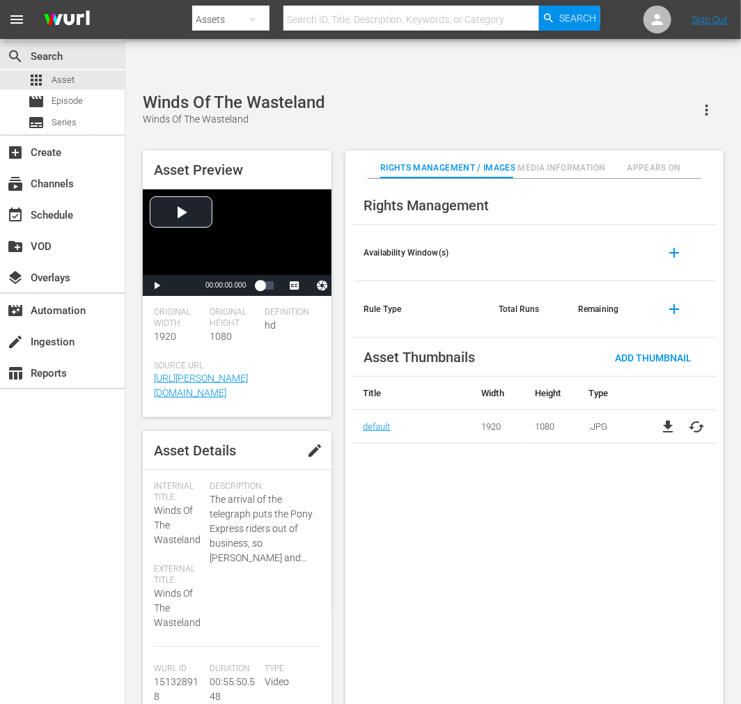
click at [433, 462] on div "Rights Management Availability Window(s) add Rule Type Total Runs Remaining add…" at bounding box center [535, 453] width 378 height 548
click at [527, 589] on div "Rights Management Availability Window(s) add Rule Type Total Runs Remaining add…" at bounding box center [535, 453] width 378 height 548
click at [390, 507] on div "Rights Management Availability Window(s) add Rule Type Total Runs Remaining add…" at bounding box center [535, 453] width 378 height 548
click at [635, 669] on div "Rights Management Availability Window(s) add Rule Type Total Runs Remaining add…" at bounding box center [535, 453] width 378 height 548
click at [555, 594] on div "Rights Management Availability Window(s) add Rule Type Total Runs Remaining add…" at bounding box center [535, 453] width 378 height 548
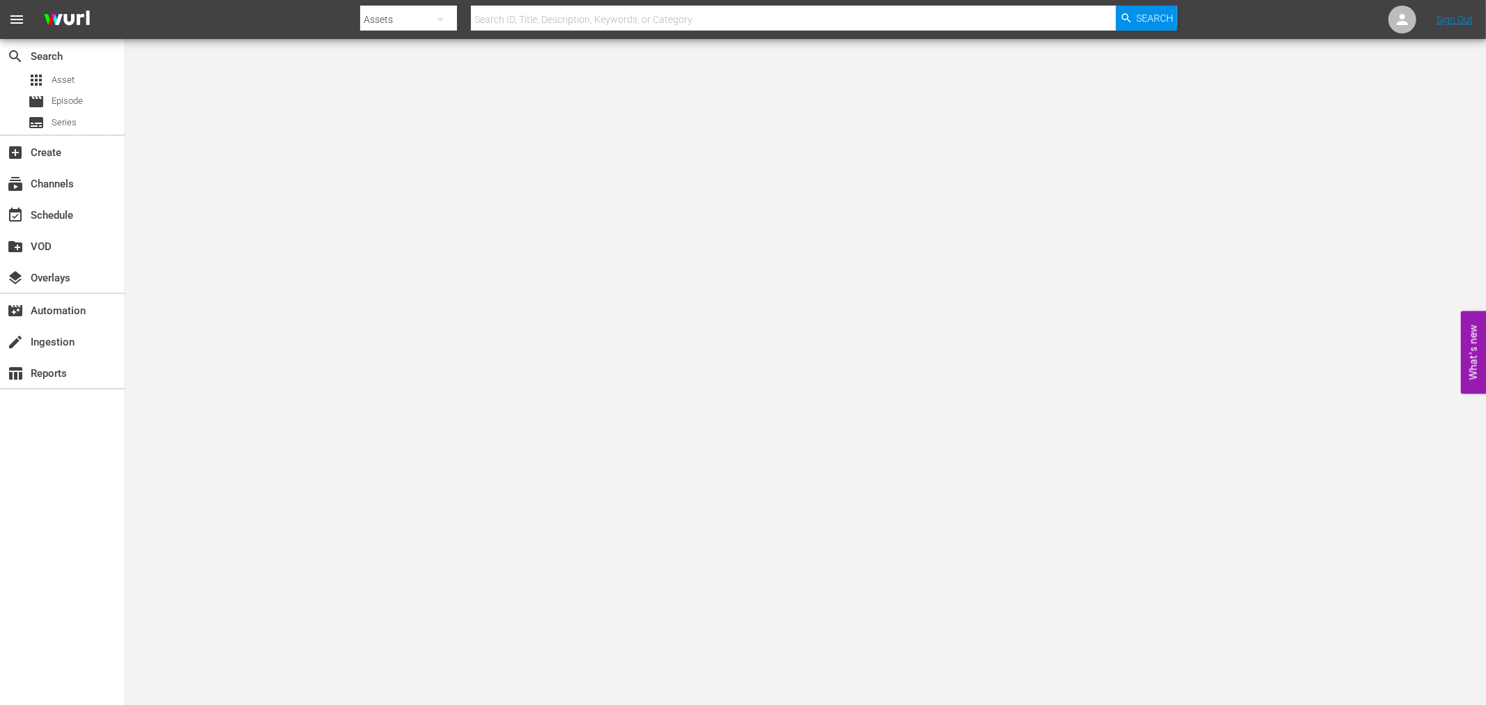
click at [580, 22] on input "text" at bounding box center [793, 19] width 645 height 33
paste input "AVOD 08252025"
drag, startPoint x: 580, startPoint y: 22, endPoint x: 374, endPoint y: 7, distance: 206.8
click at [374, 7] on div "Search By Assets Search ID, Title, Description, Keywords, or Category AVOD 0825…" at bounding box center [768, 19] width 817 height 33
type input "queen of the desert"
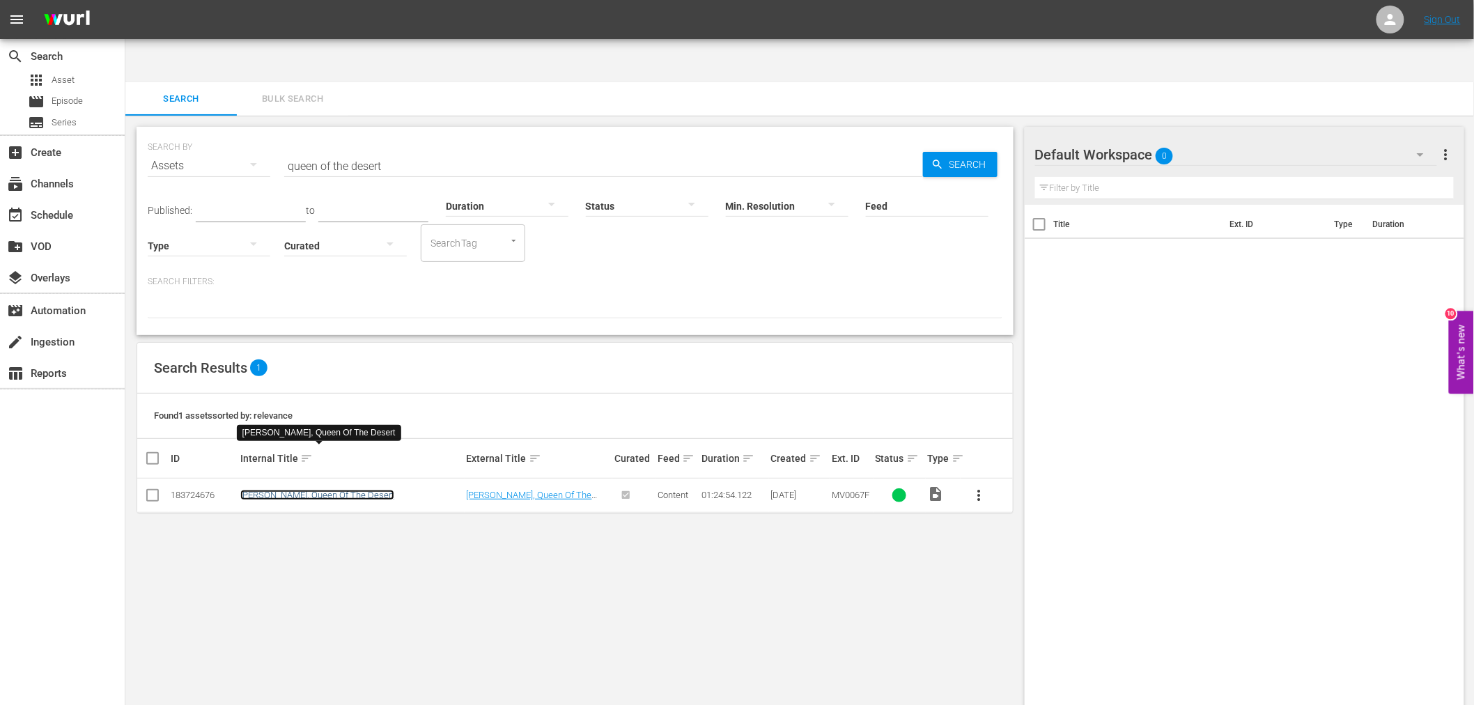
click at [298, 490] on link "[PERSON_NAME], Queen Of The Desert" at bounding box center [317, 495] width 154 height 10
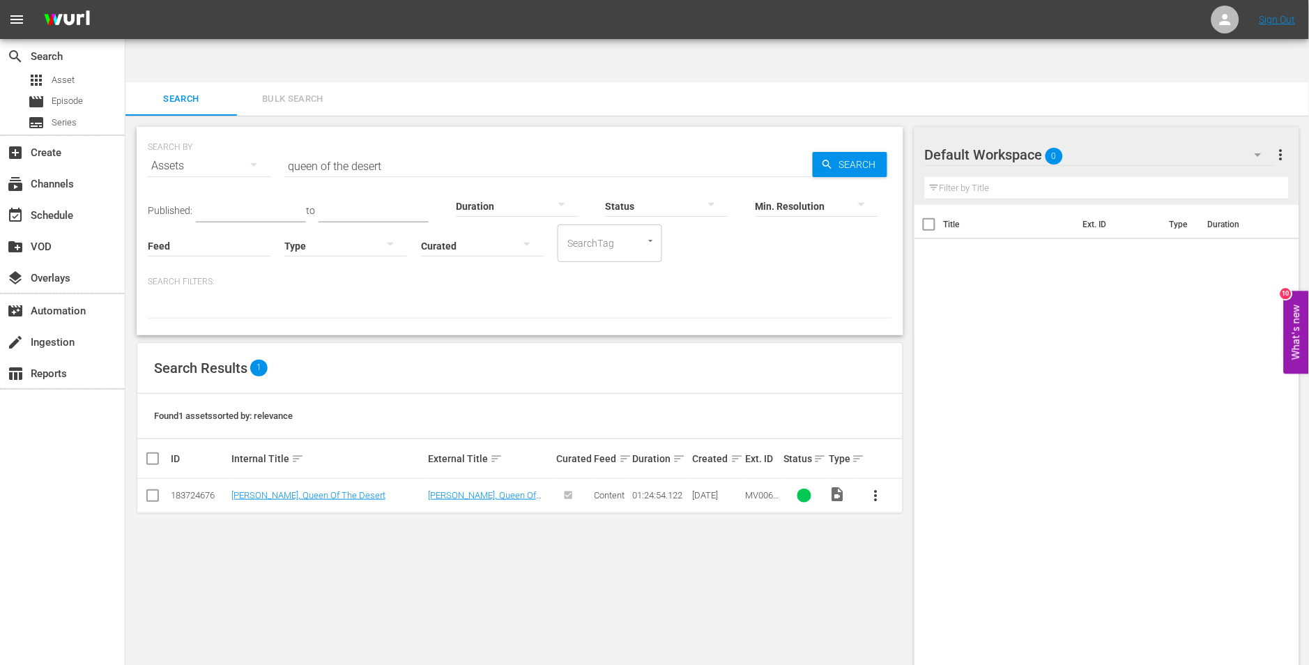
click at [1104, 450] on div "Title Ext. ID Type Duration" at bounding box center [1106, 469] width 385 height 528
click at [641, 518] on div "SEARCH BY Search By Assets Search ID, Title, Description, Keywords, or Category…" at bounding box center [519, 433] width 789 height 634
click at [304, 530] on div "SEARCH BY Search By Assets Search ID, Title, Description, Keywords, or Category…" at bounding box center [519, 433] width 789 height 634
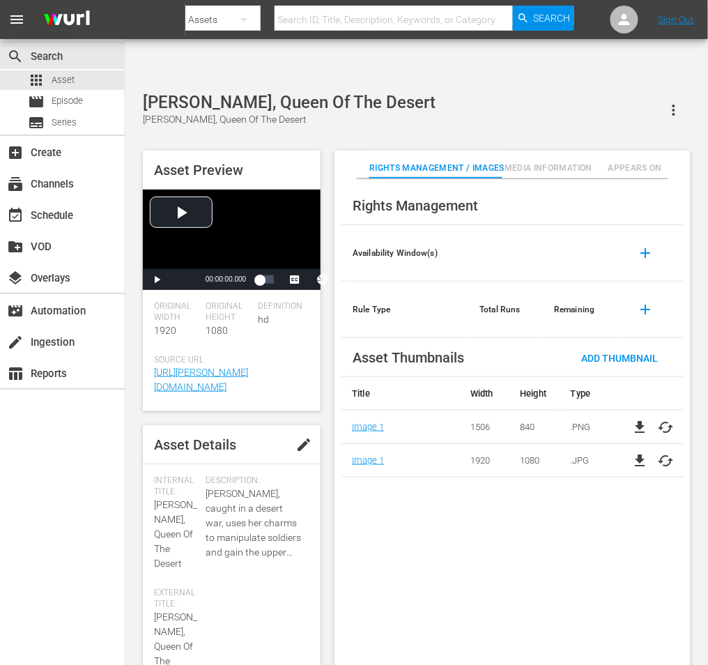
drag, startPoint x: 472, startPoint y: 608, endPoint x: 500, endPoint y: 608, distance: 27.2
click at [488, 608] on div "Rights Management Availability Window(s) add Rule Type Total Runs Remaining add…" at bounding box center [512, 433] width 356 height 509
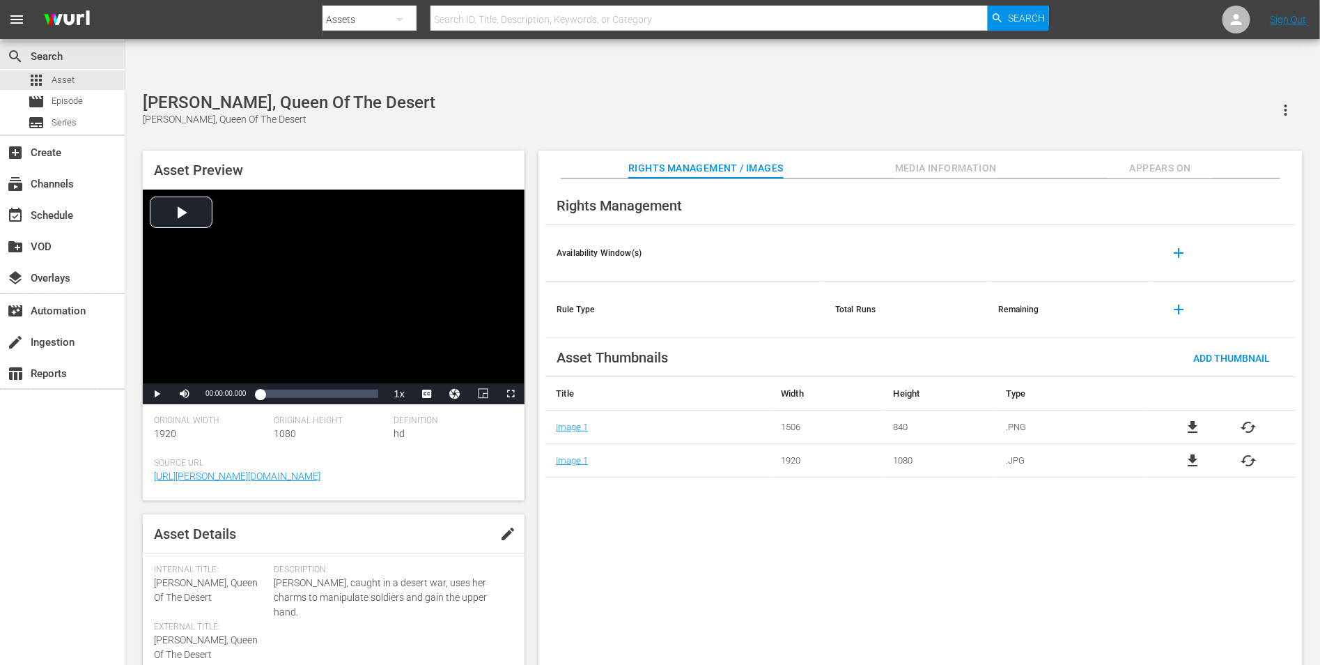
click at [801, 495] on div "Rights Management Availability Window(s) add Rule Type Total Runs Remaining add…" at bounding box center [921, 433] width 764 height 509
click at [837, 499] on div "Rights Management Availability Window(s) add Rule Type Total Runs Remaining add…" at bounding box center [921, 433] width 764 height 509
